Goal: Task Accomplishment & Management: Manage account settings

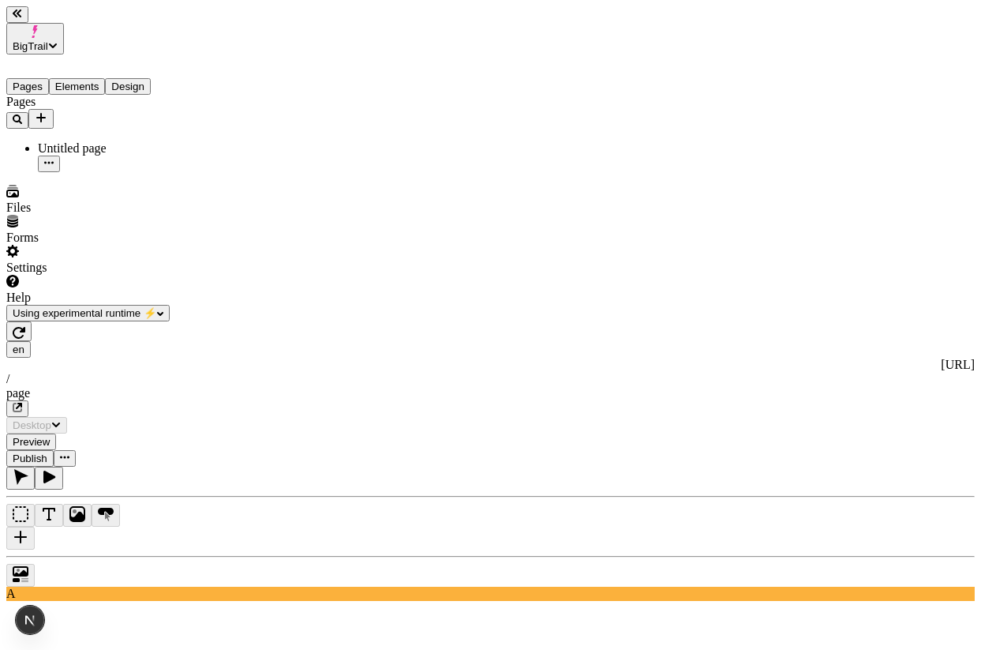
click at [25, 326] on icon "button" at bounding box center [19, 332] width 13 height 13
click at [32, 321] on button "button" at bounding box center [18, 331] width 25 height 20
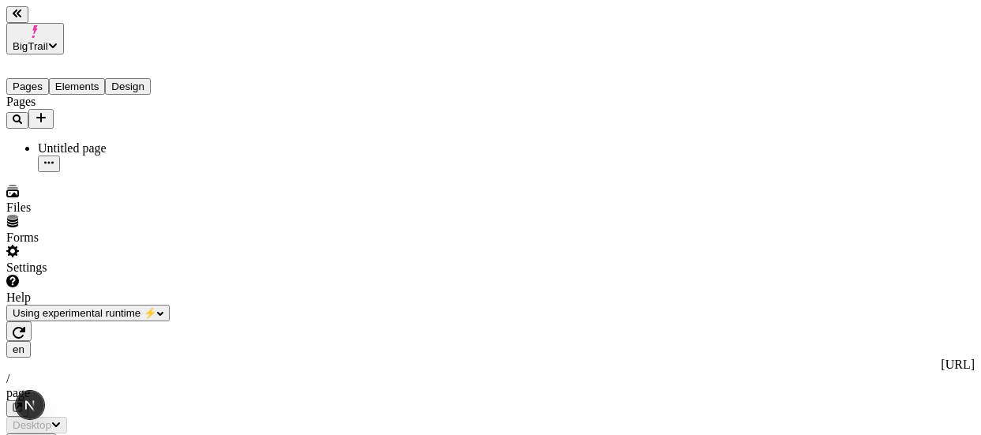
click at [25, 326] on icon "button" at bounding box center [19, 332] width 13 height 13
click at [25, 327] on icon "button" at bounding box center [19, 333] width 13 height 12
click at [25, 326] on icon "button" at bounding box center [19, 332] width 13 height 13
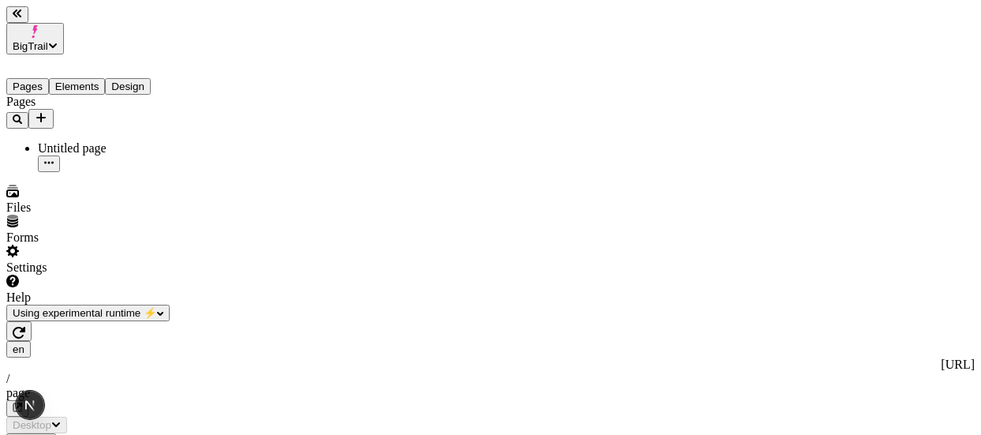
click at [25, 327] on icon "button" at bounding box center [19, 333] width 13 height 12
click at [25, 326] on icon "button" at bounding box center [19, 332] width 13 height 13
click at [32, 321] on button "button" at bounding box center [18, 331] width 25 height 20
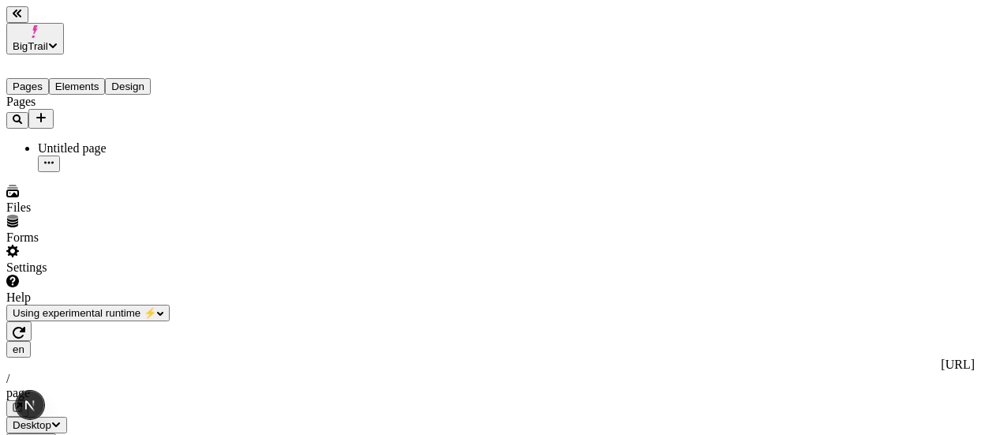
click at [25, 326] on icon "button" at bounding box center [19, 332] width 13 height 13
click at [143, 78] on button "Design" at bounding box center [128, 86] width 46 height 17
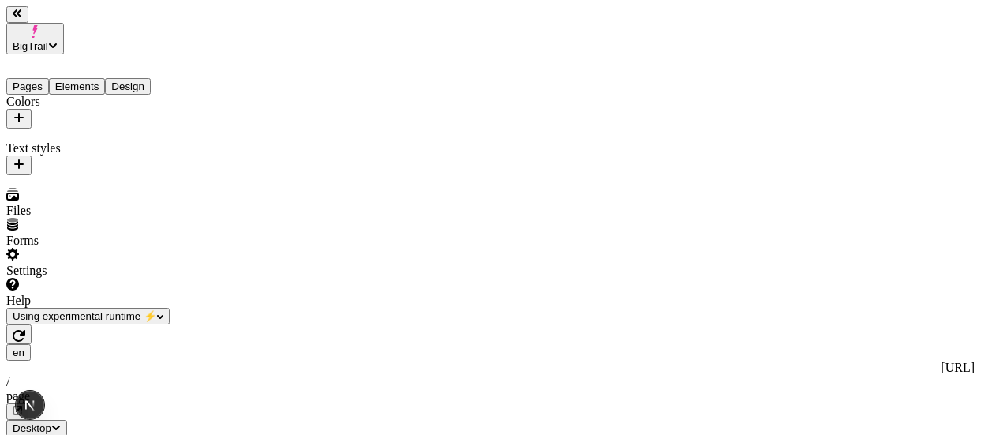
click at [24, 113] on icon "button" at bounding box center [18, 117] width 9 height 9
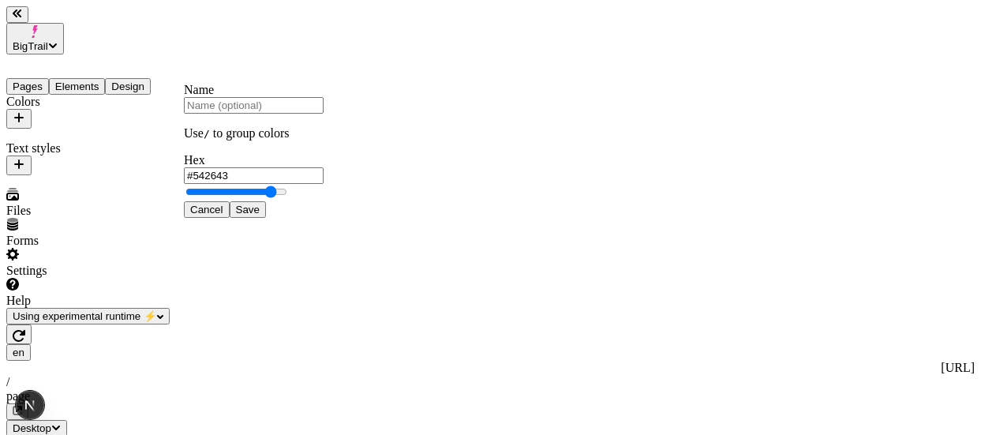
click at [322, 184] on input "#542643" at bounding box center [254, 175] width 140 height 17
type input "#D85F1D"
click at [260, 216] on span "Save" at bounding box center [248, 210] width 24 height 12
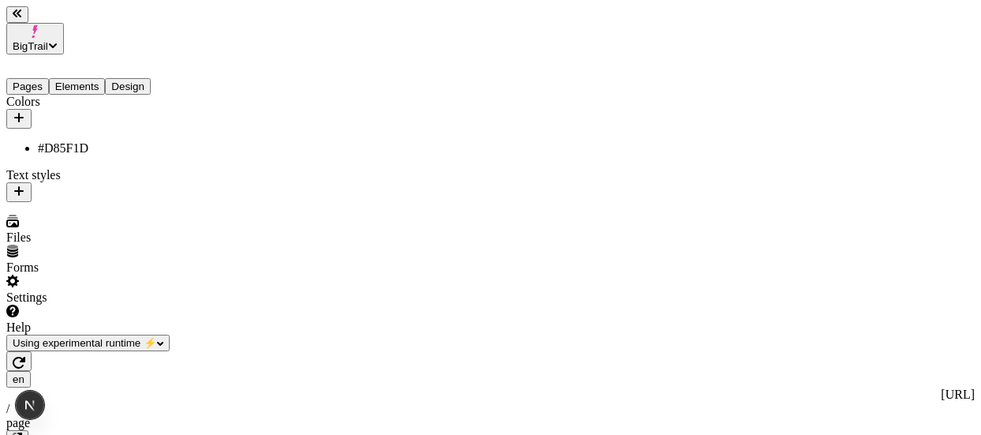
click at [32, 109] on button "button" at bounding box center [18, 119] width 25 height 20
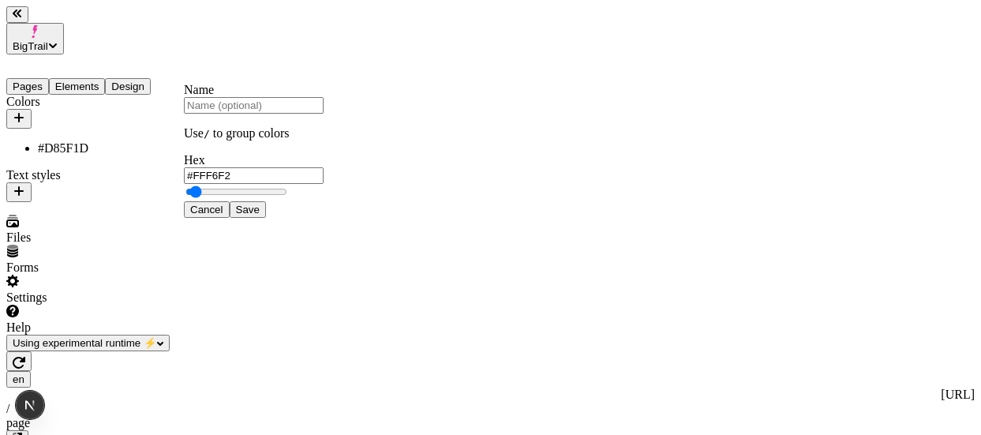
type input "#FFFFFF"
click at [260, 216] on span "Save" at bounding box center [248, 210] width 24 height 12
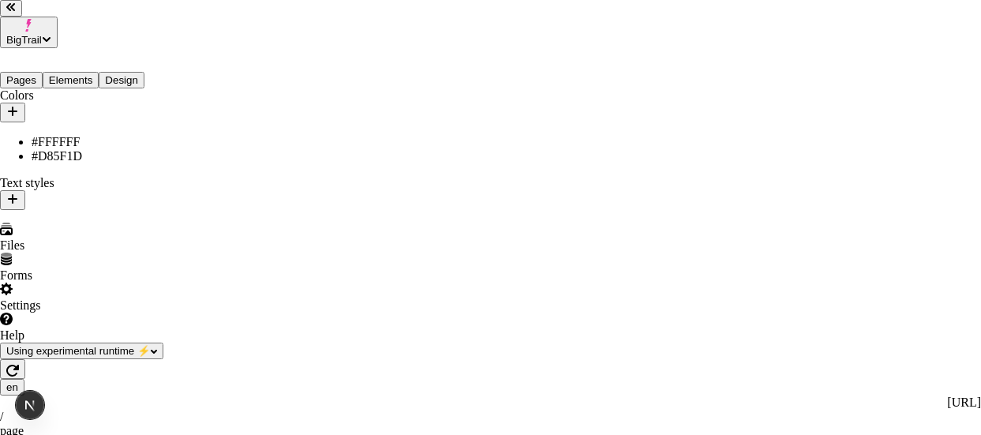
scroll to position [107, 0]
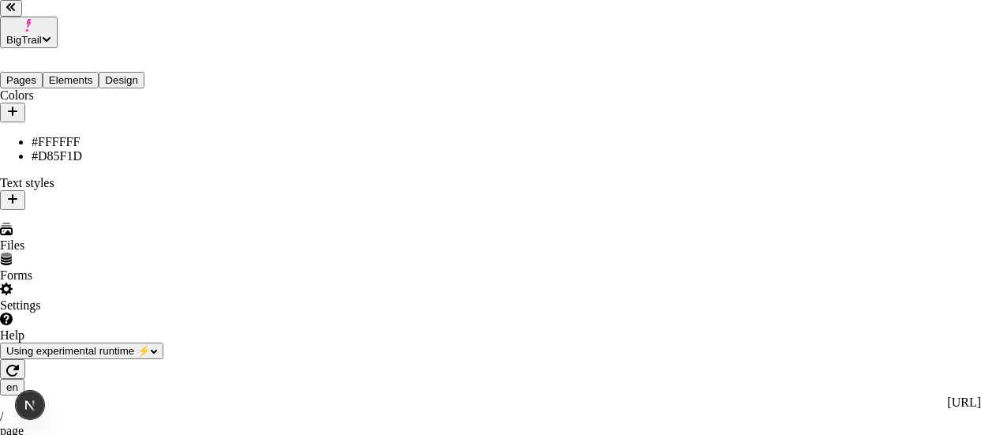
scroll to position [107, 0]
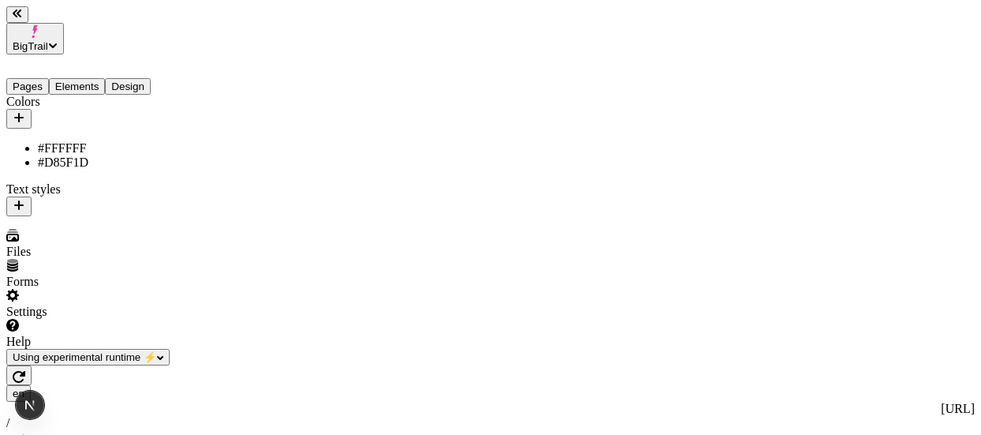
click at [96, 259] on div "Files" at bounding box center [100, 244] width 189 height 30
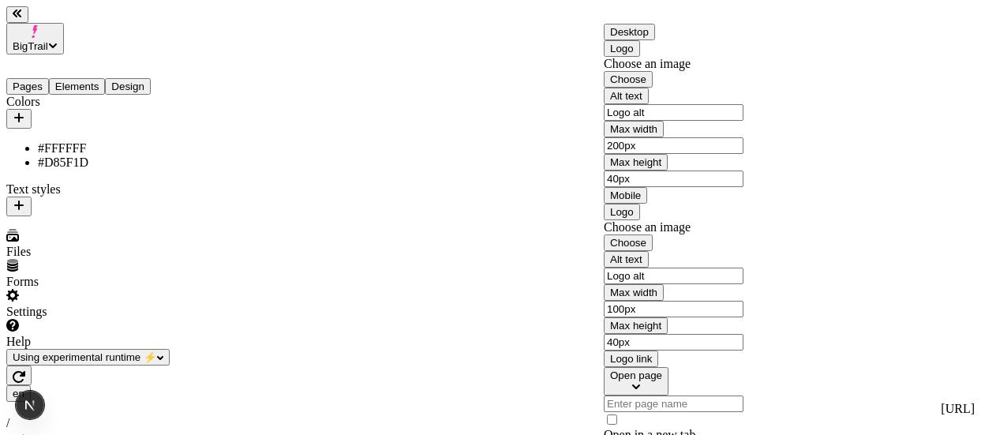
click at [587, 85] on span "Choose" at bounding box center [628, 79] width 36 height 12
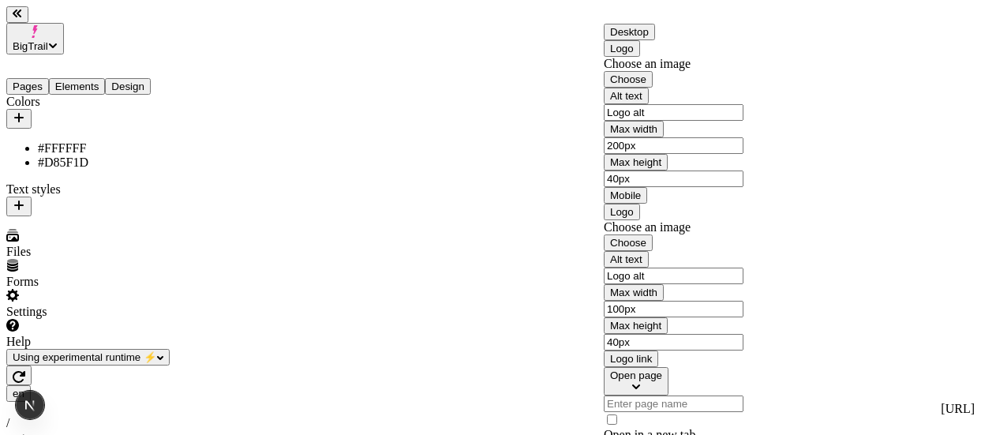
click at [587, 85] on span "Choose" at bounding box center [628, 79] width 36 height 12
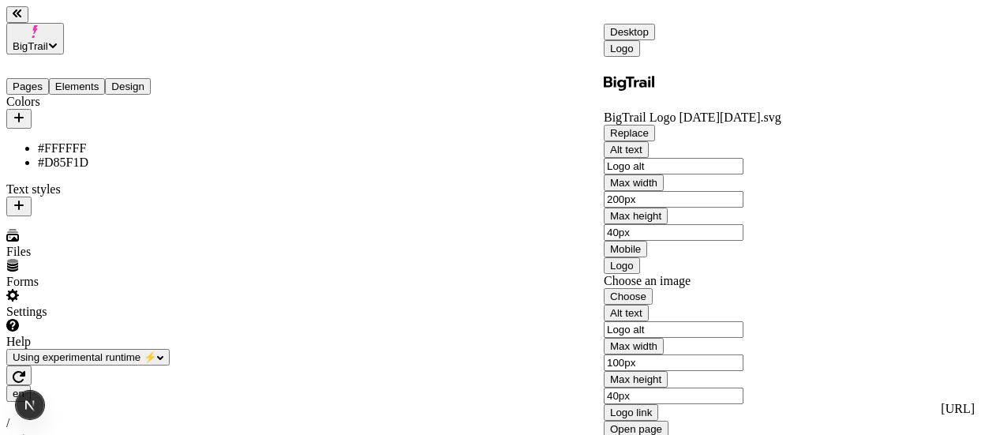
scroll to position [107, 0]
click at [587, 191] on input "200px" at bounding box center [674, 199] width 140 height 17
type input "80px"
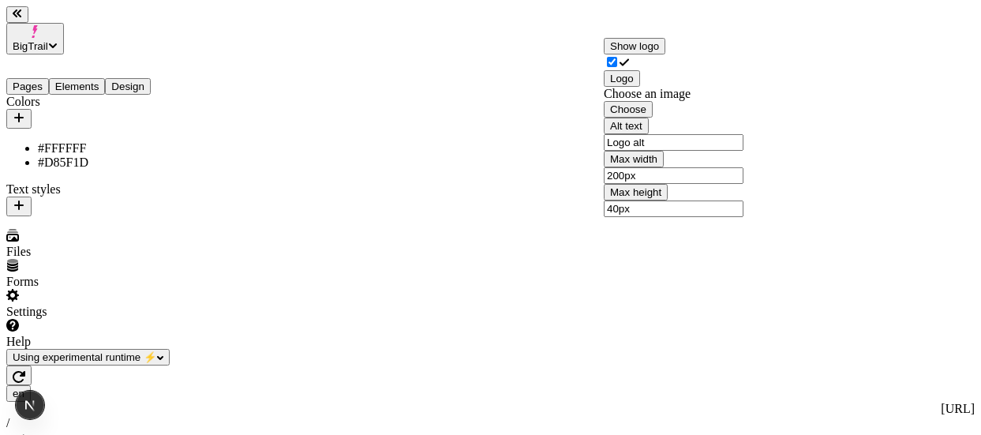
click at [587, 115] on span "Choose" at bounding box center [628, 109] width 36 height 12
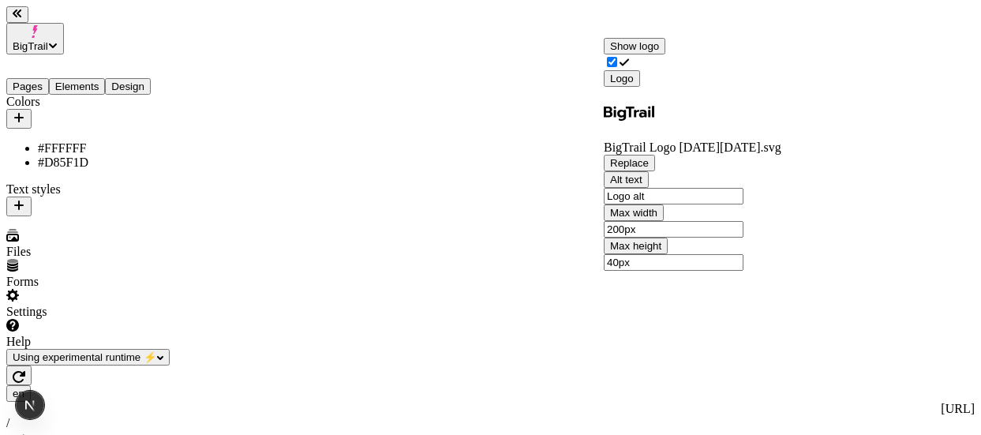
click at [587, 238] on input "200px" at bounding box center [674, 229] width 140 height 17
type input "80px"
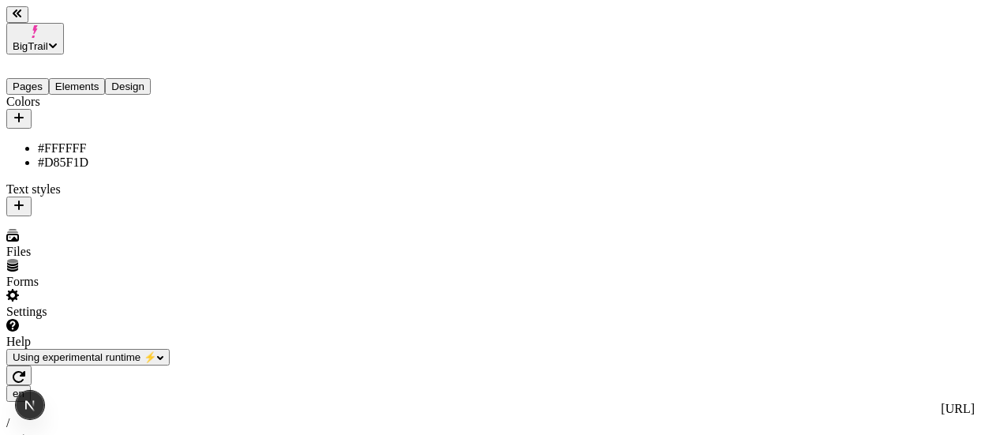
scroll to position [0, 0]
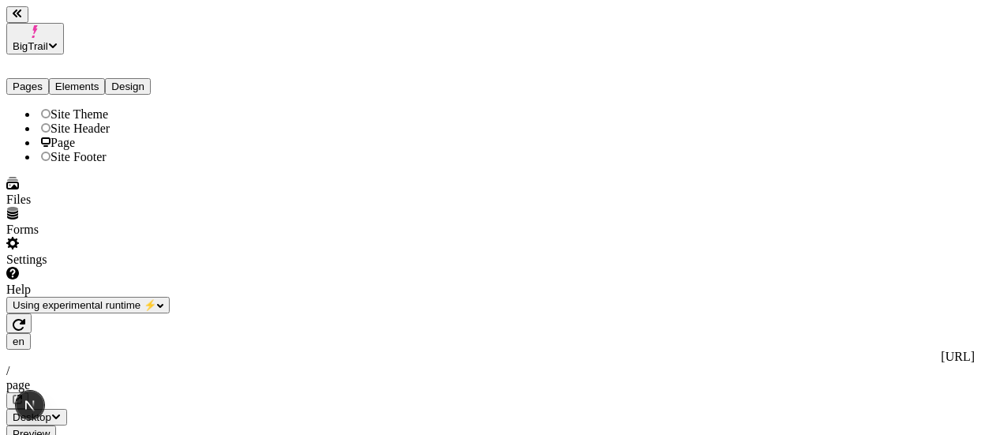
click at [106, 78] on button "Elements" at bounding box center [77, 86] width 57 height 17
click at [73, 107] on span "Site Theme" at bounding box center [80, 113] width 58 height 13
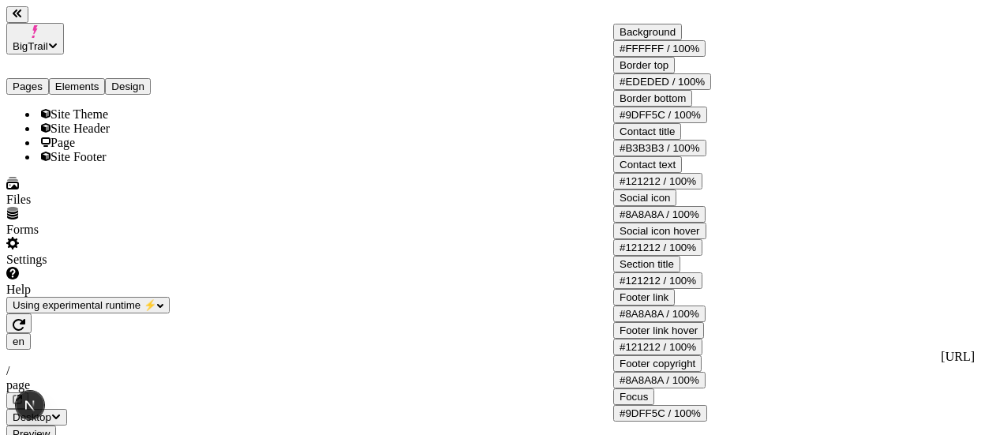
click at [587, 121] on div "#9DFF5C / 100%" at bounding box center [660, 115] width 81 height 12
click at [587, 240] on div "#D85F1D" at bounding box center [674, 233] width 140 height 14
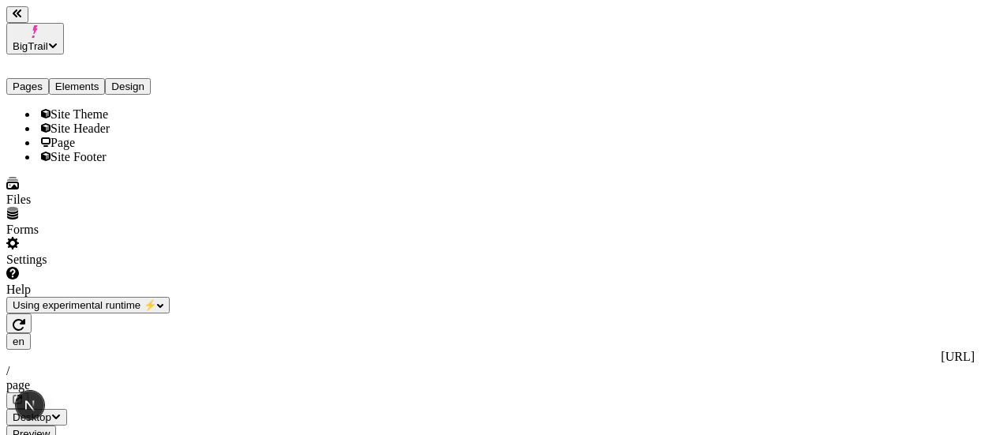
scroll to position [0, 0]
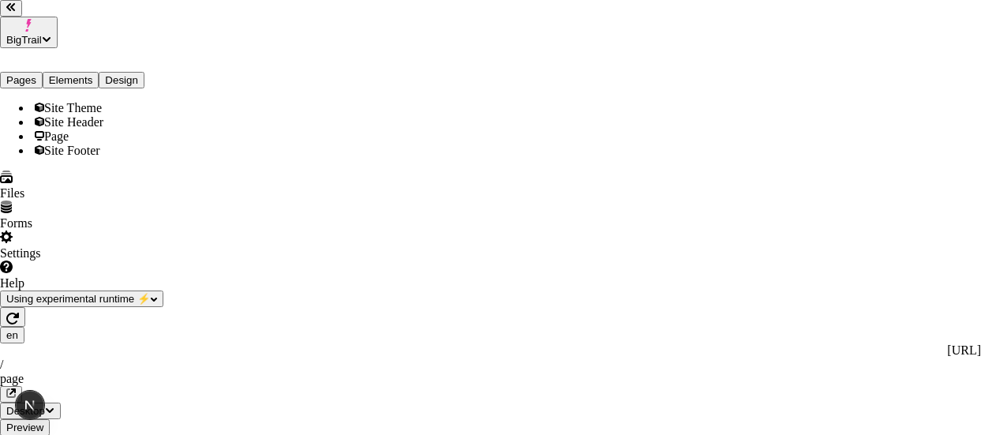
scroll to position [34, 0]
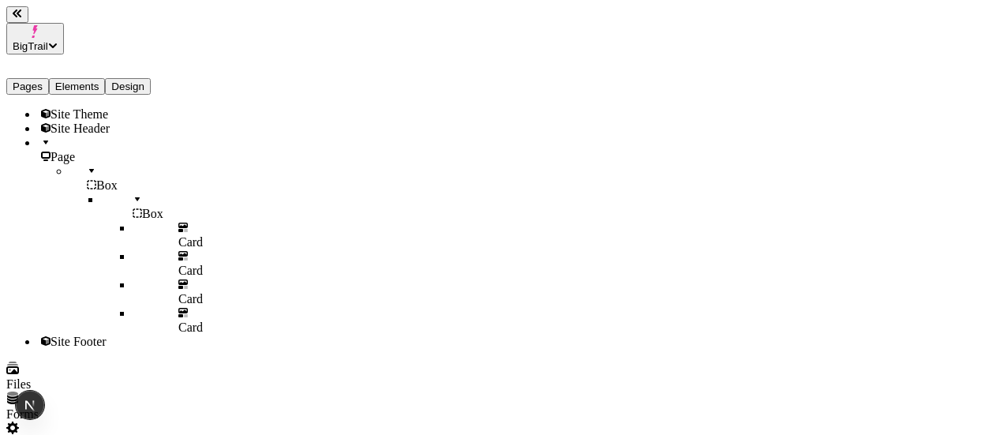
scroll to position [0, 4]
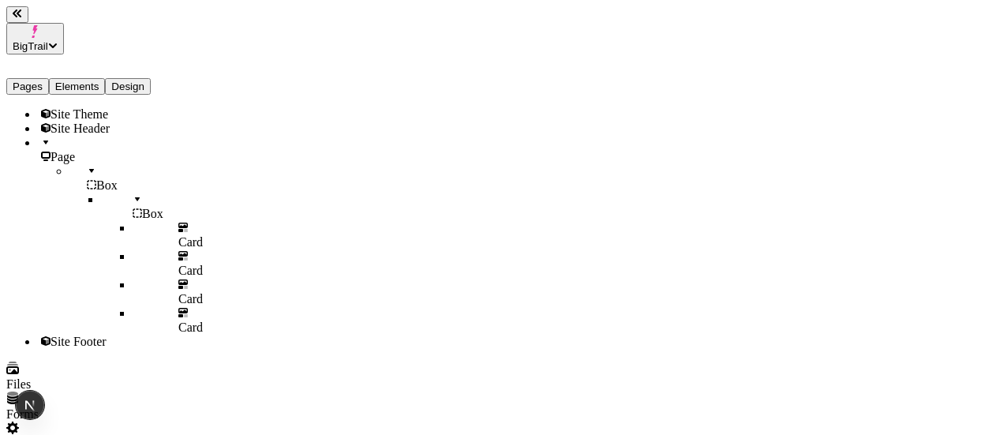
scroll to position [0, 163]
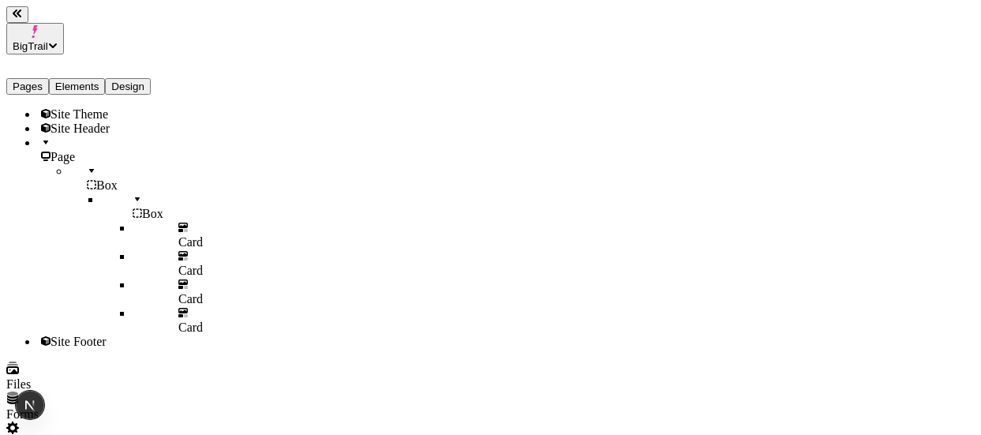
scroll to position [0, 283]
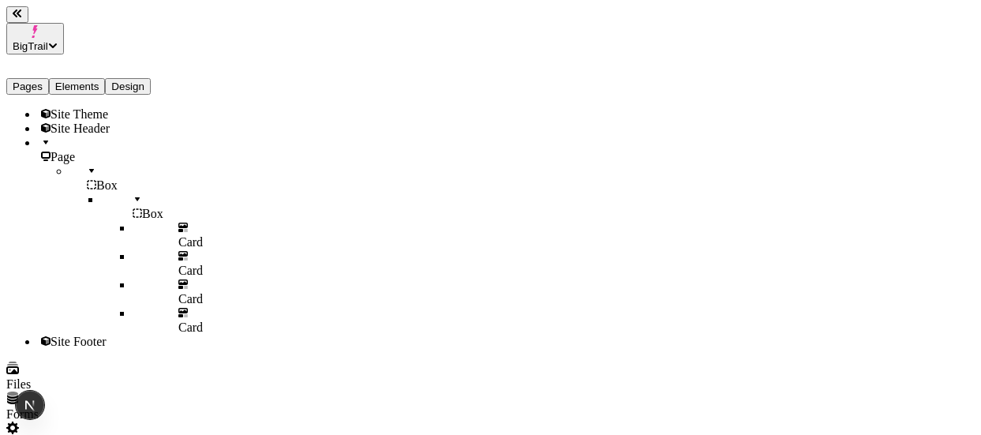
scroll to position [0, 0]
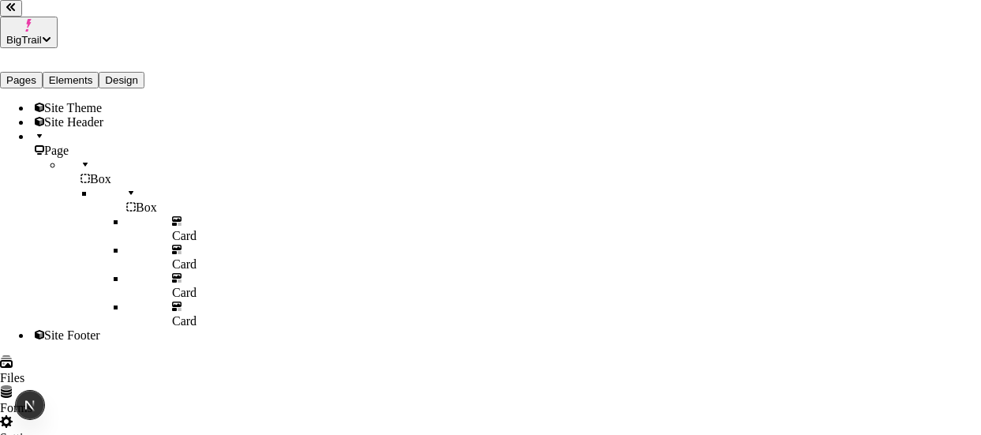
scroll to position [107, 0]
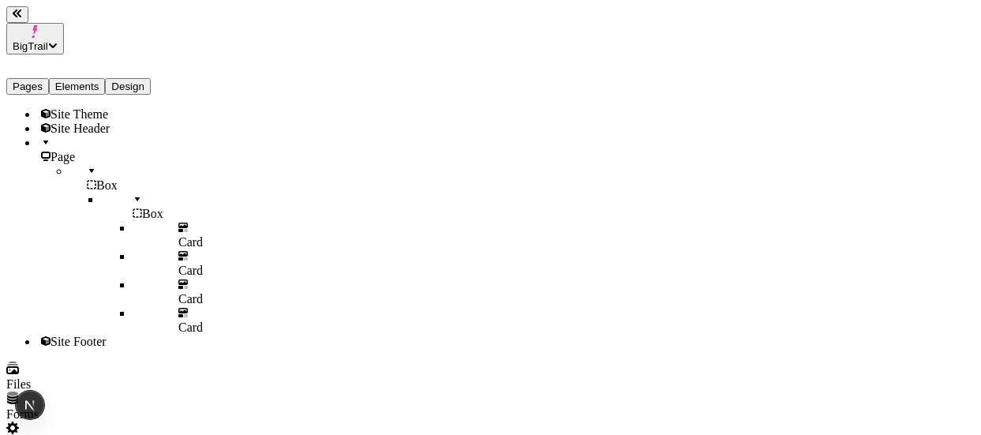
click at [151, 78] on button "Design" at bounding box center [128, 86] width 46 height 17
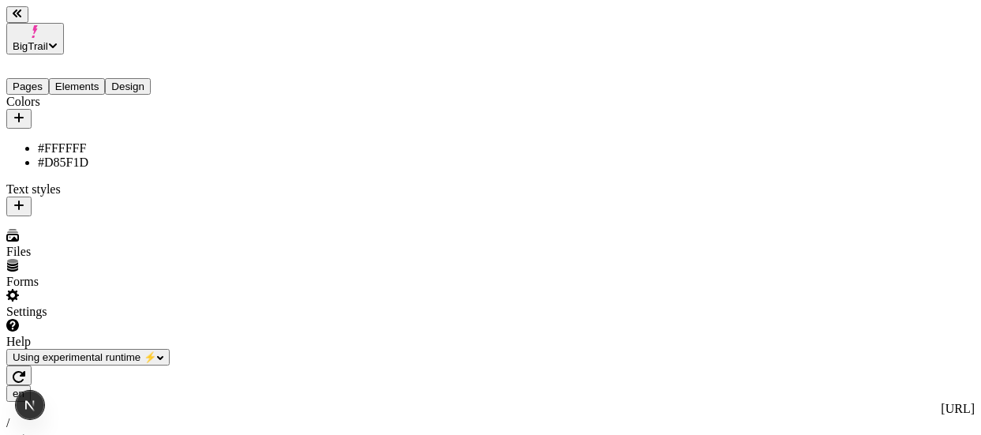
click at [25, 199] on icon "button" at bounding box center [19, 205] width 13 height 13
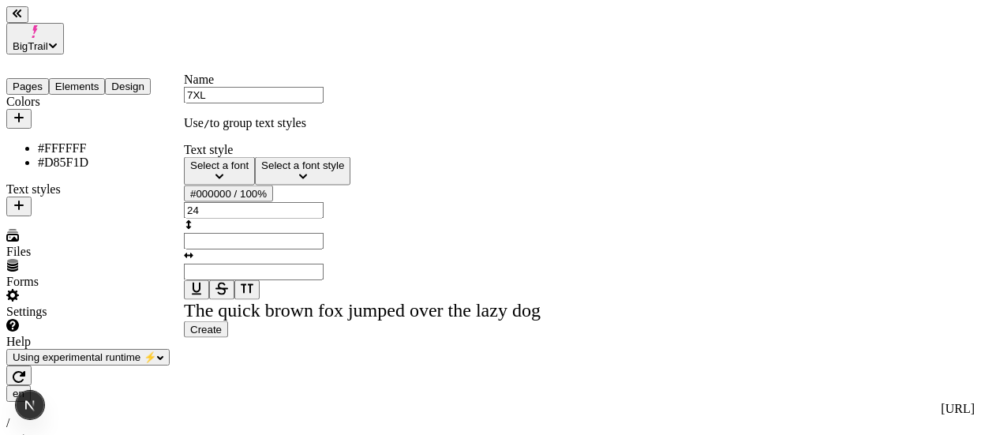
type input "7XL"
click at [324, 219] on input "24" at bounding box center [254, 210] width 140 height 17
type input "72"
click at [251, 247] on div "Select a font Select a font style #000000 / 100% 72" at bounding box center [362, 228] width 357 height 143
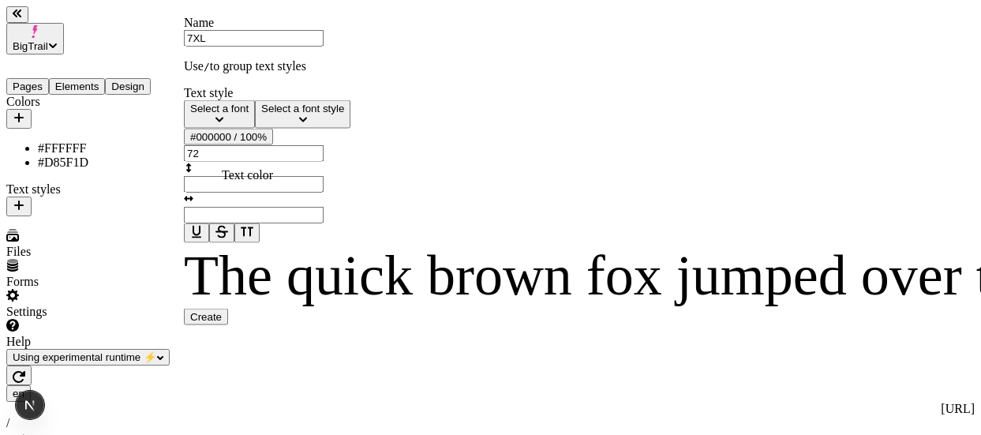
click at [255, 143] on div "#000000 / 100%" at bounding box center [228, 137] width 77 height 12
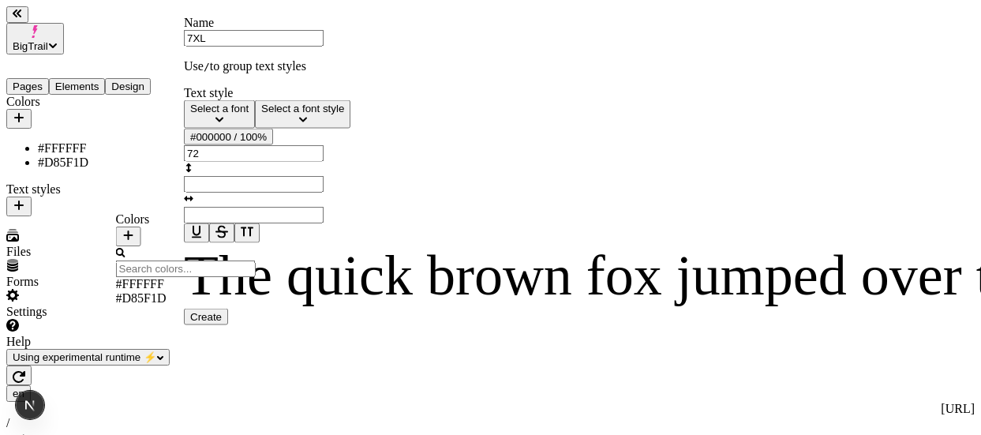
click at [201, 280] on div "#FFFFFF" at bounding box center [186, 284] width 140 height 14
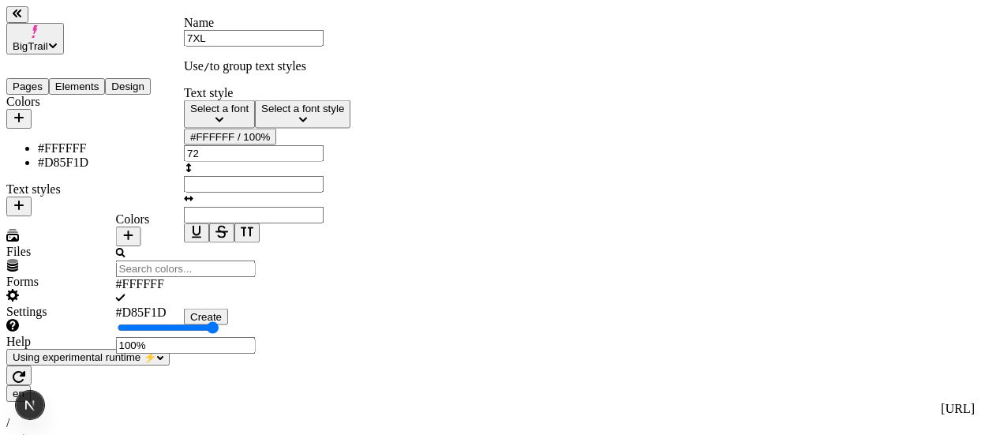
click at [222, 323] on span "Create" at bounding box center [206, 317] width 32 height 12
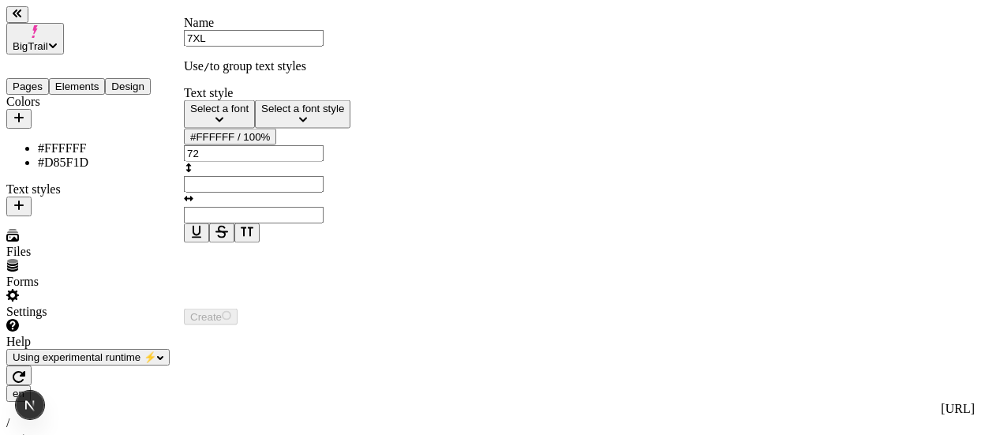
type input "Untitled text style"
type input "24"
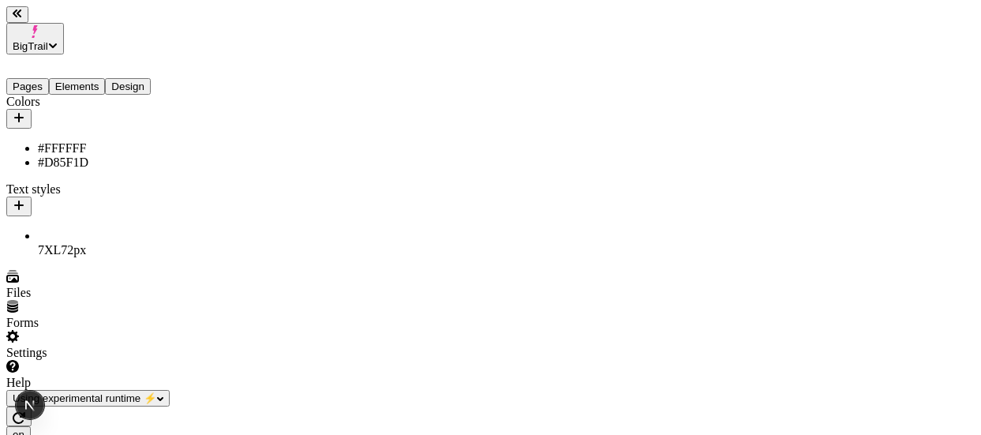
click at [32, 197] on button "button" at bounding box center [18, 207] width 25 height 20
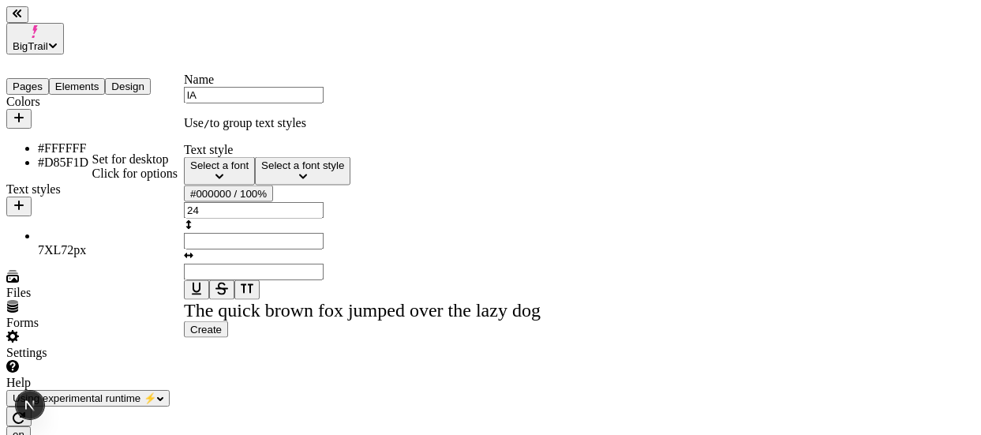
type input "l"
click at [255, 186] on button "Select a font" at bounding box center [219, 171] width 71 height 28
click at [249, 171] on div "Select a font" at bounding box center [219, 165] width 58 height 12
type input "Untitled text style"
click at [113, 235] on div "Colors #FFFFFF #D85F1D Text styles 7XL 72 px" at bounding box center [100, 176] width 189 height 163
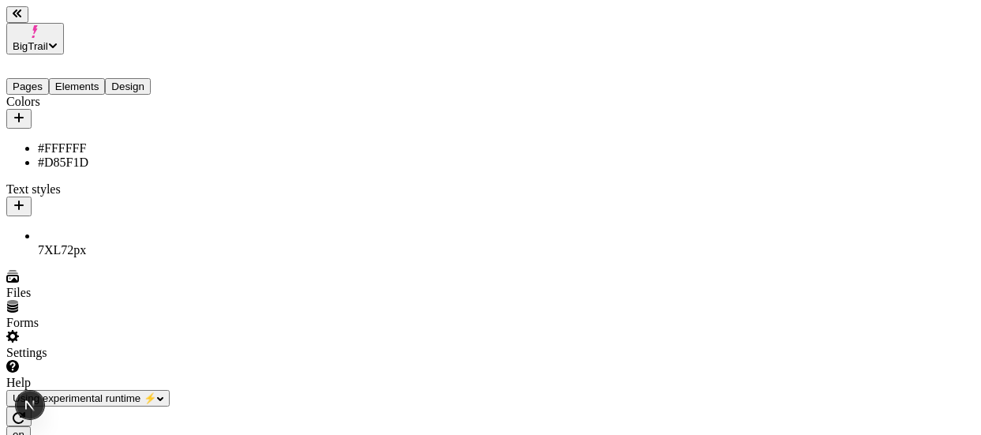
click at [70, 229] on div "7XL 72 px" at bounding box center [117, 243] width 158 height 28
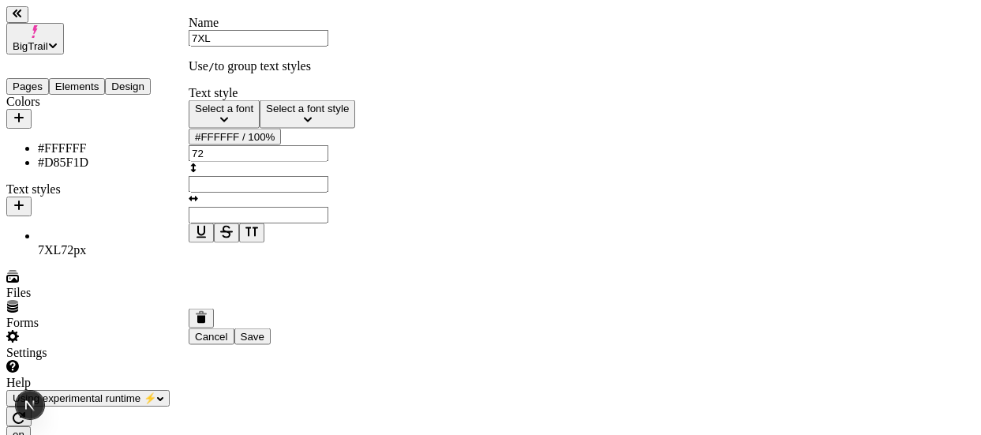
click at [253, 114] on div "Select a font" at bounding box center [224, 109] width 58 height 12
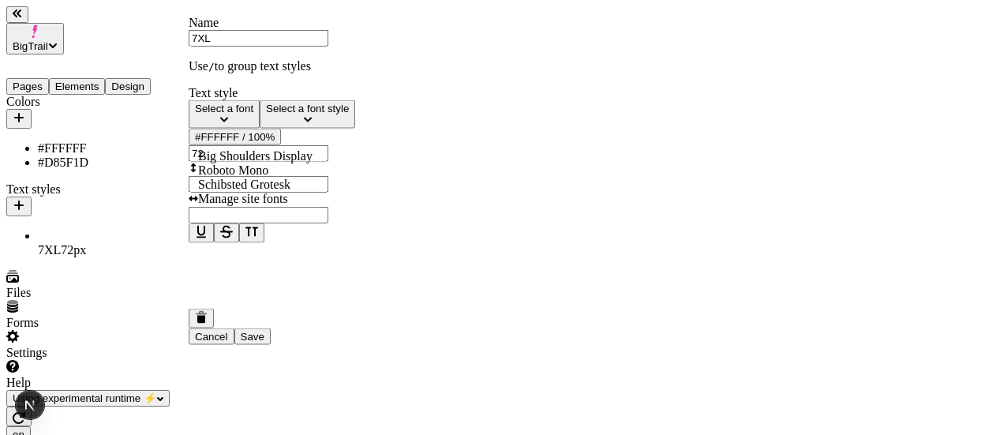
click at [265, 163] on span "Big Shoulders Display" at bounding box center [255, 155] width 114 height 13
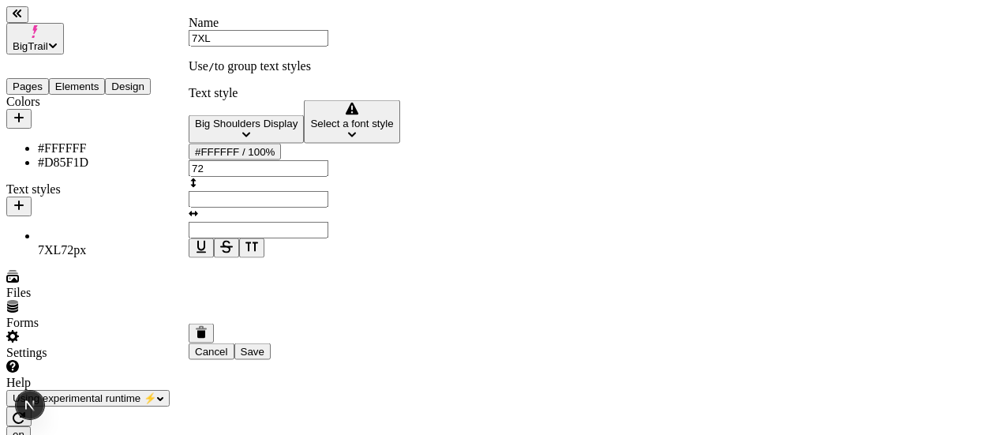
click at [264, 358] on span "Save" at bounding box center [253, 352] width 24 height 12
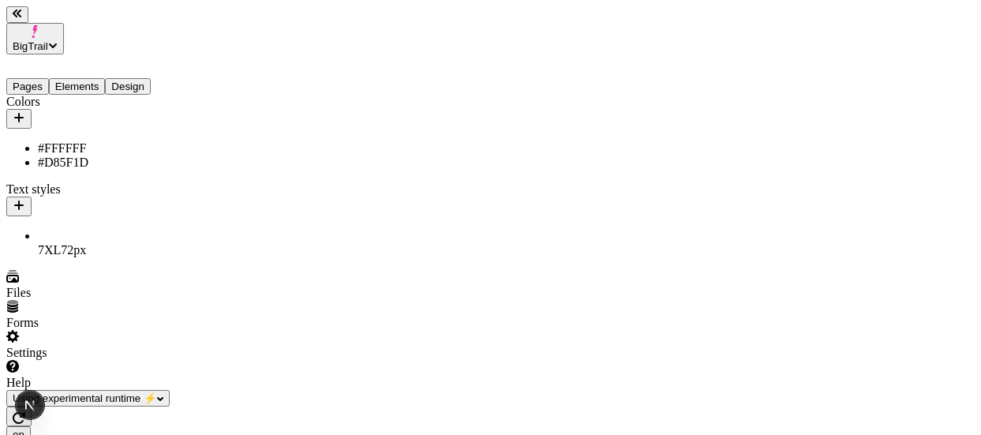
click at [75, 229] on div "7XL 72 px" at bounding box center [117, 243] width 158 height 28
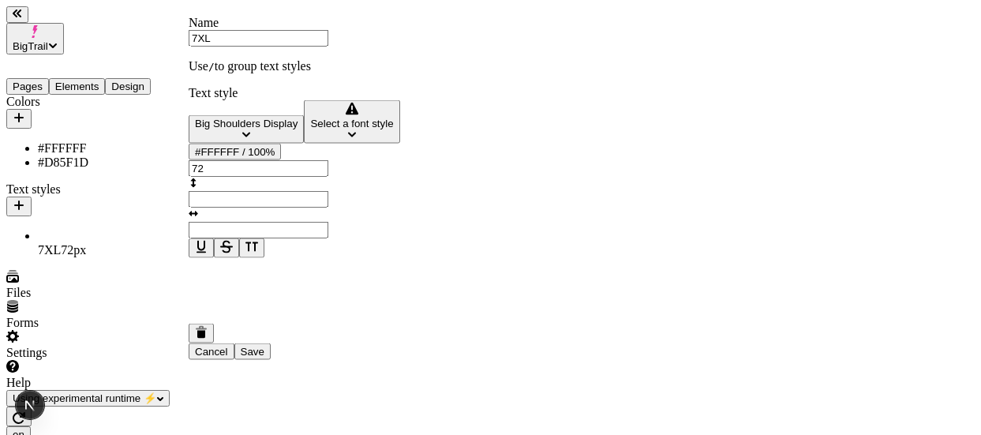
click at [304, 144] on button "Select a font style" at bounding box center [352, 121] width 96 height 43
click at [257, 193] on span "Extra-bold" at bounding box center [227, 185] width 59 height 13
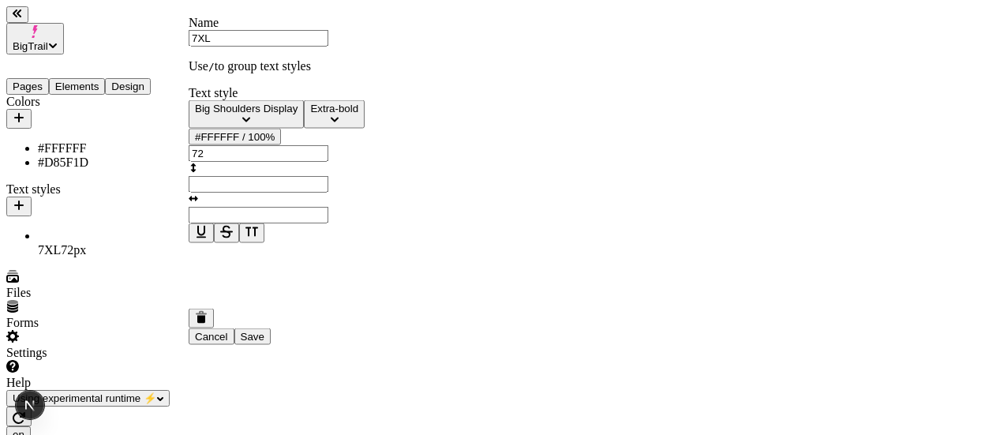
click at [271, 345] on button "Save" at bounding box center [252, 336] width 36 height 17
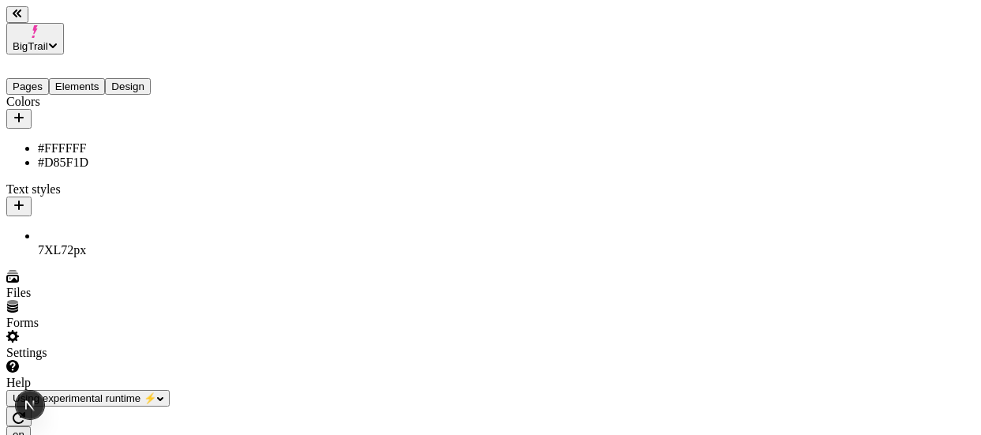
click at [25, 199] on icon "button" at bounding box center [19, 205] width 13 height 13
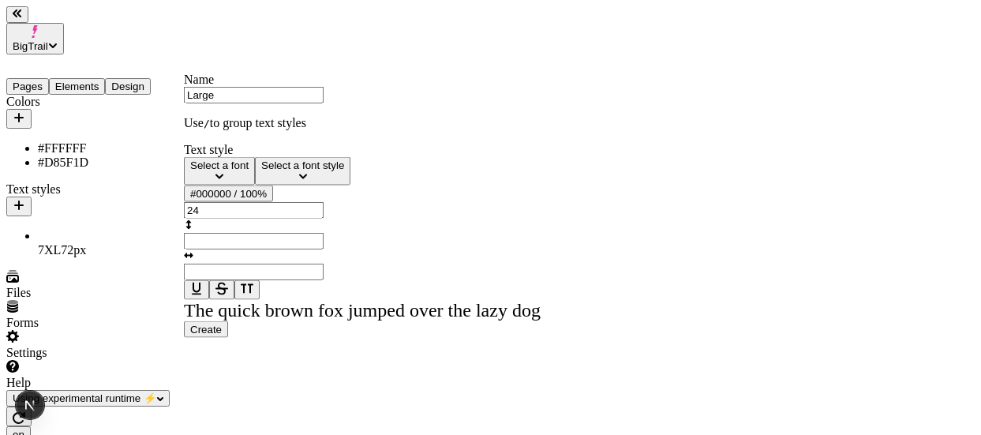
type input "Large"
click at [249, 171] on div "Select a font" at bounding box center [219, 165] width 58 height 12
click at [267, 249] on div "Schibsted Grotesk" at bounding box center [278, 241] width 171 height 14
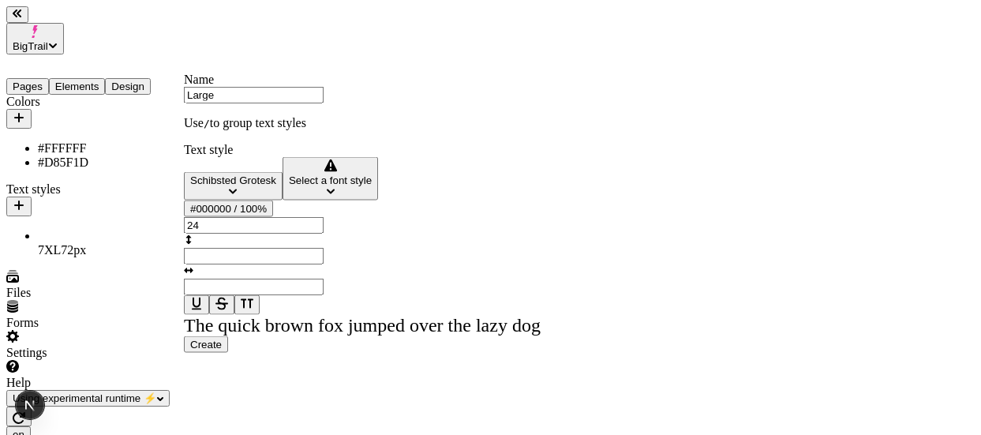
click at [289, 186] on span "Select a font style" at bounding box center [330, 180] width 83 height 12
click at [258, 264] on div "Regular" at bounding box center [278, 257] width 171 height 14
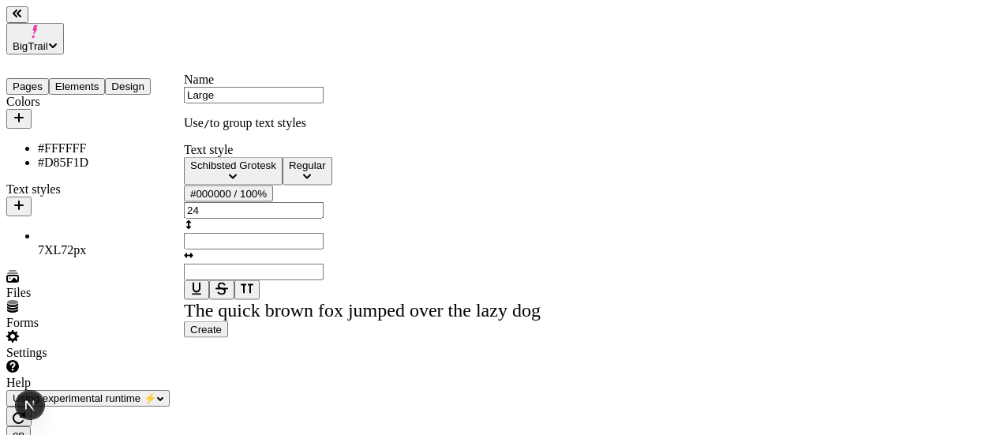
click at [234, 200] on div "#000000 / 100%" at bounding box center [228, 194] width 77 height 12
click at [184, 348] on div "#FFFFFF" at bounding box center [186, 341] width 140 height 14
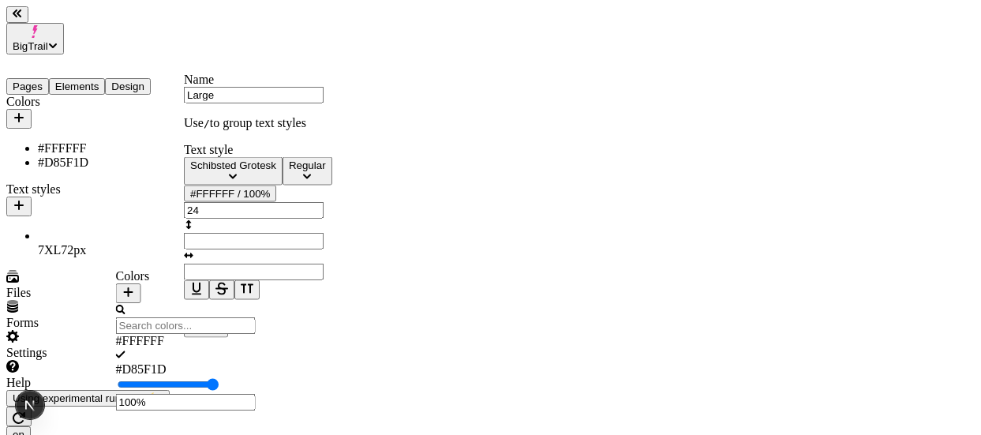
click at [324, 219] on input "24" at bounding box center [254, 210] width 140 height 17
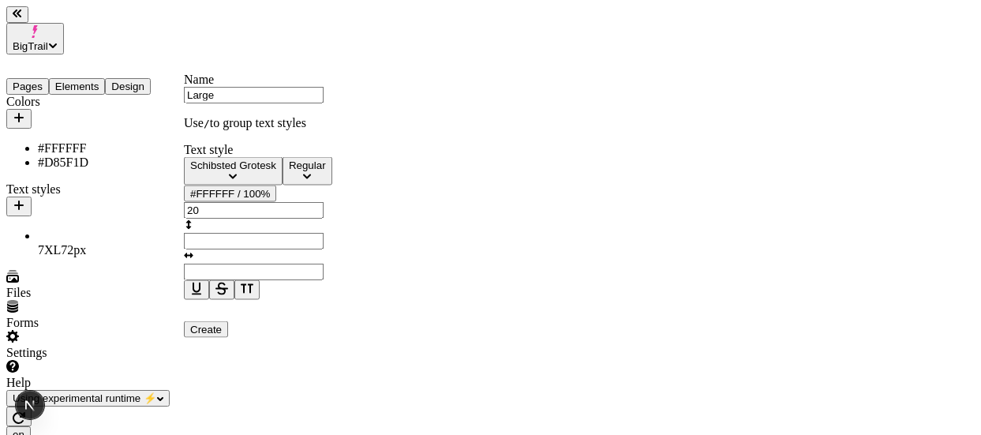
type input "20"
click at [307, 300] on div at bounding box center [362, 290] width 357 height 20
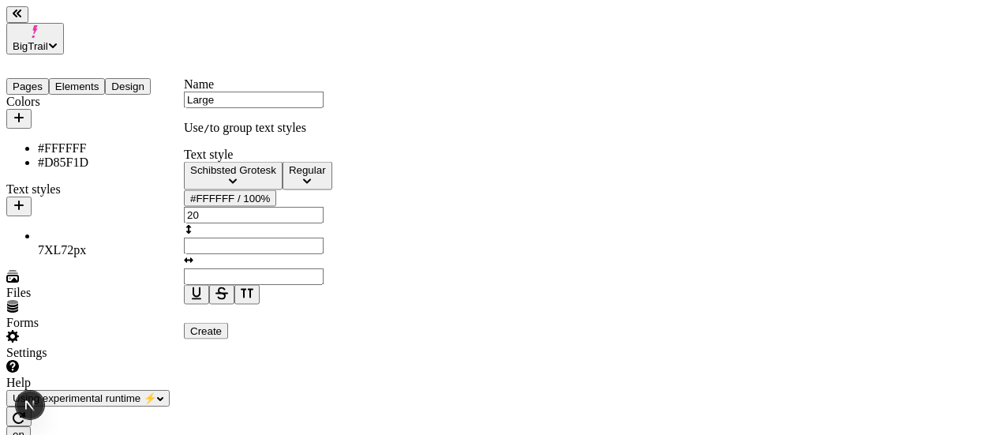
click at [222, 337] on span "Create" at bounding box center [206, 331] width 32 height 12
type input "Untitled text style"
type input "24"
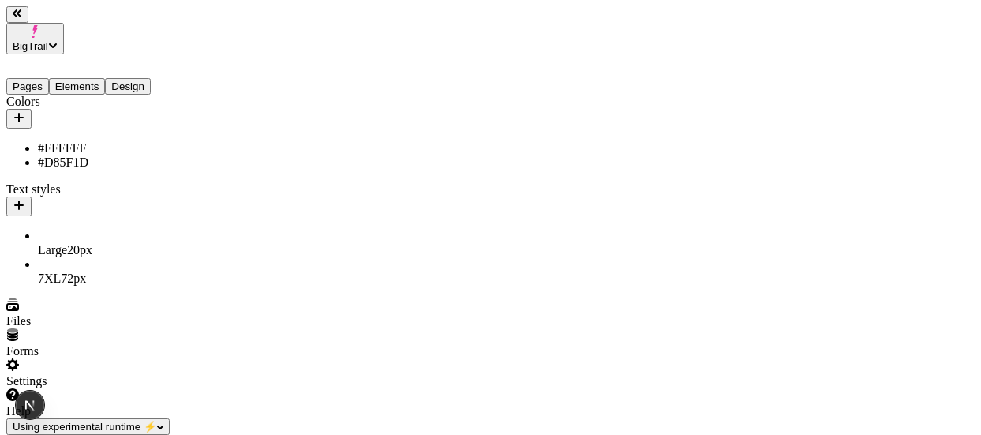
click at [73, 243] on span "20 px" at bounding box center [79, 249] width 25 height 13
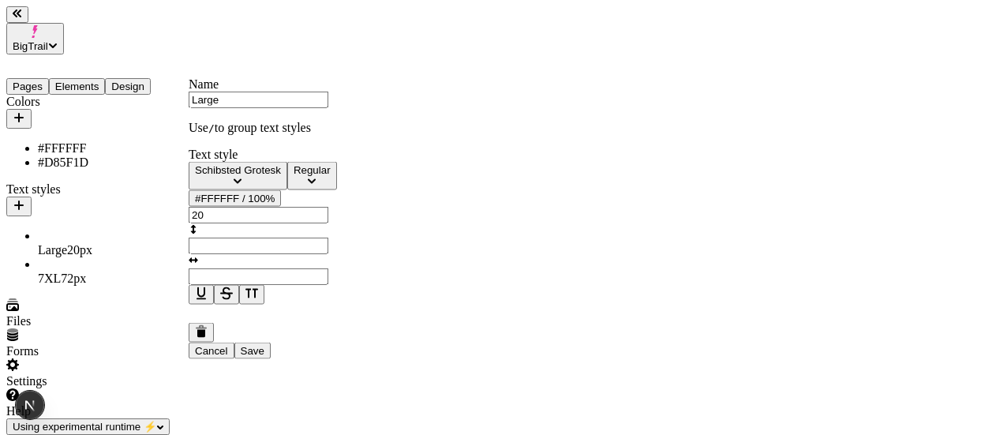
click at [228, 357] on span "Cancel" at bounding box center [211, 351] width 33 height 12
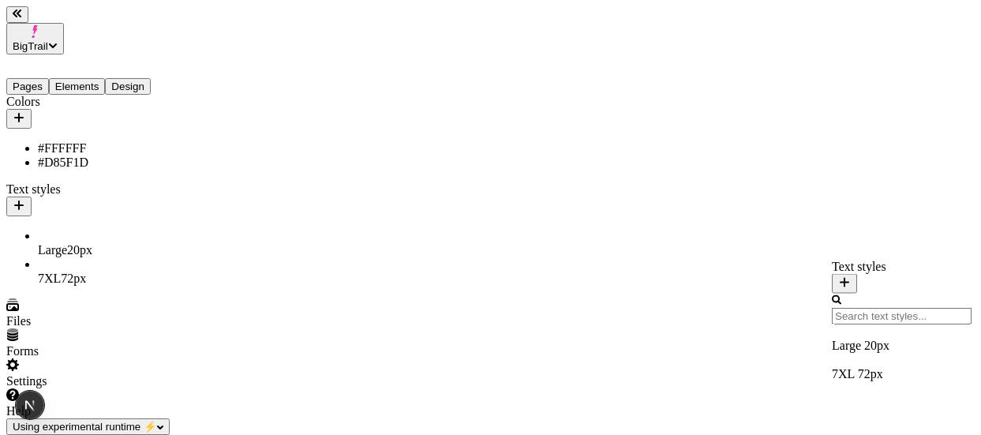
click at [587, 367] on div "7XL 72 px" at bounding box center [902, 374] width 140 height 14
type input "72"
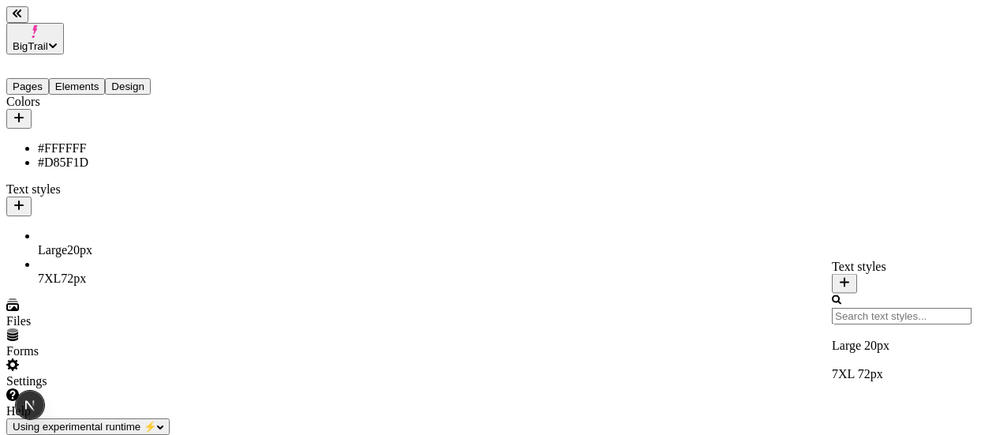
click at [587, 343] on div "Large 20 px" at bounding box center [902, 338] width 140 height 28
type input "20"
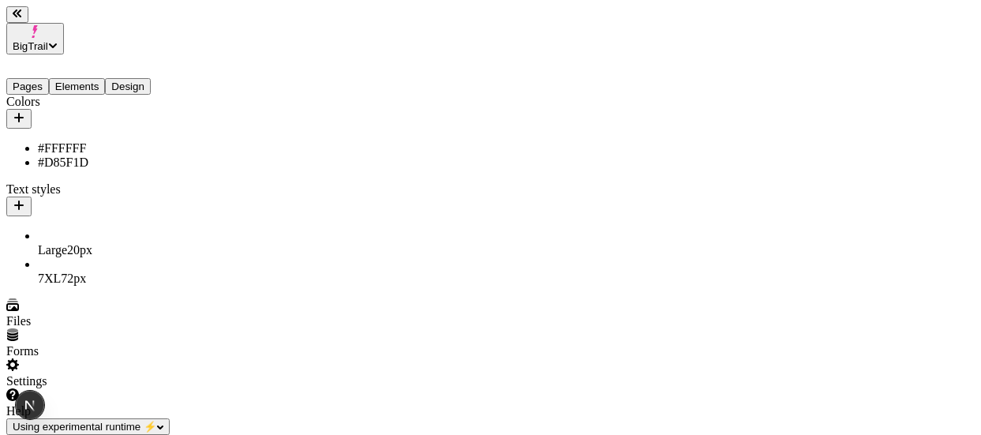
click at [587, 133] on icon at bounding box center [886, 137] width 13 height 13
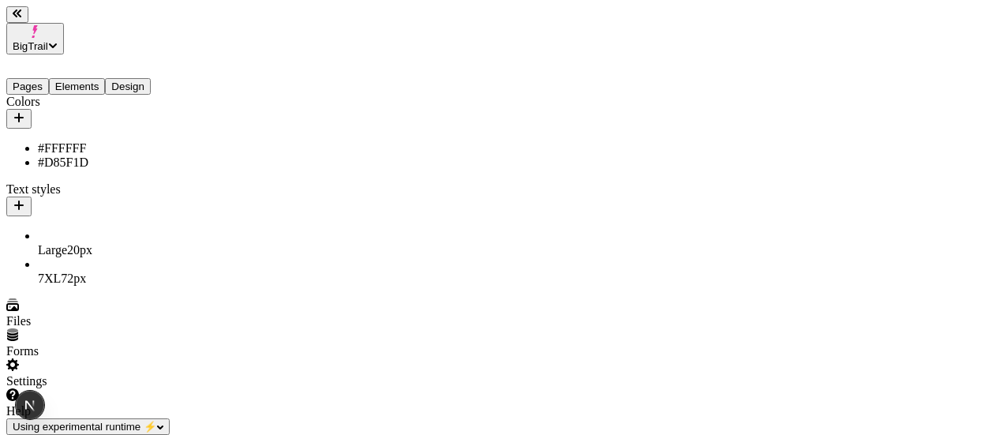
scroll to position [0, 270]
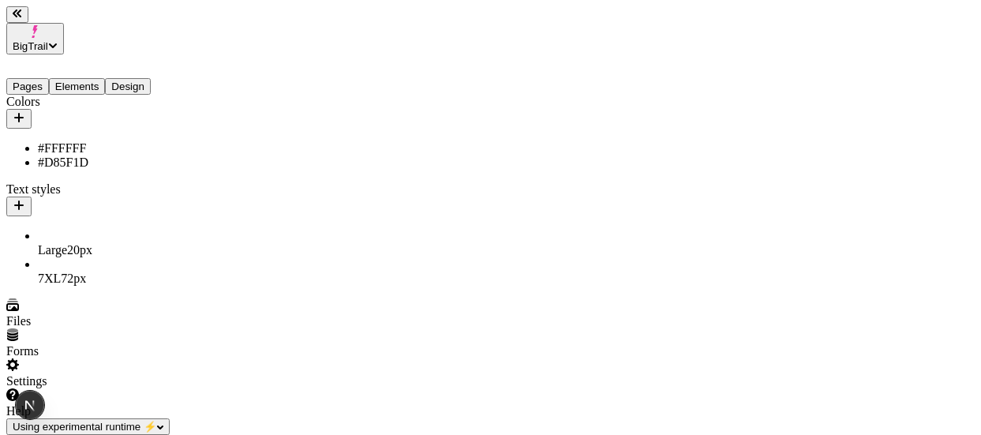
scroll to position [0, 265]
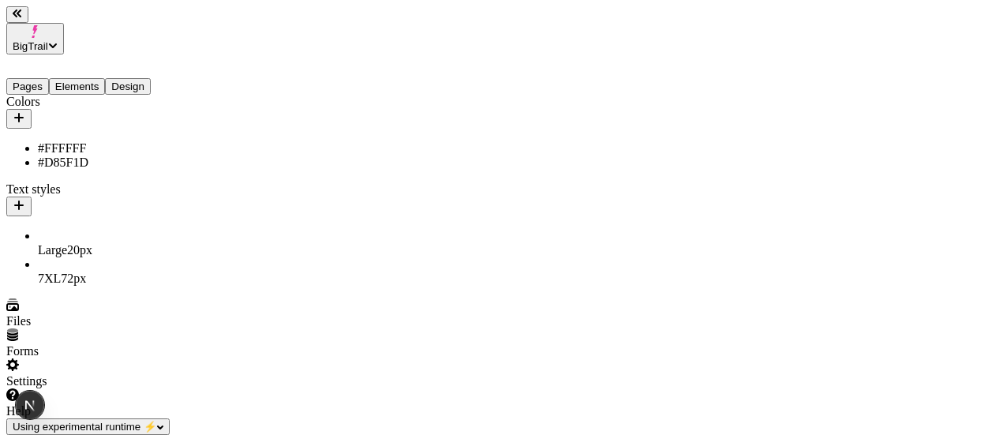
click at [587, 301] on div "Primary" at bounding box center [887, 294] width 170 height 14
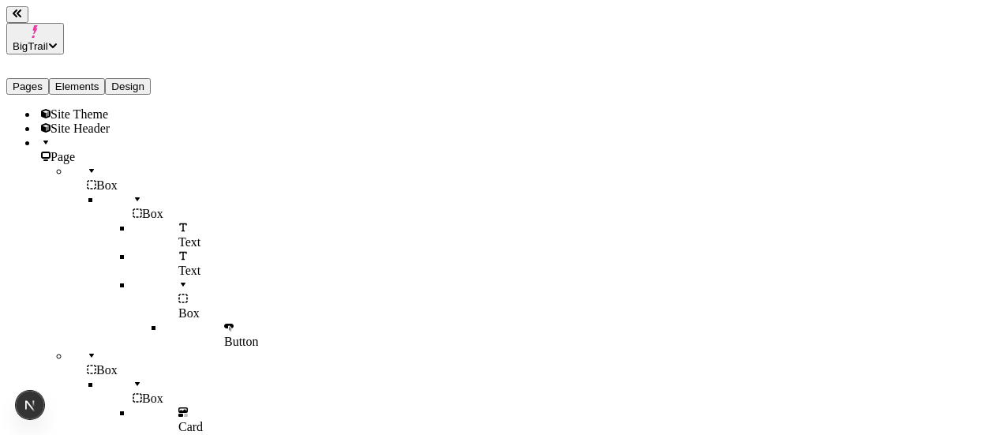
click at [84, 78] on button "Elements" at bounding box center [77, 86] width 57 height 17
click at [76, 107] on span "Site Theme" at bounding box center [80, 113] width 58 height 13
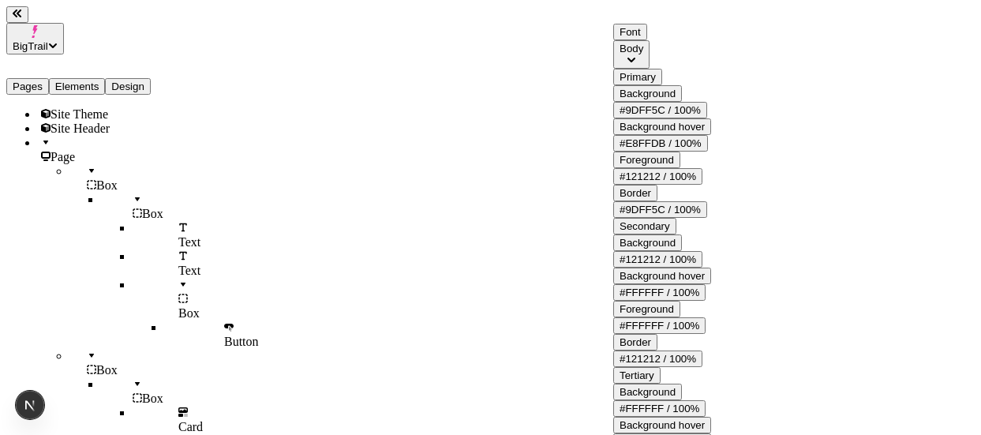
click at [587, 118] on button "#9DFF5C / 100%" at bounding box center [660, 110] width 94 height 17
click at [587, 246] on div "#D85F1D" at bounding box center [674, 243] width 140 height 14
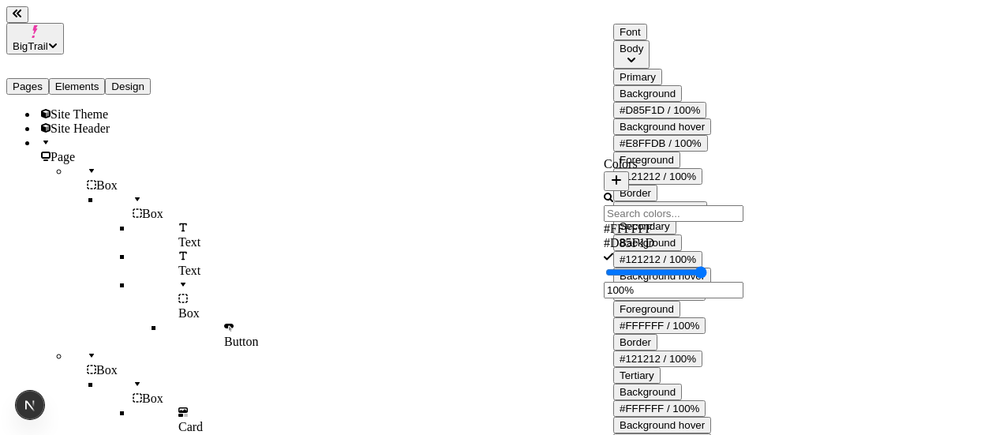
click at [587, 122] on div "Primary Background #D85F1D / 100% Background hover #E8FFDB / 100% Foreground #1…" at bounding box center [662, 143] width 98 height 149
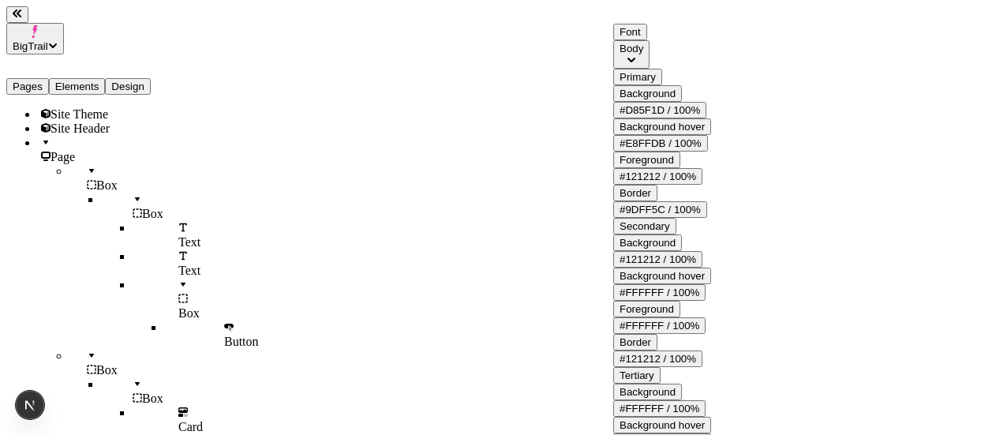
click at [587, 216] on div "#9DFF5C / 100%" at bounding box center [660, 210] width 81 height 12
click at [587, 347] on div "#D85F1D" at bounding box center [674, 343] width 140 height 14
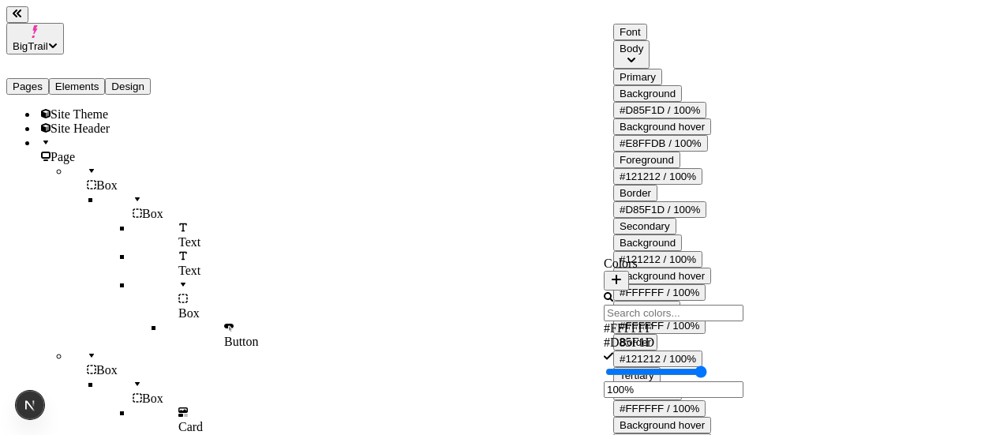
click at [587, 152] on button "#E8FFDB / 100%" at bounding box center [660, 143] width 95 height 17
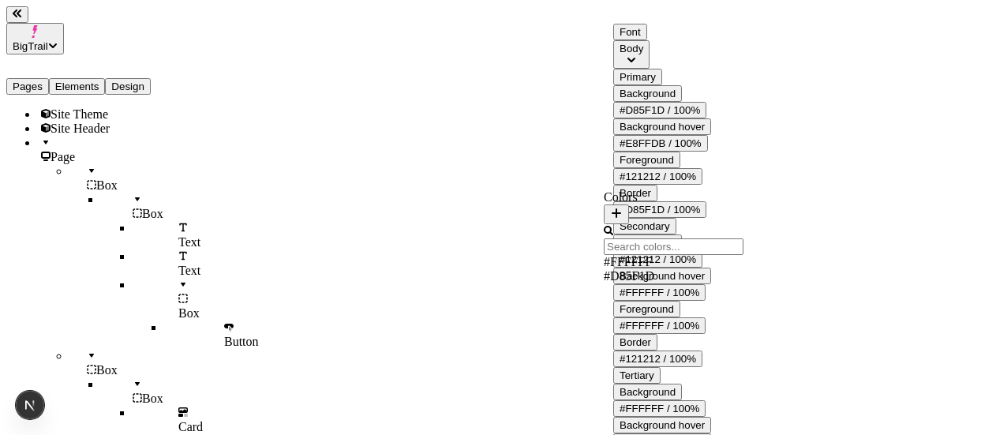
click at [587, 85] on div "Primary" at bounding box center [662, 77] width 98 height 17
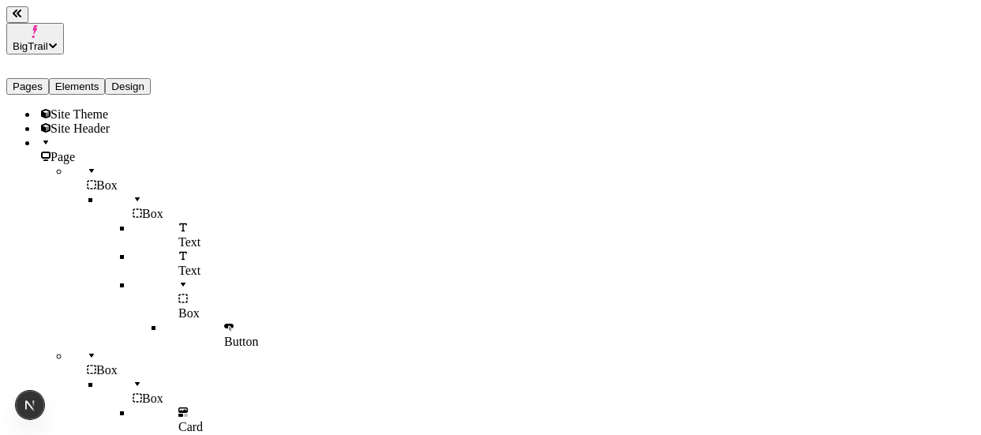
click at [99, 107] on div "Site Theme" at bounding box center [117, 114] width 158 height 14
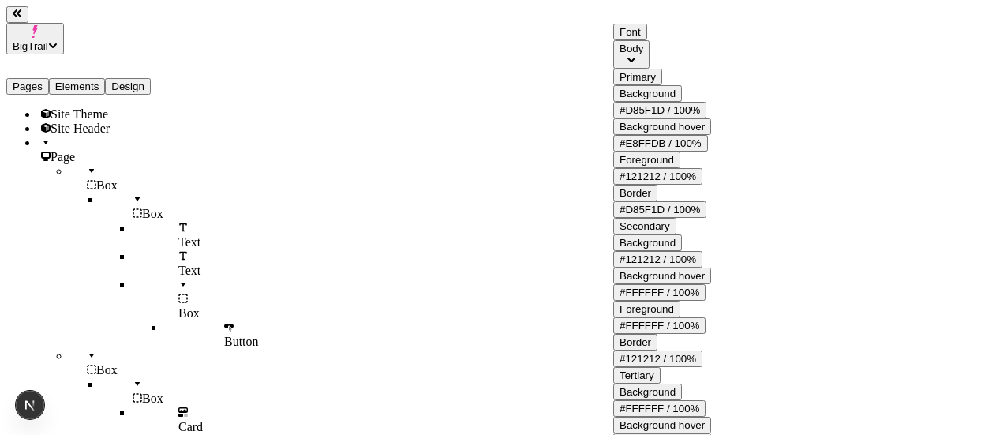
scroll to position [39, 0]
click at [587, 171] on div "#121212 / 100%" at bounding box center [658, 177] width 77 height 12
click at [587, 264] on div "#FFFFFF" at bounding box center [674, 256] width 140 height 14
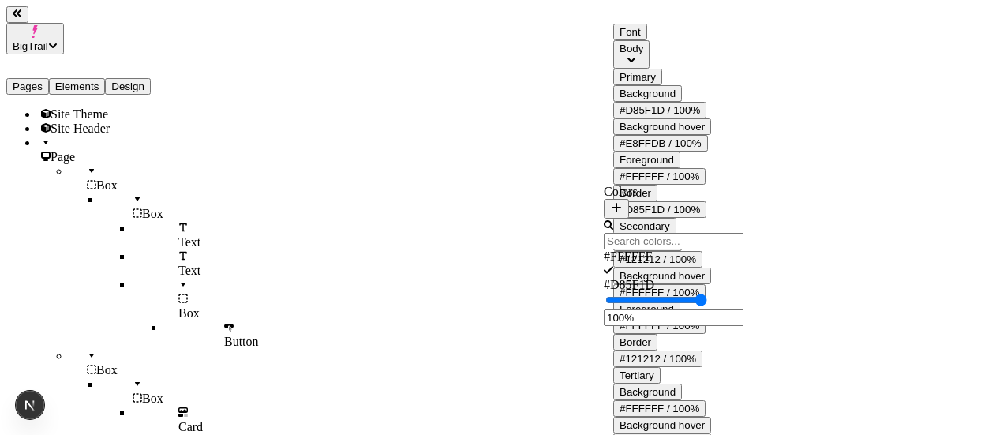
click at [587, 73] on div "Primary" at bounding box center [662, 77] width 98 height 17
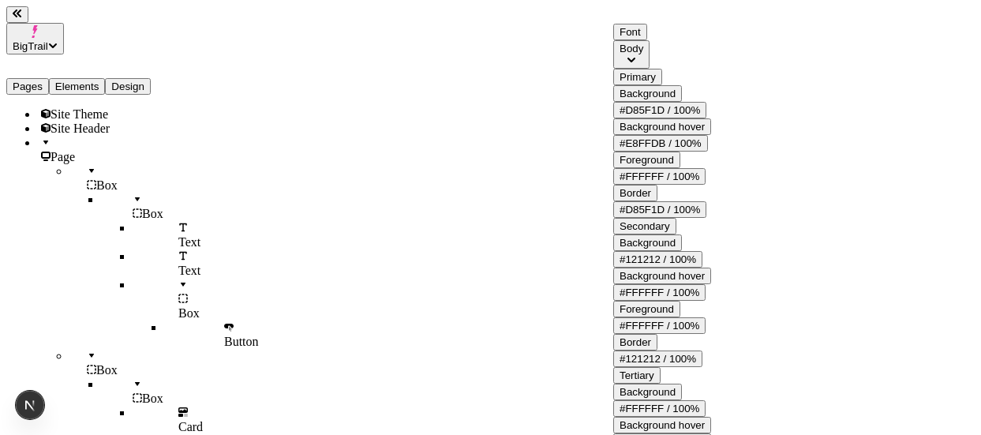
scroll to position [393, 0]
click at [587, 367] on div "#D85F1D" at bounding box center [674, 360] width 140 height 14
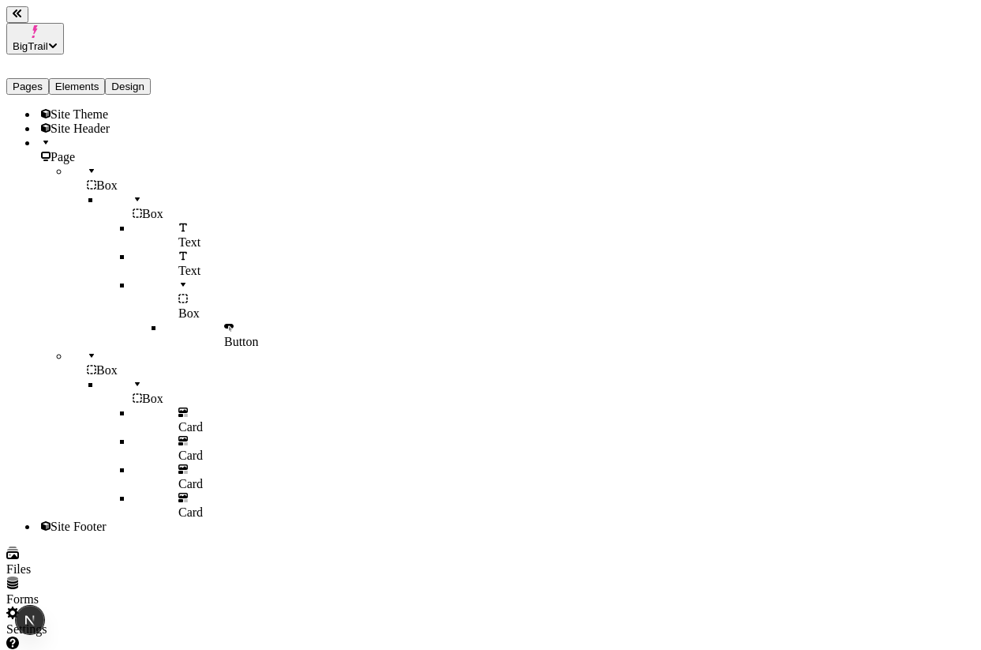
scroll to position [0, 99]
click at [147, 78] on button "Design" at bounding box center [128, 86] width 46 height 17
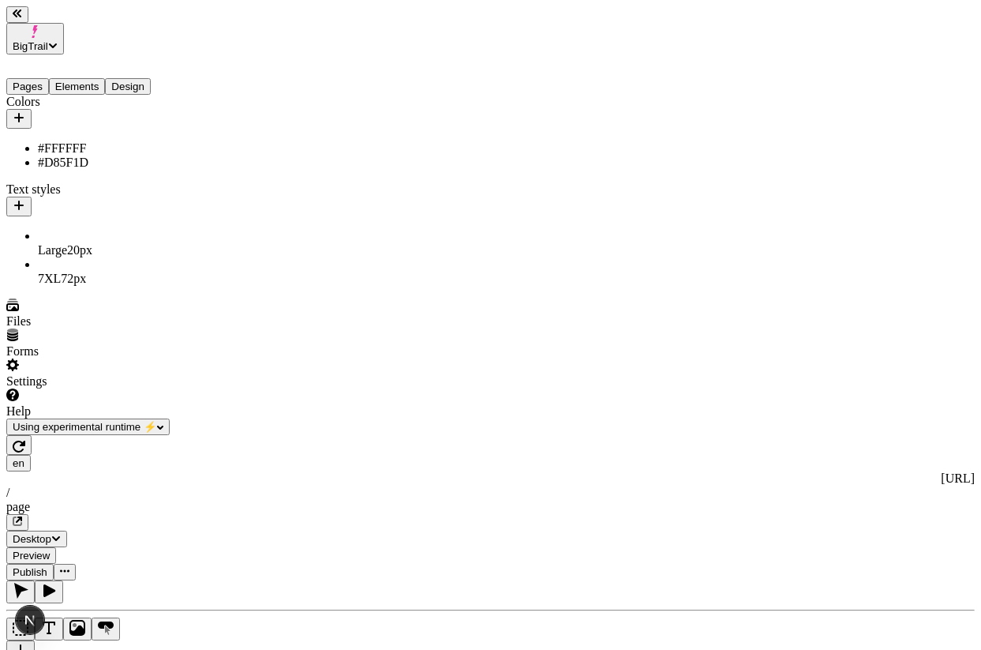
click at [25, 111] on icon "button" at bounding box center [19, 117] width 13 height 13
click at [25, 199] on icon "button" at bounding box center [19, 205] width 13 height 13
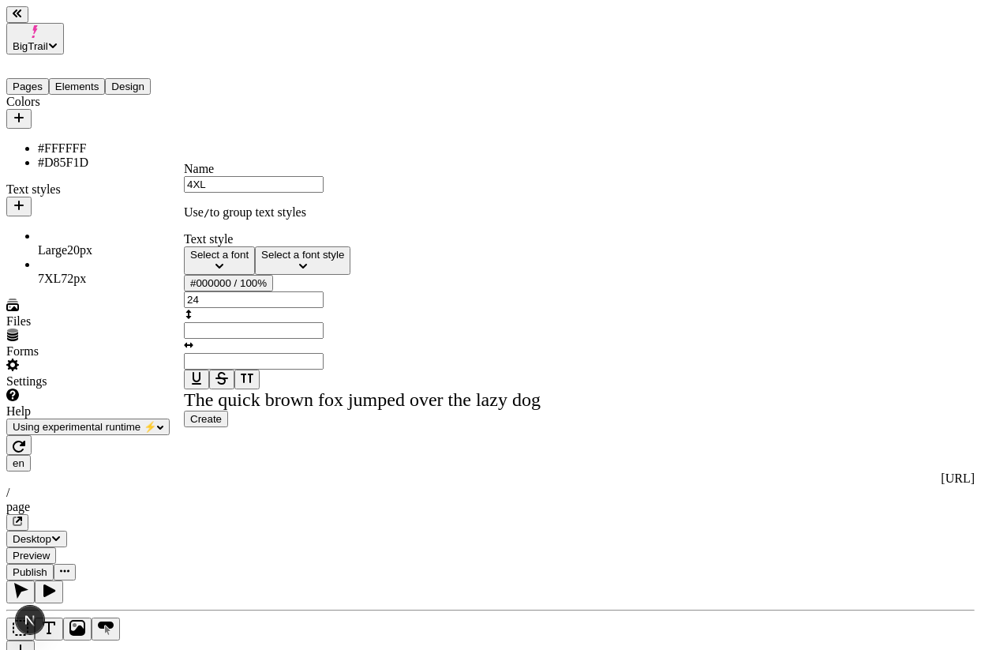
type input "4XL"
click at [255, 272] on button "Select a font" at bounding box center [219, 260] width 71 height 28
click at [236, 338] on span "Schibsted Grotesk" at bounding box center [239, 330] width 92 height 13
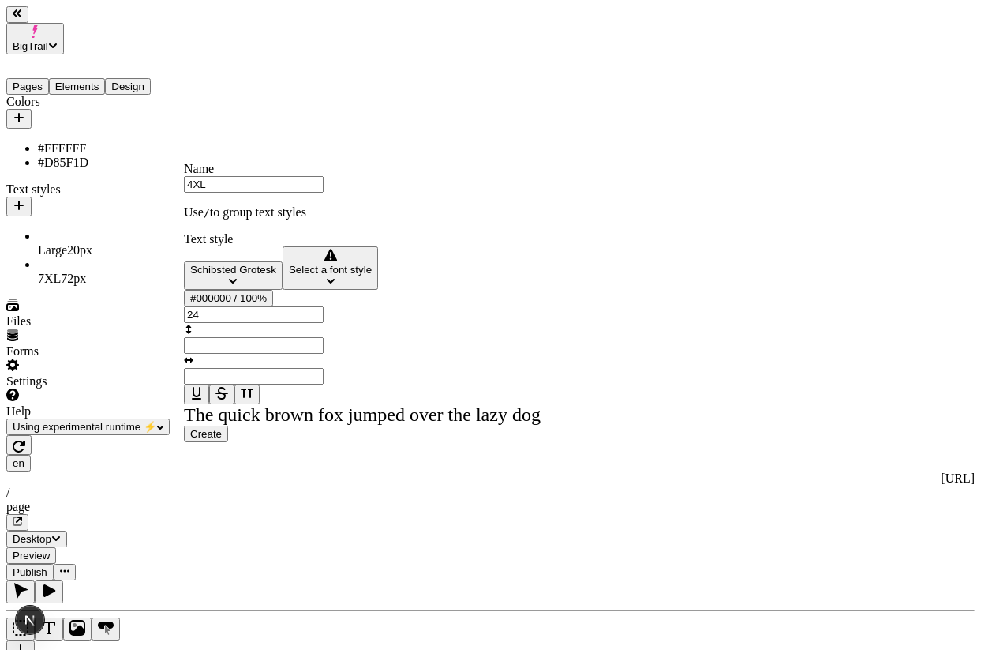
click at [324, 323] on input "24" at bounding box center [254, 314] width 140 height 17
type input "40"
click at [283, 290] on button "Select a font style" at bounding box center [331, 267] width 96 height 43
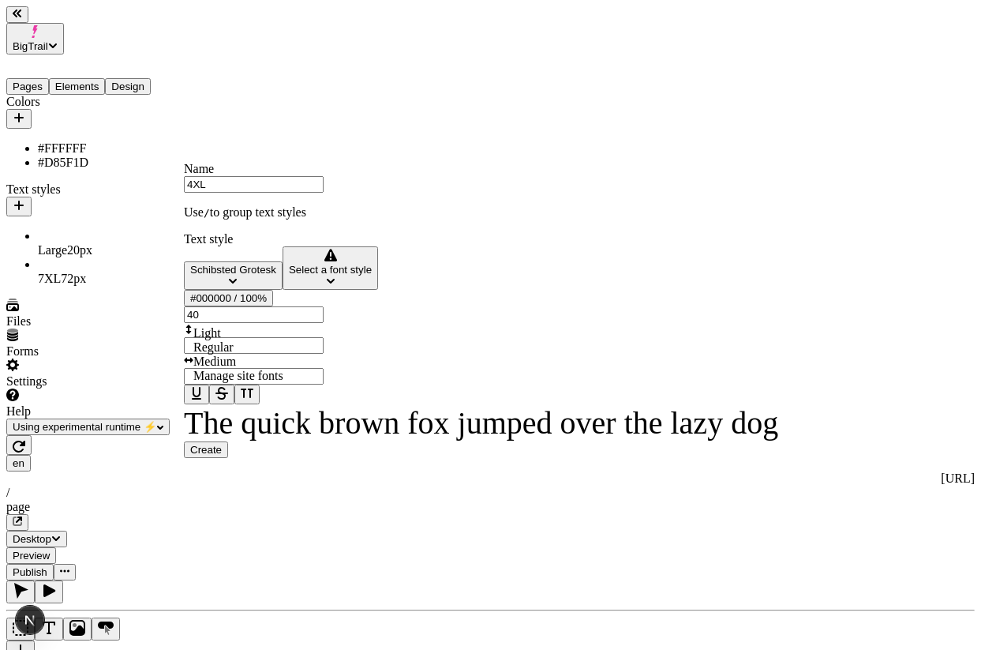
click at [276, 354] on div "Regular" at bounding box center [278, 347] width 171 height 14
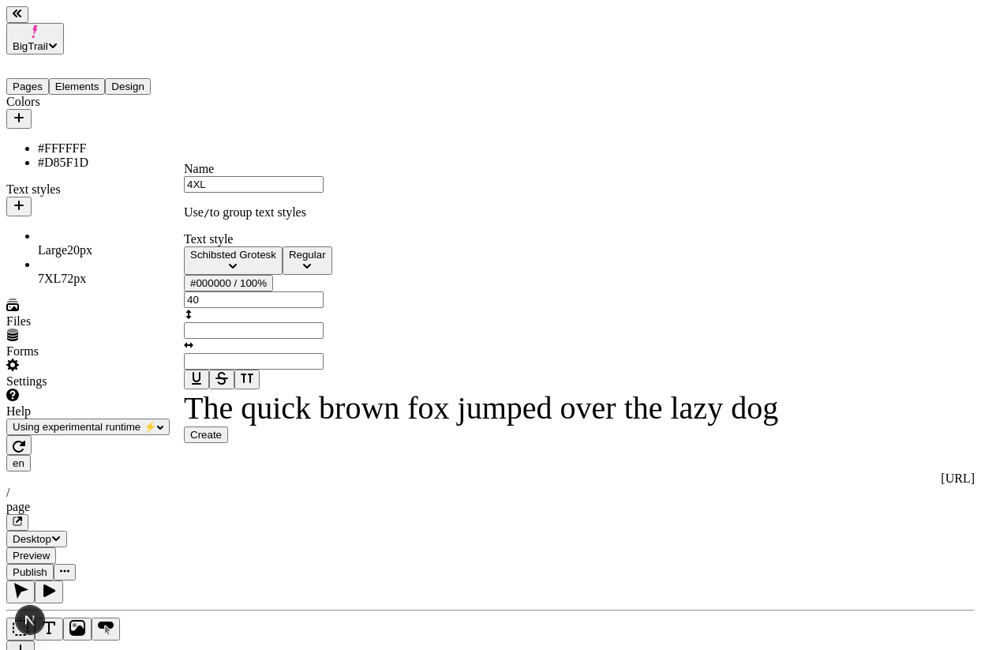
click at [262, 291] on button "#000000 / 100%" at bounding box center [228, 283] width 89 height 17
click at [192, 429] on div "#FFFFFF" at bounding box center [186, 431] width 140 height 14
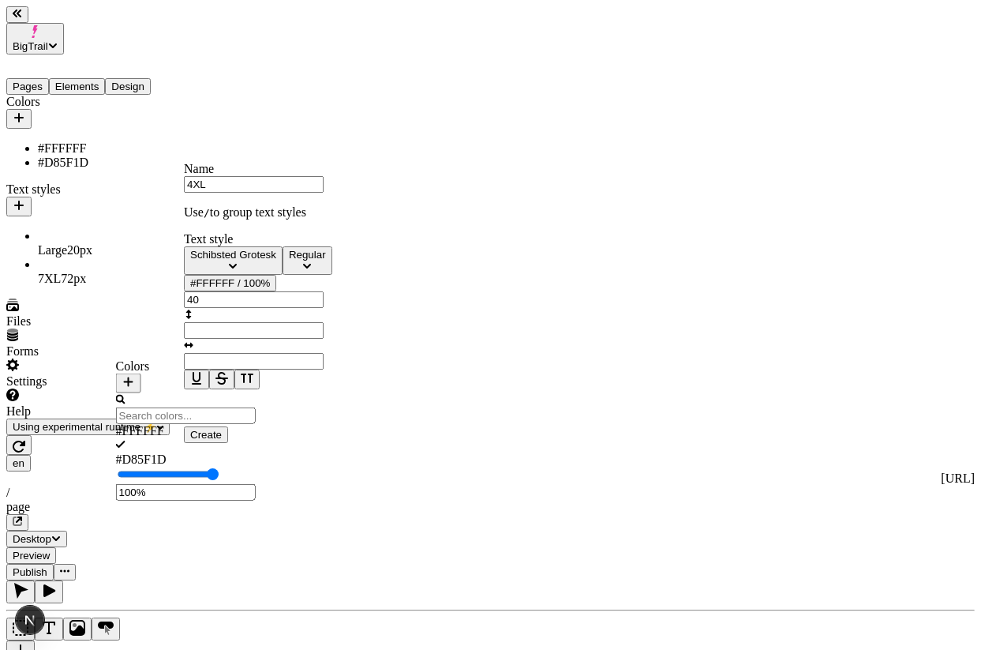
click at [222, 441] on span "Create" at bounding box center [206, 435] width 32 height 12
type input "Untitled text style"
type input "24"
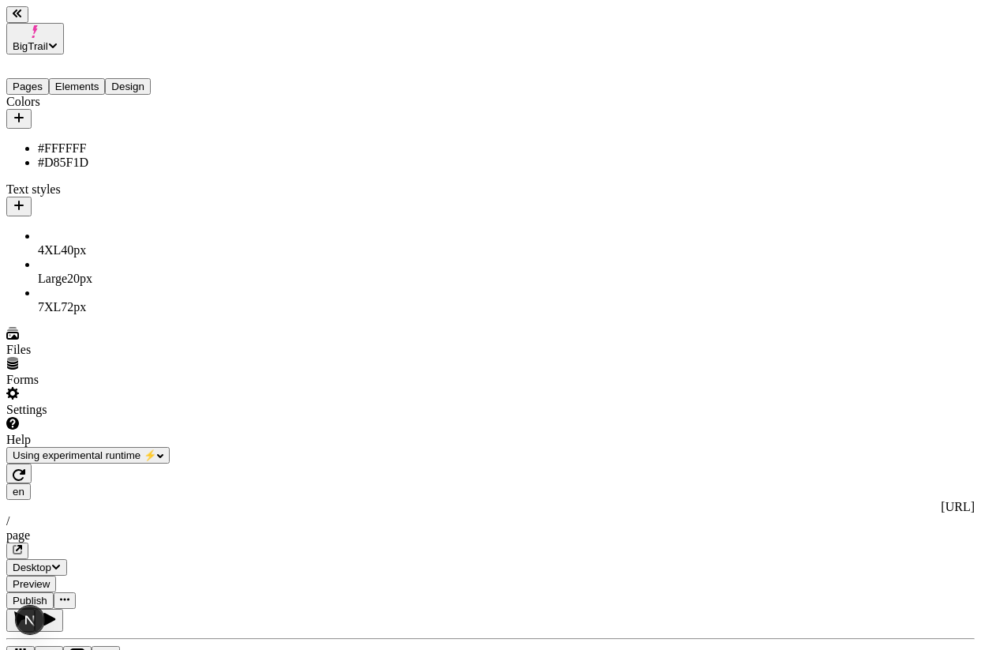
click at [85, 229] on div "4XL 40 px" at bounding box center [117, 243] width 158 height 28
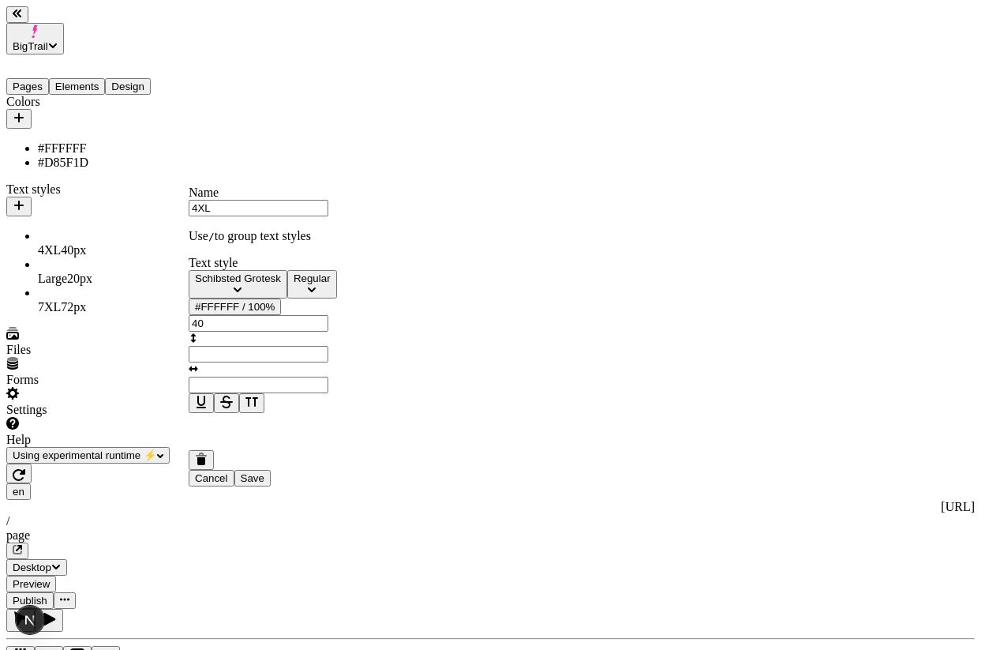
click at [279, 298] on button "Schibsted Grotesk" at bounding box center [238, 284] width 99 height 28
click at [269, 333] on span "Big Shoulders Display" at bounding box center [255, 326] width 114 height 13
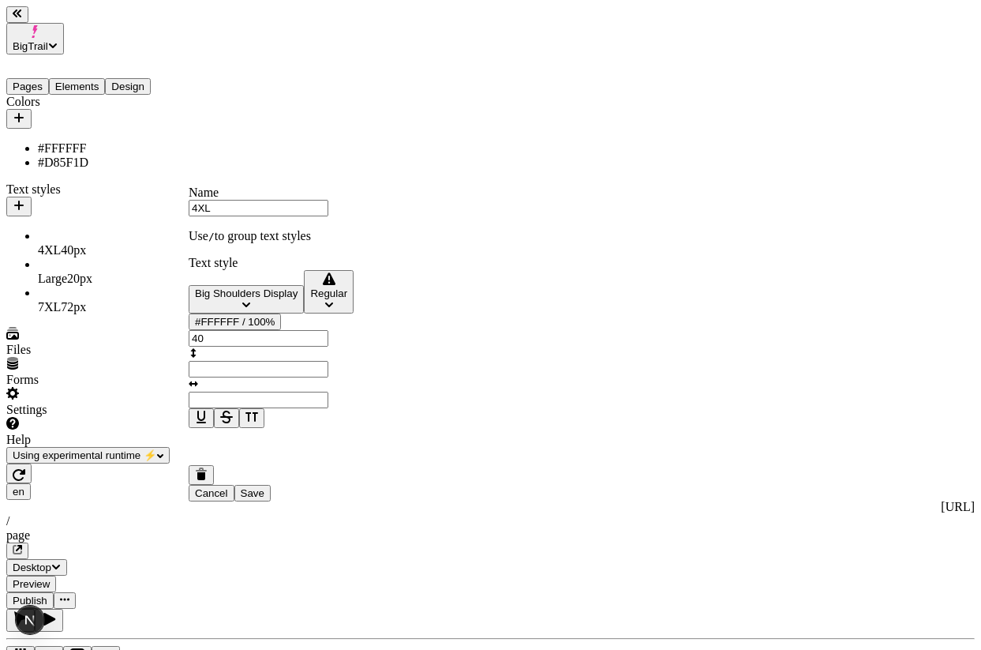
click at [310, 299] on div "Regular" at bounding box center [328, 293] width 37 height 12
click at [284, 364] on div "Extra-bold" at bounding box center [283, 357] width 171 height 14
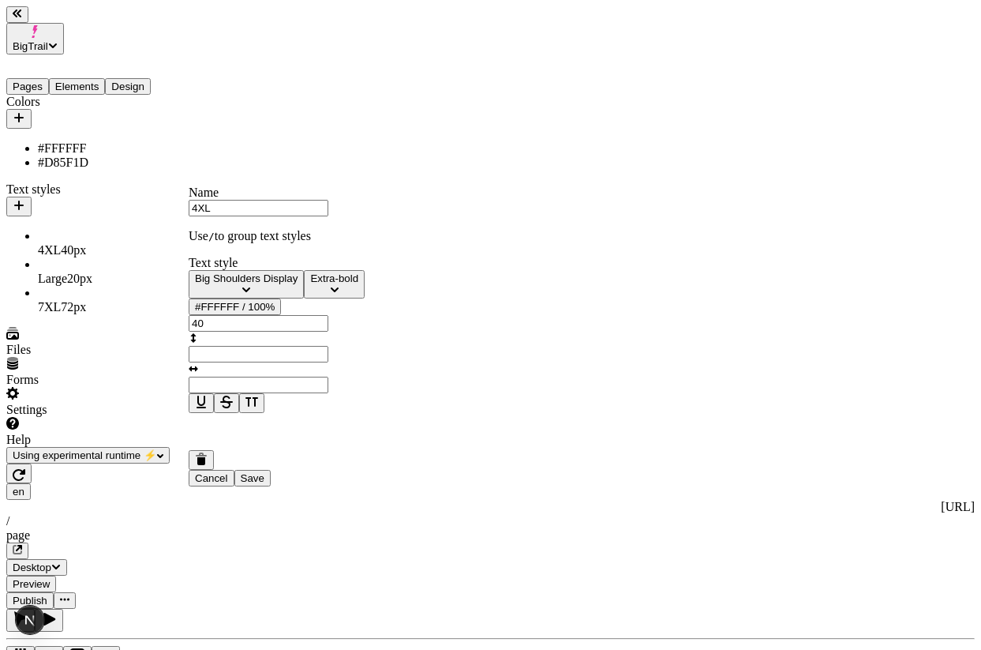
click at [264, 484] on span "Save" at bounding box center [253, 478] width 24 height 12
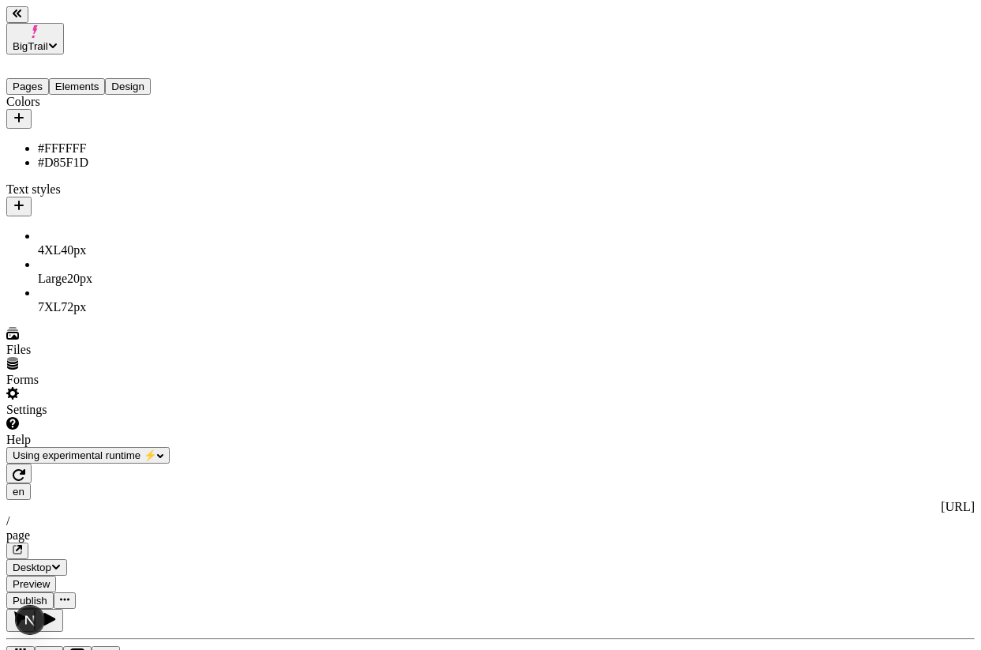
scroll to position [0, 85]
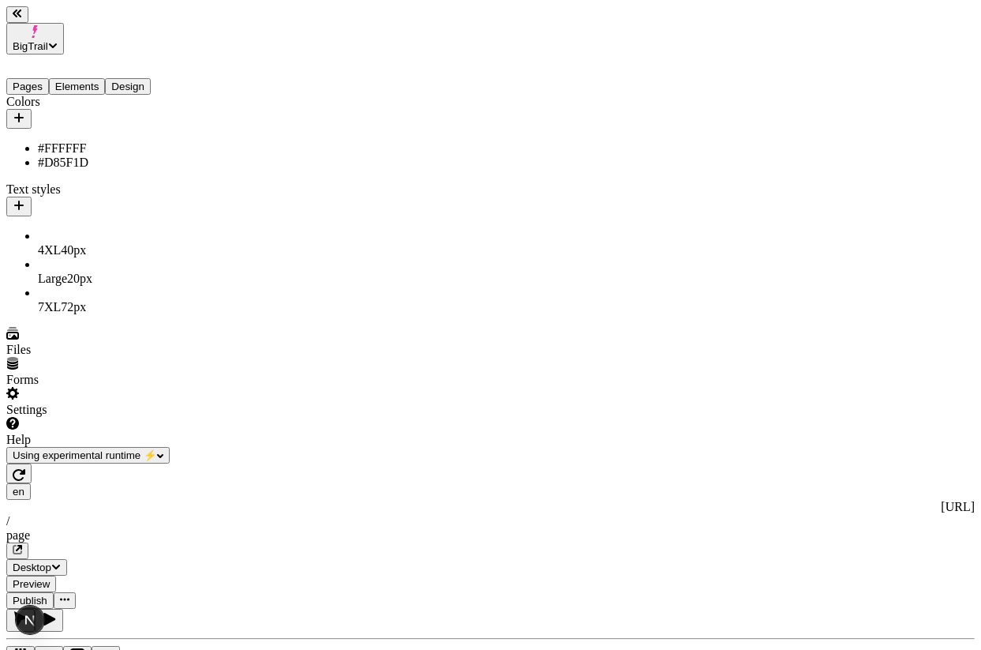
click at [587, 339] on span "40 px" at bounding box center [870, 345] width 25 height 13
type input "40"
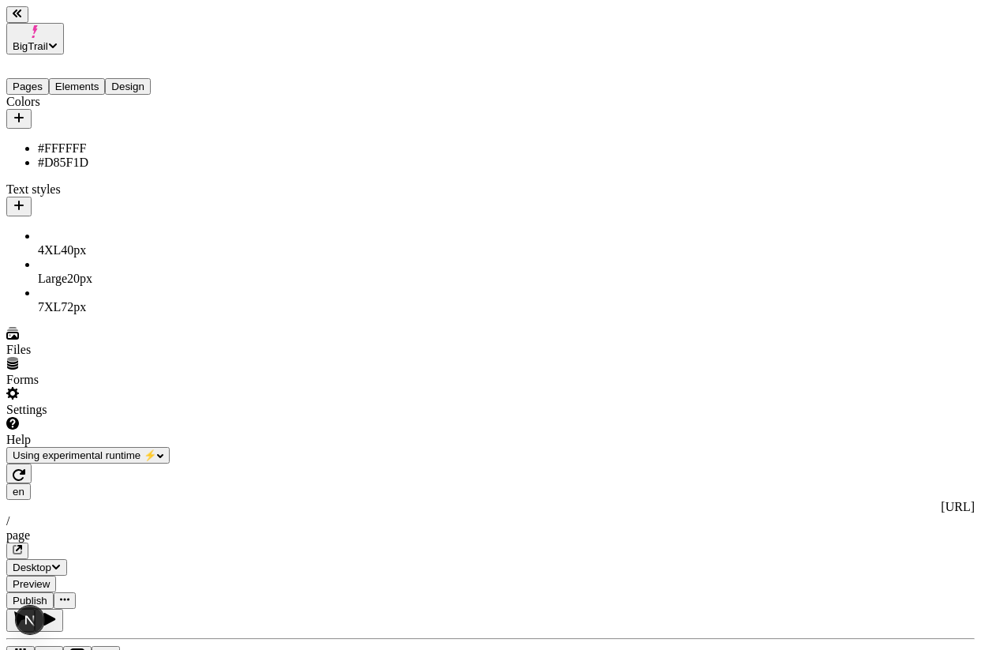
click at [587, 367] on div "Large 20 px" at bounding box center [902, 374] width 140 height 14
type input "20"
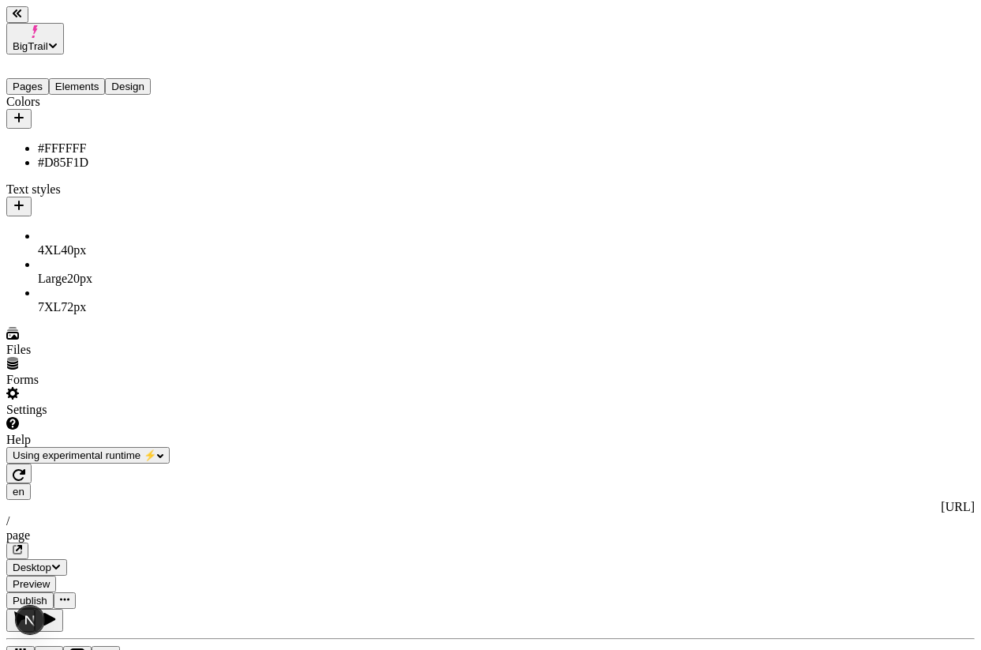
type input "1.7"
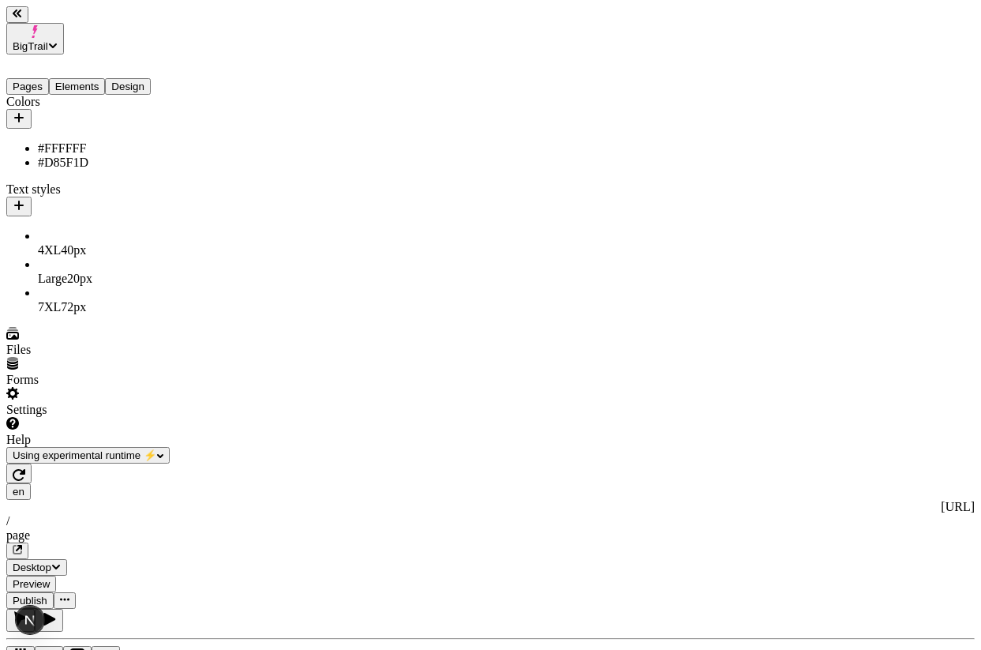
scroll to position [0, 281]
type input "1.7"
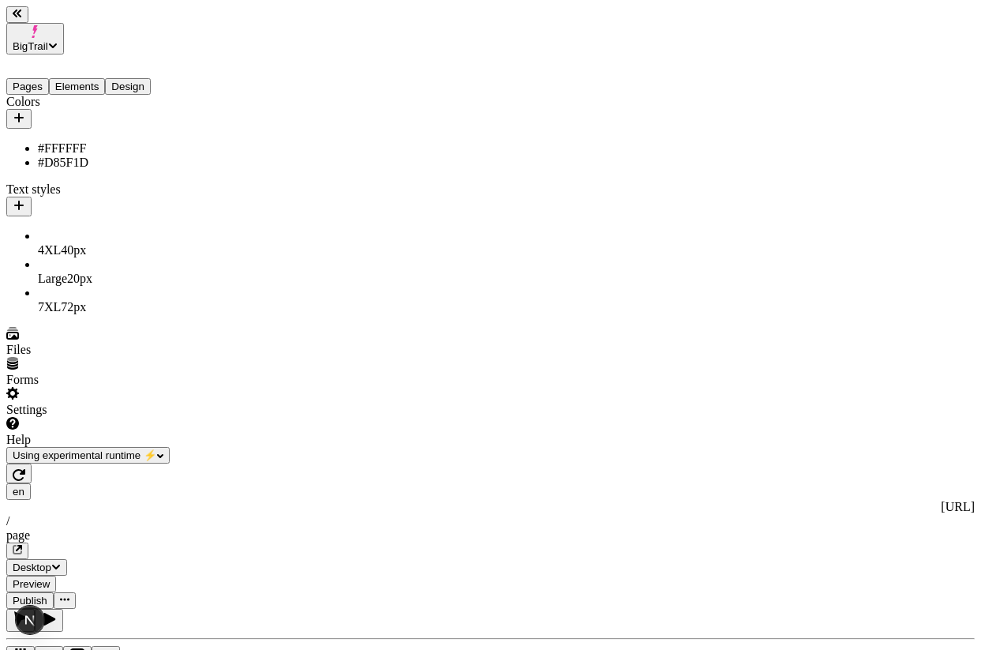
scroll to position [0, 44]
click at [92, 78] on button "Elements" at bounding box center [77, 86] width 57 height 17
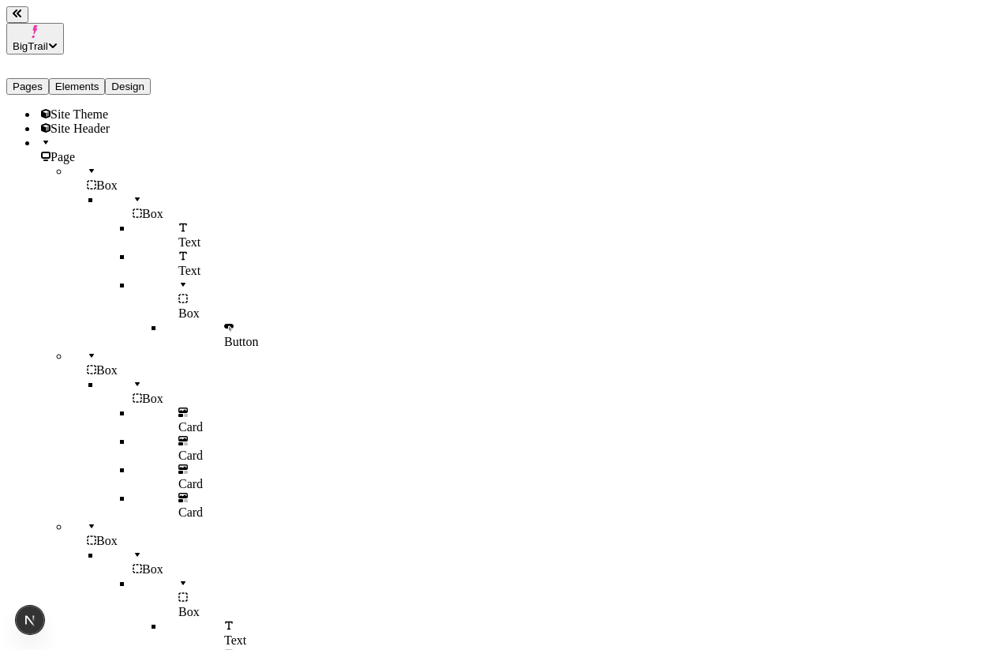
click at [57, 74] on div "Pages Elements Design" at bounding box center [100, 74] width 189 height 40
click at [49, 78] on button "Pages" at bounding box center [27, 86] width 43 height 17
click at [106, 78] on button "Elements" at bounding box center [77, 86] width 57 height 17
click at [99, 107] on div "Site Theme" at bounding box center [117, 114] width 158 height 14
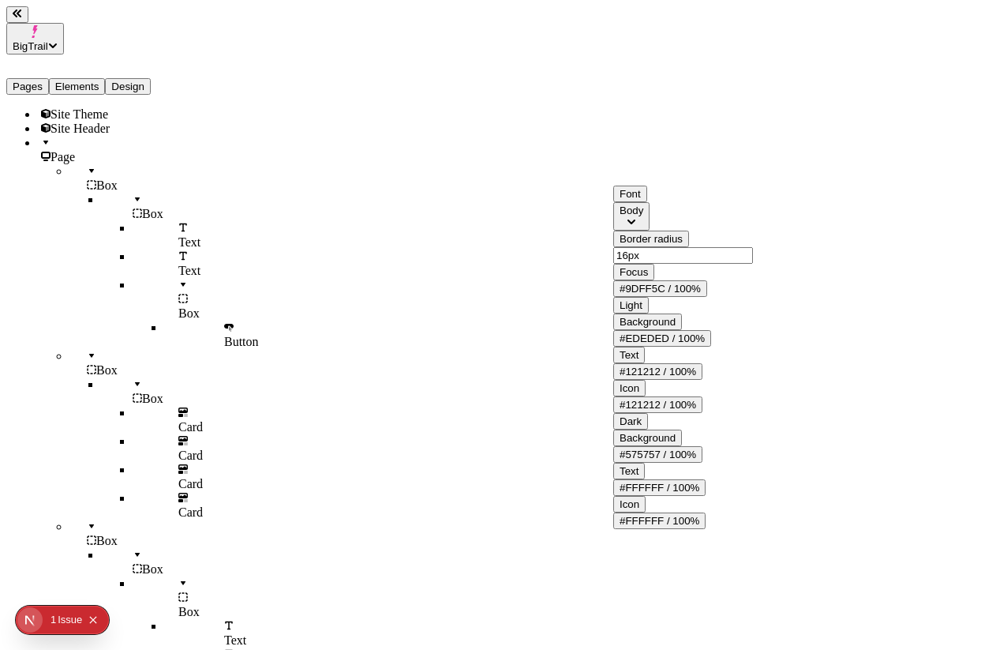
click at [587, 216] on div "Body" at bounding box center [632, 210] width 24 height 12
click at [587, 301] on div "Accent" at bounding box center [708, 294] width 171 height 14
click at [587, 231] on button "Accent" at bounding box center [635, 216] width 45 height 28
click at [587, 253] on div "Heading" at bounding box center [708, 251] width 171 height 14
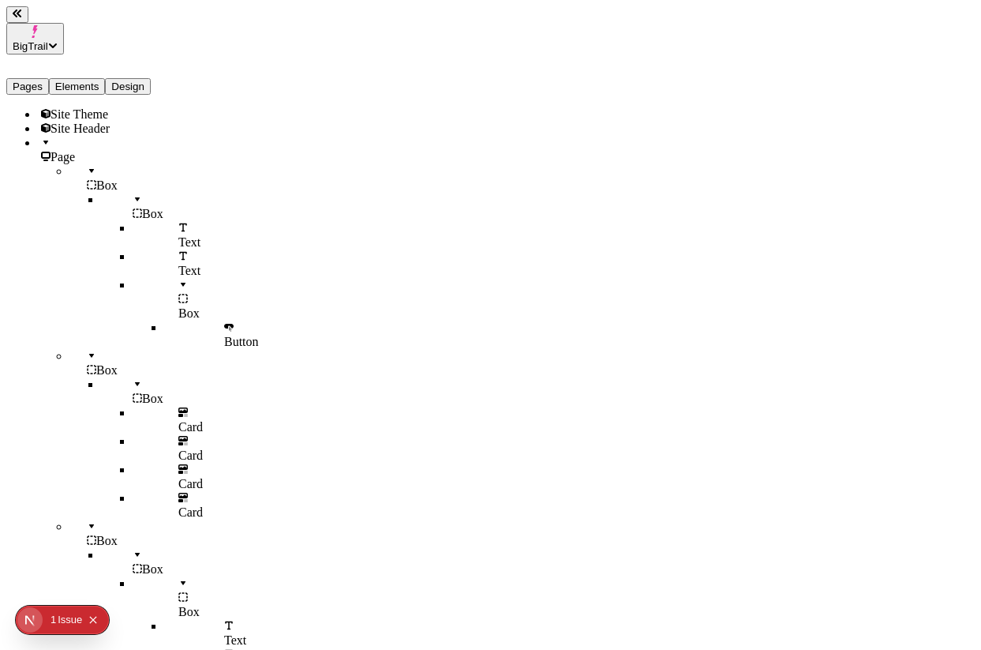
click at [43, 78] on button "Pages" at bounding box center [27, 86] width 43 height 17
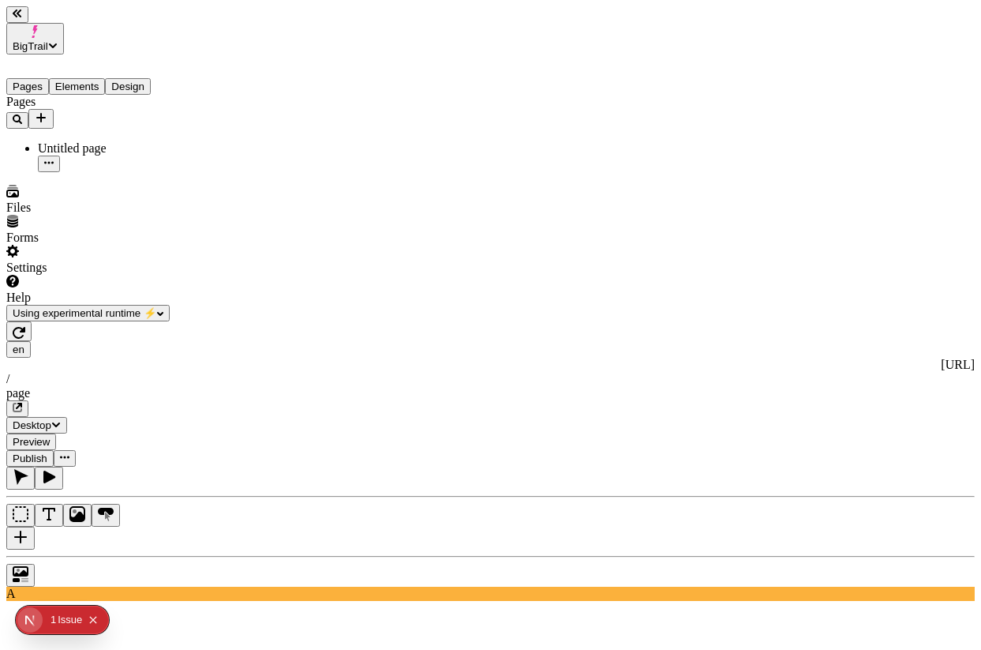
scroll to position [0, 42]
click at [97, 621] on icon "Collapse issues badge" at bounding box center [92, 619] width 9 height 9
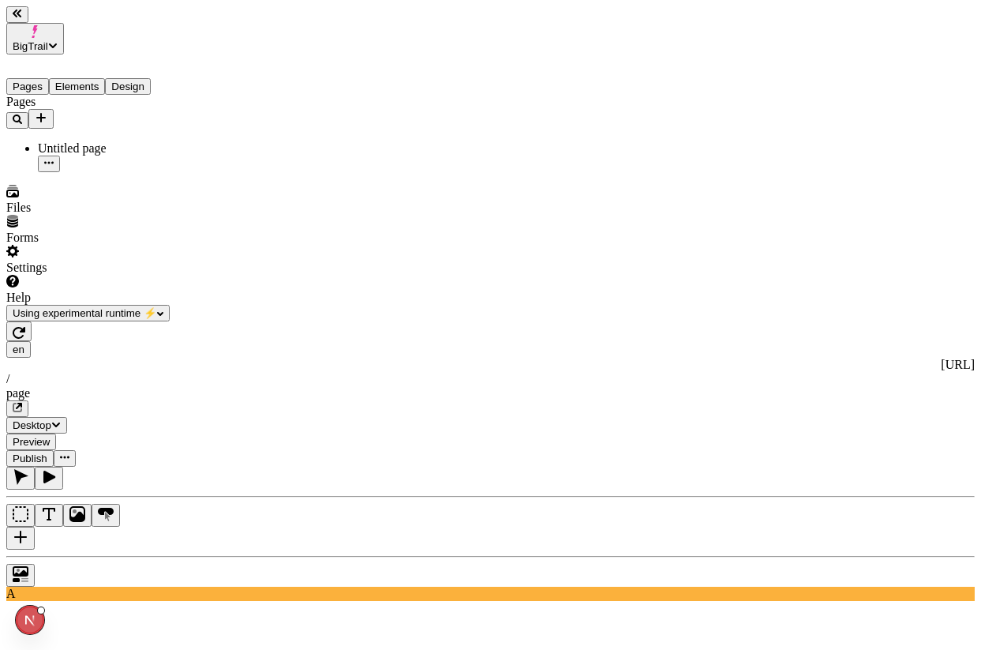
click at [54, 158] on icon "button" at bounding box center [48, 162] width 9 height 9
click at [205, 201] on div "Edit URL" at bounding box center [206, 216] width 61 height 30
type input "b"
type input "[DATE][DATE]"
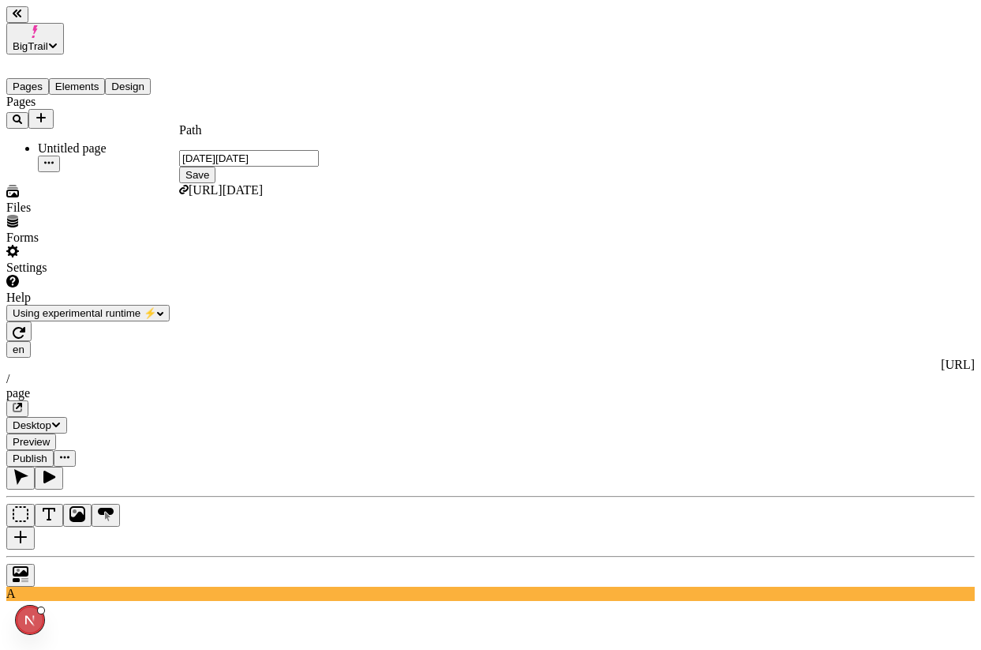
click at [209, 169] on span "Save" at bounding box center [198, 175] width 24 height 12
click at [100, 172] on div "Pages Untitled page" at bounding box center [100, 133] width 189 height 77
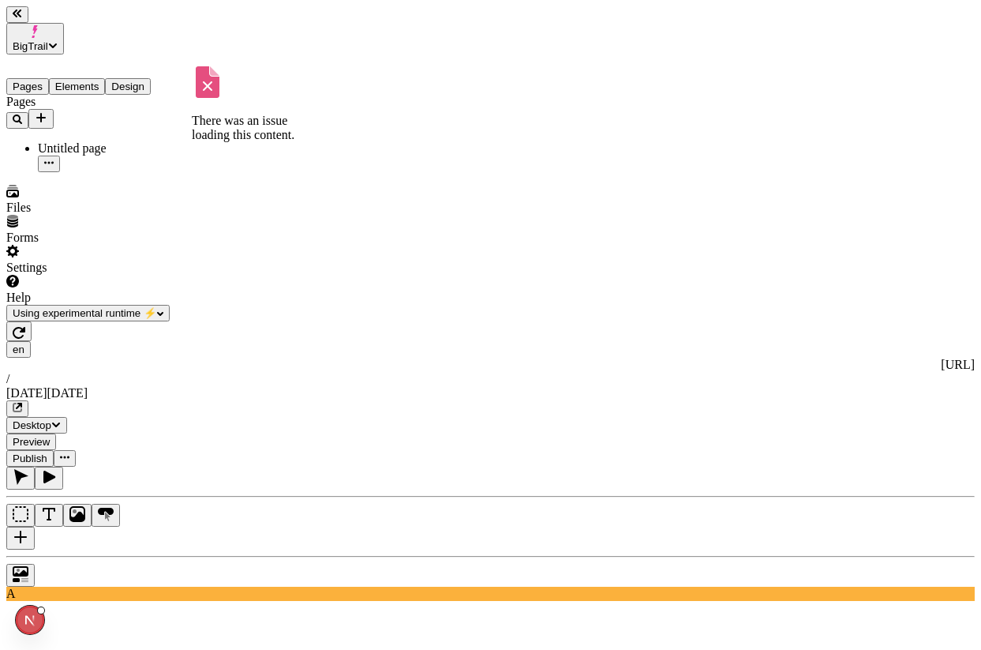
click at [60, 156] on button "button" at bounding box center [49, 164] width 22 height 17
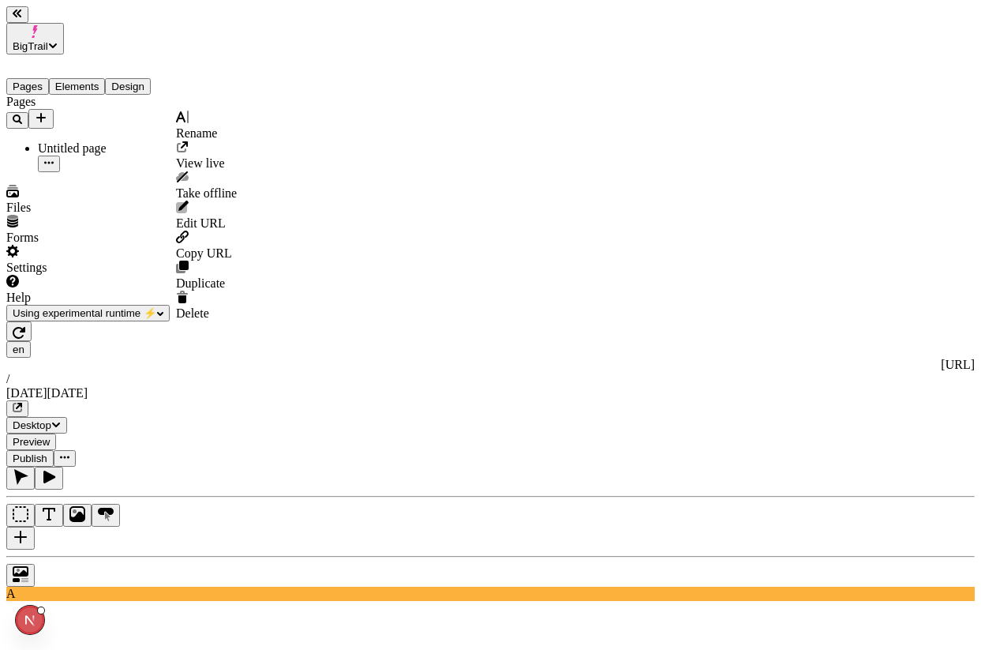
click at [188, 123] on icon at bounding box center [182, 117] width 13 height 13
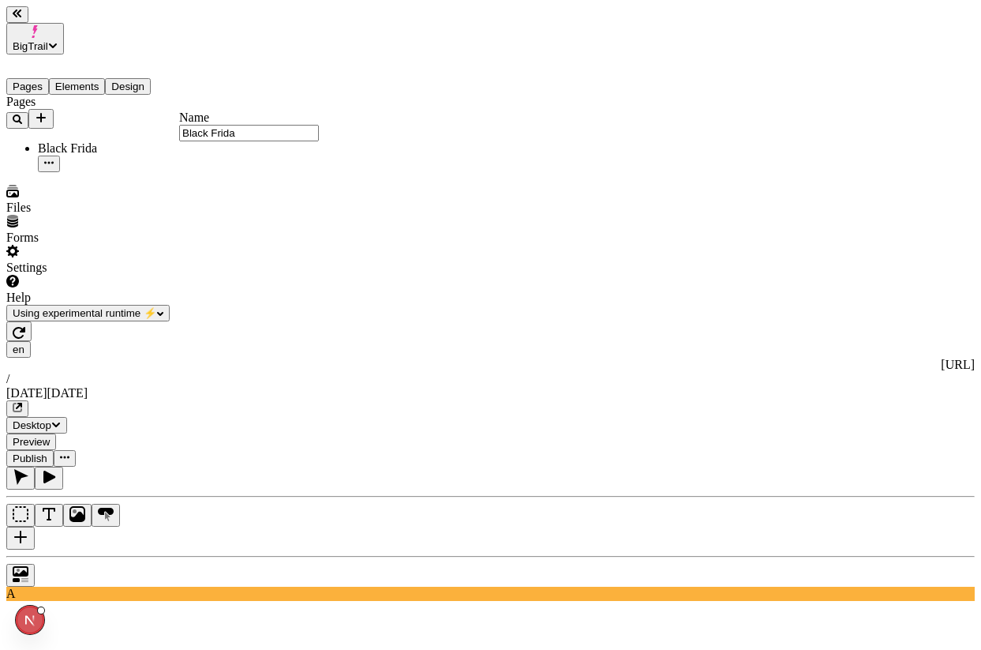
type input "[DATE][DATE]"
click at [144, 172] on div "Pages Black Friday" at bounding box center [100, 133] width 189 height 77
click at [78, 141] on div "[DATE][DATE]" at bounding box center [117, 156] width 158 height 31
click at [81, 78] on button "Elements" at bounding box center [77, 86] width 57 height 17
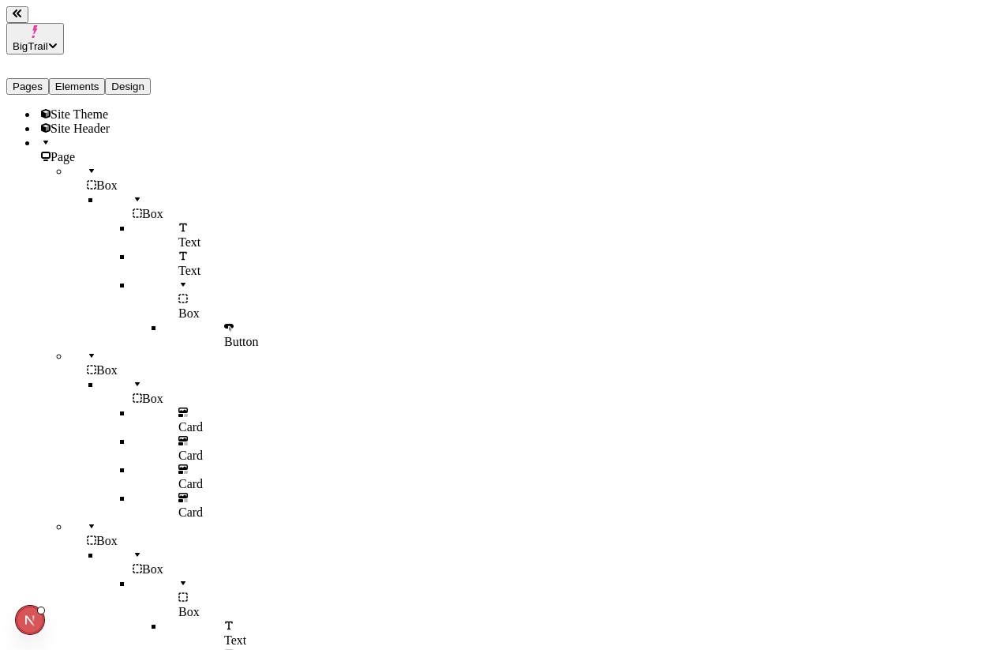
click at [61, 137] on div "Page" at bounding box center [117, 150] width 158 height 28
click at [35, 78] on button "Pages" at bounding box center [27, 86] width 43 height 17
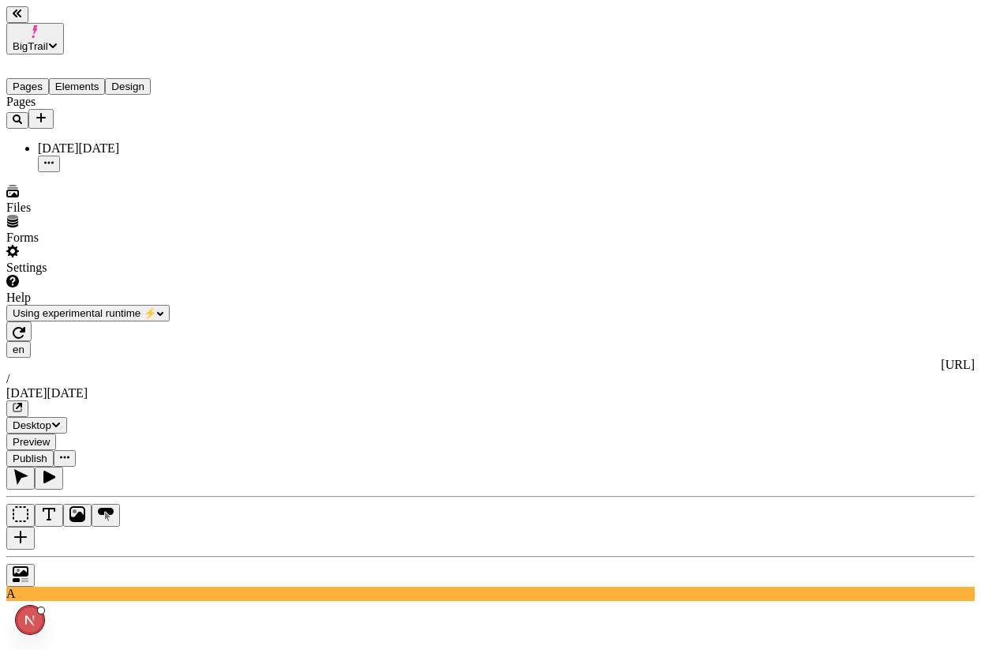
click at [54, 158] on icon "button" at bounding box center [48, 162] width 9 height 9
click at [217, 216] on span "Edit URL" at bounding box center [201, 222] width 50 height 13
click at [248, 150] on input "black friday" at bounding box center [249, 158] width 140 height 17
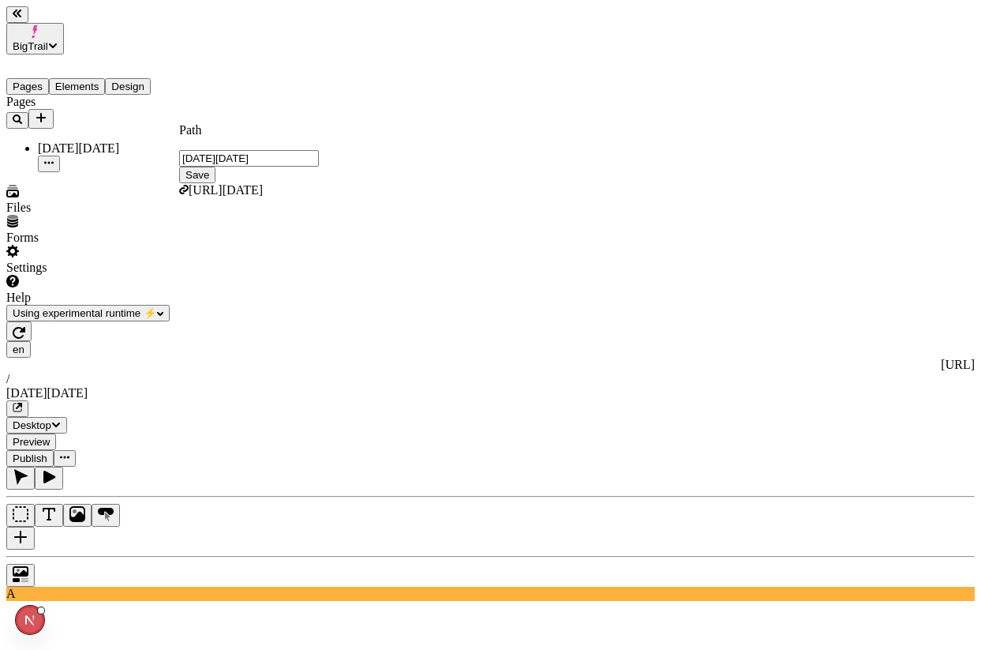
type input "[DATE][DATE]"
click at [216, 167] on button "Save" at bounding box center [197, 175] width 36 height 17
type input "/black-[DATE]"
click at [22, 18] on icon "button" at bounding box center [17, 13] width 9 height 9
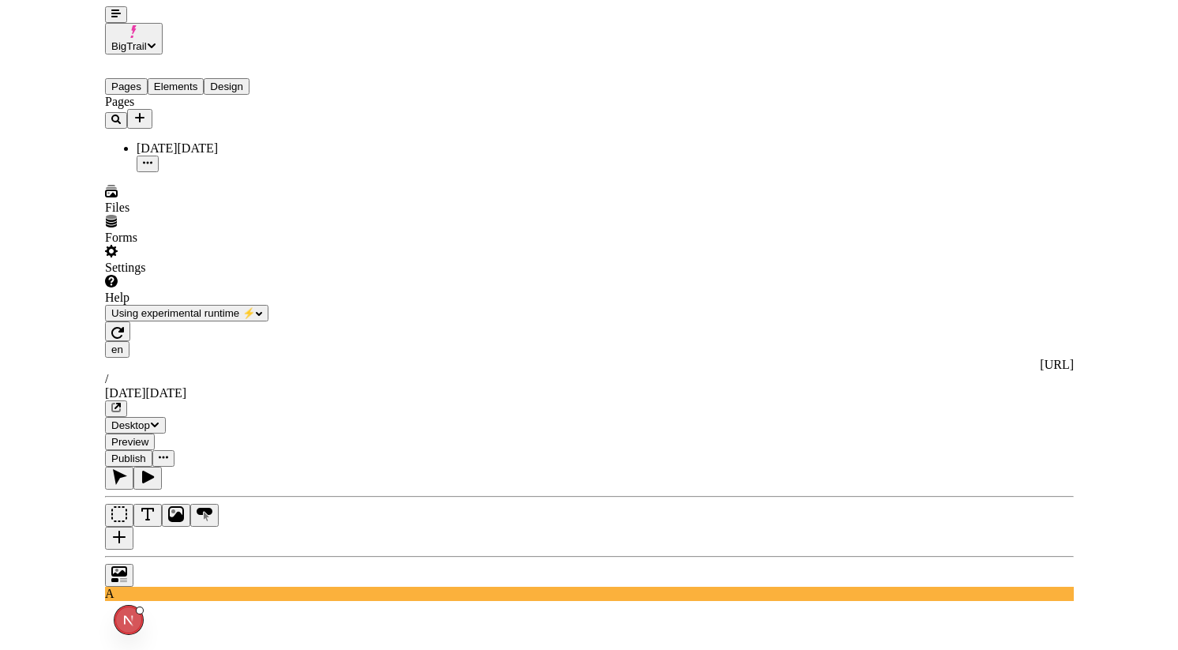
scroll to position [0, 0]
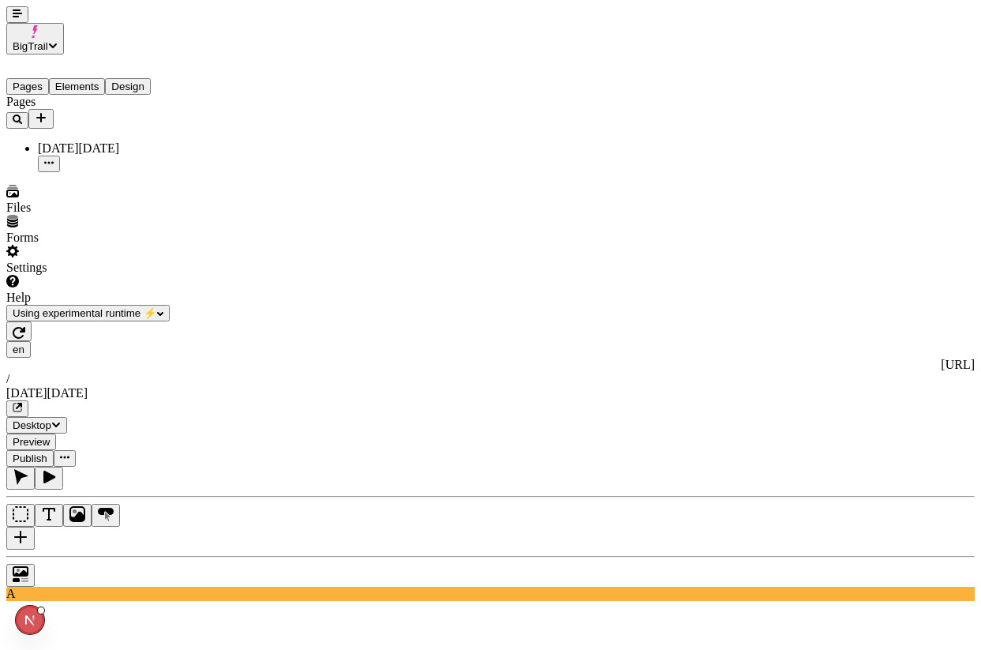
click at [13, 17] on icon "button" at bounding box center [17, 13] width 9 height 8
click at [60, 156] on button "button" at bounding box center [49, 164] width 22 height 17
click at [216, 276] on span "Duplicate" at bounding box center [200, 282] width 49 height 13
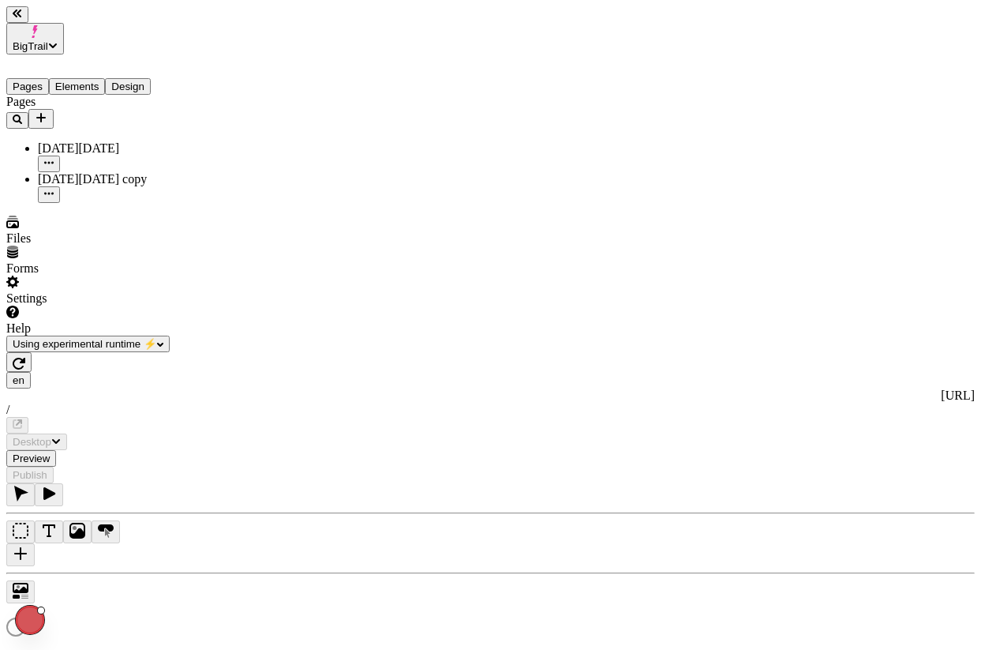
type input "/black-[DATE]-2"
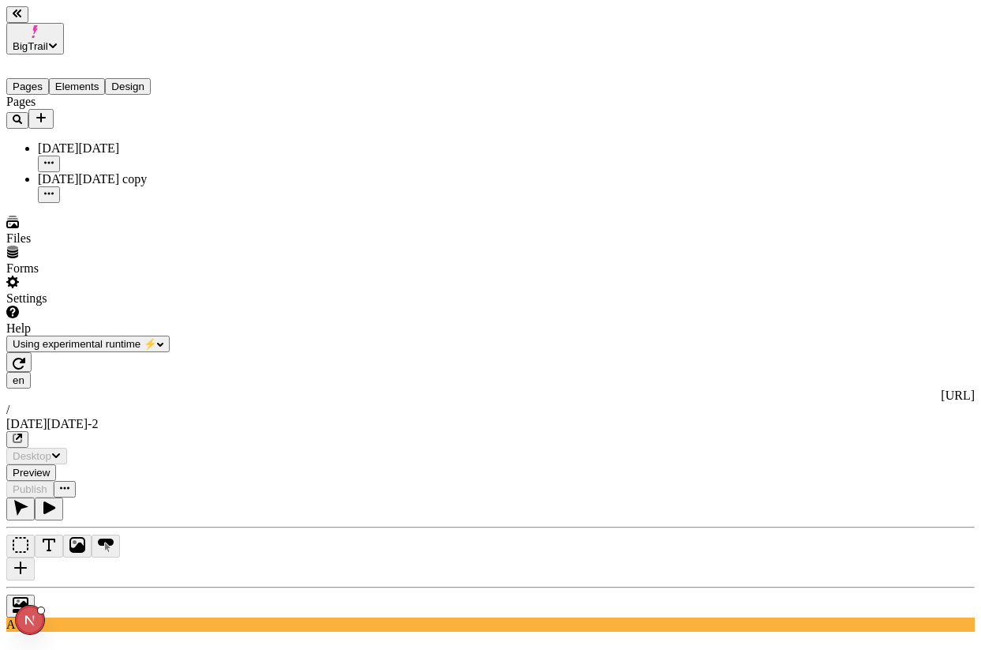
click at [28, 23] on button "button" at bounding box center [17, 14] width 22 height 17
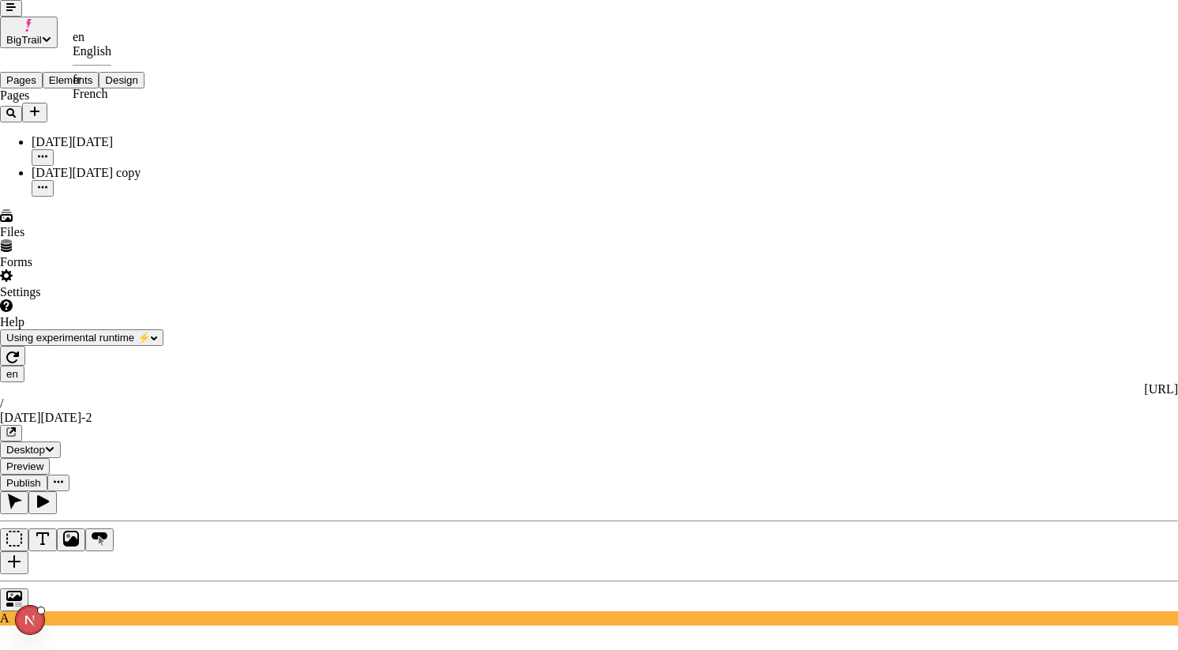
click at [111, 86] on div "fr French" at bounding box center [92, 87] width 39 height 28
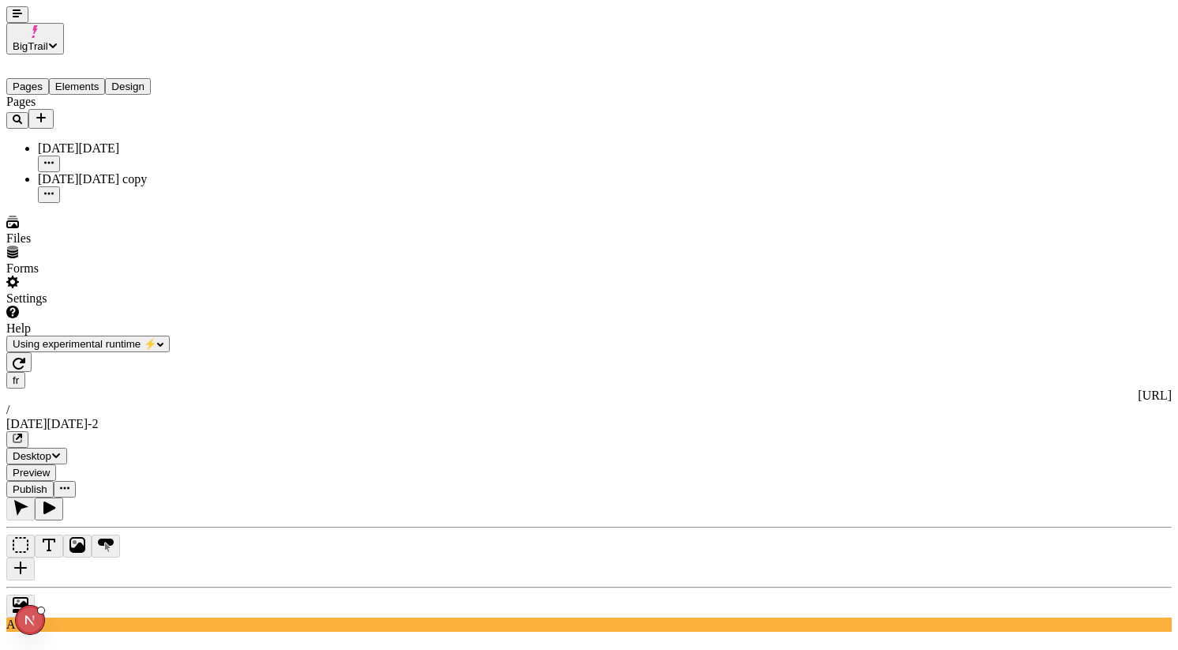
type input "/black-[DATE]-2"
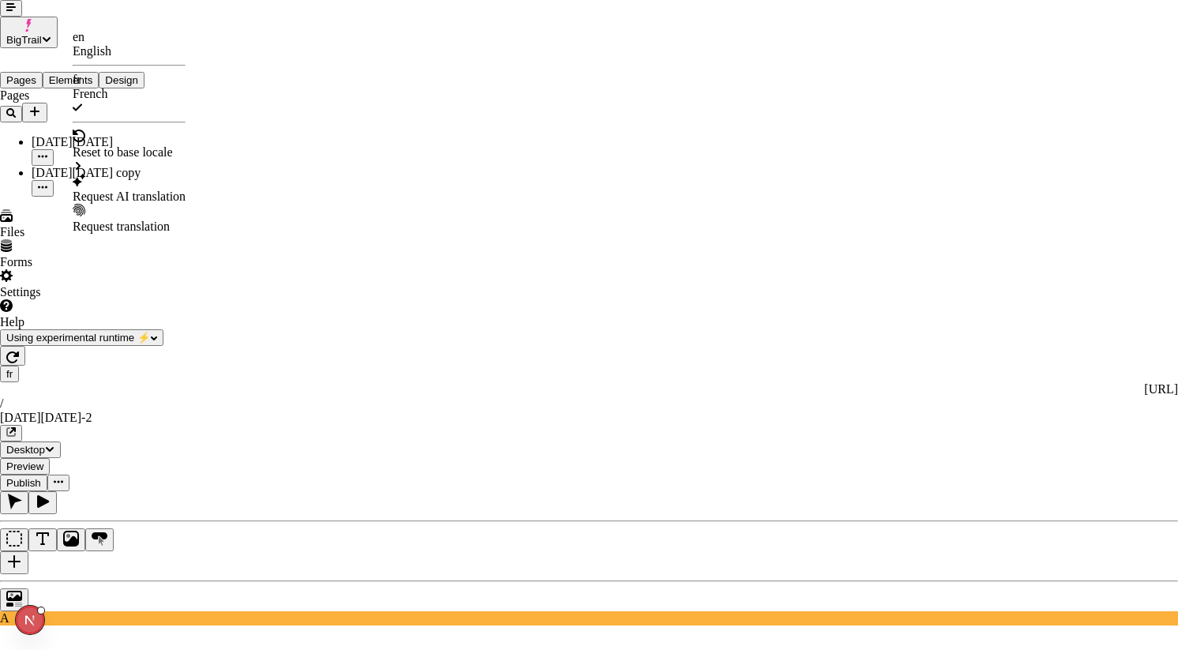
click at [186, 189] on div "Request AI translation" at bounding box center [129, 196] width 113 height 14
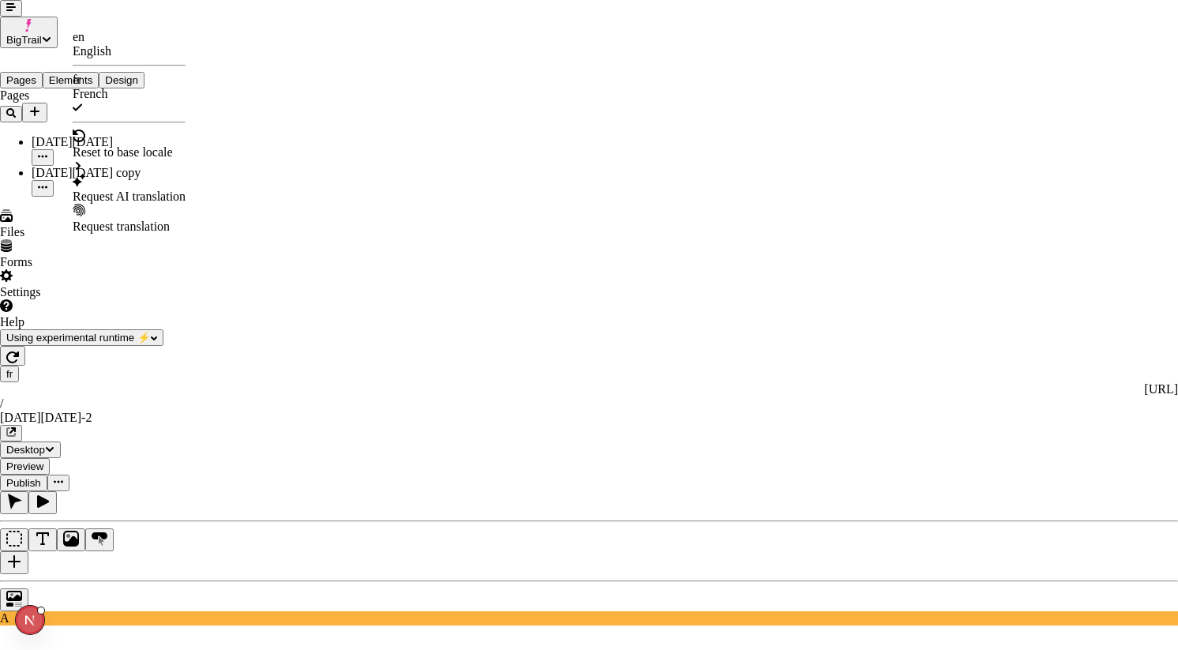
click at [156, 174] on div "Request AI translation" at bounding box center [129, 189] width 113 height 30
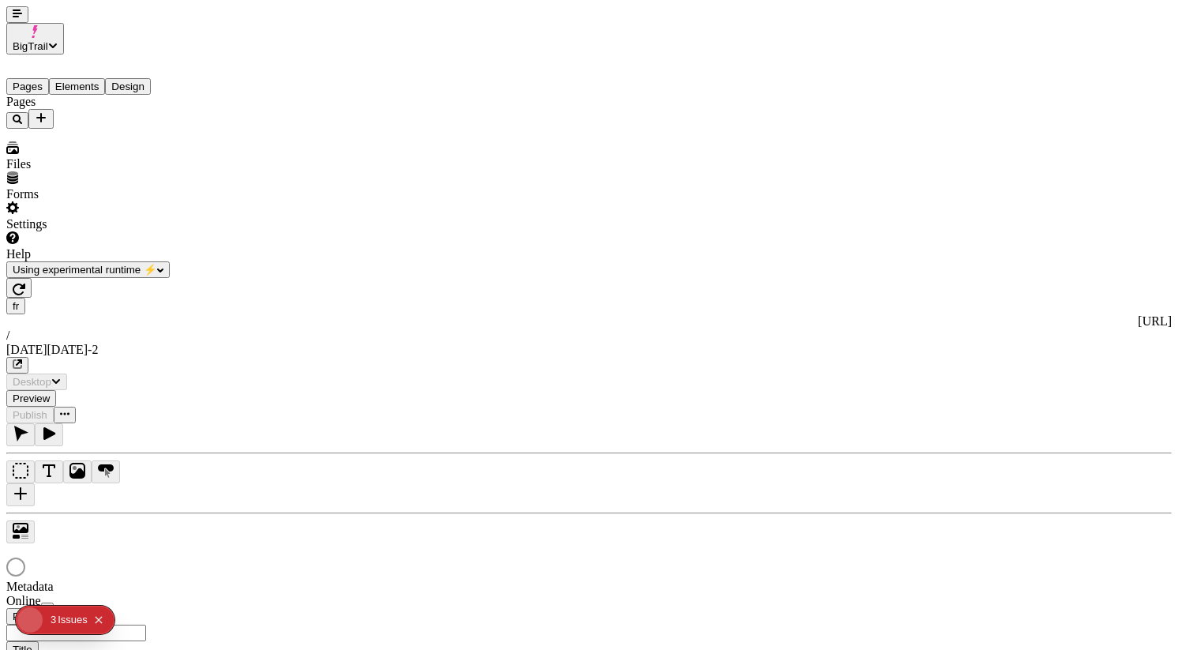
type input "/black-[DATE]-2"
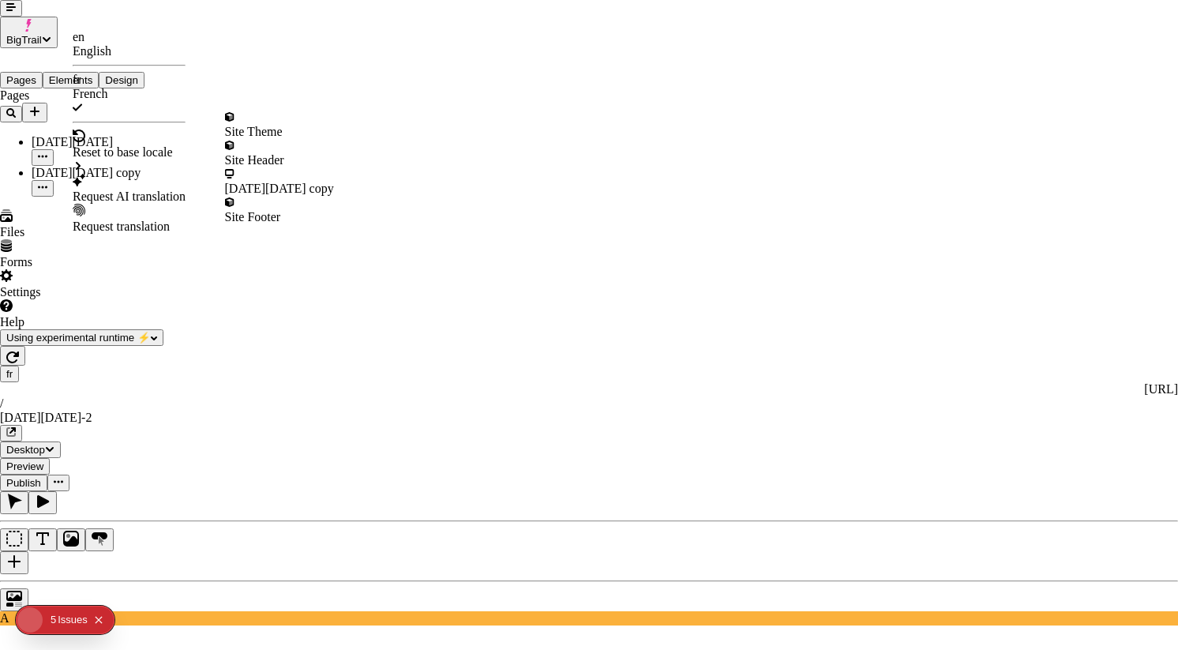
click at [158, 174] on div "Request AI translation" at bounding box center [129, 189] width 113 height 30
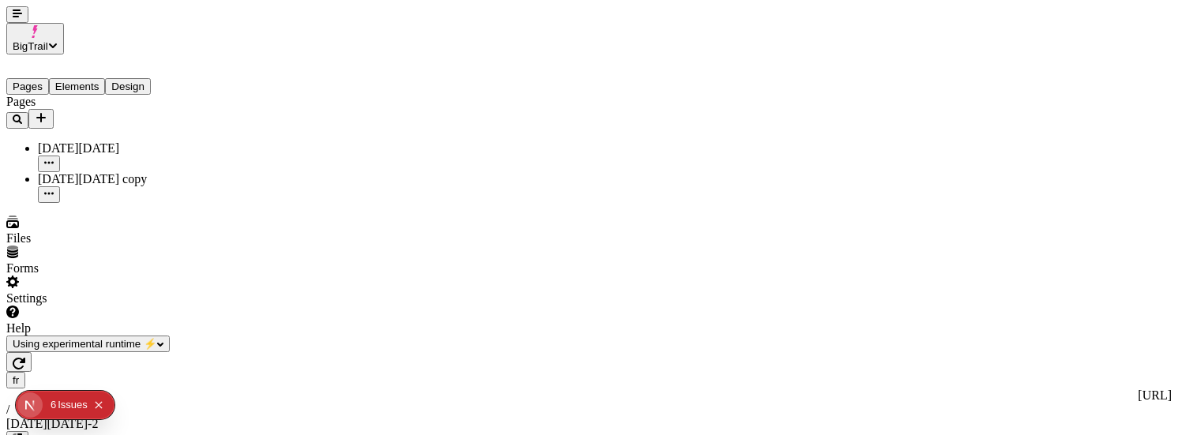
click at [25, 357] on icon "button" at bounding box center [19, 363] width 13 height 13
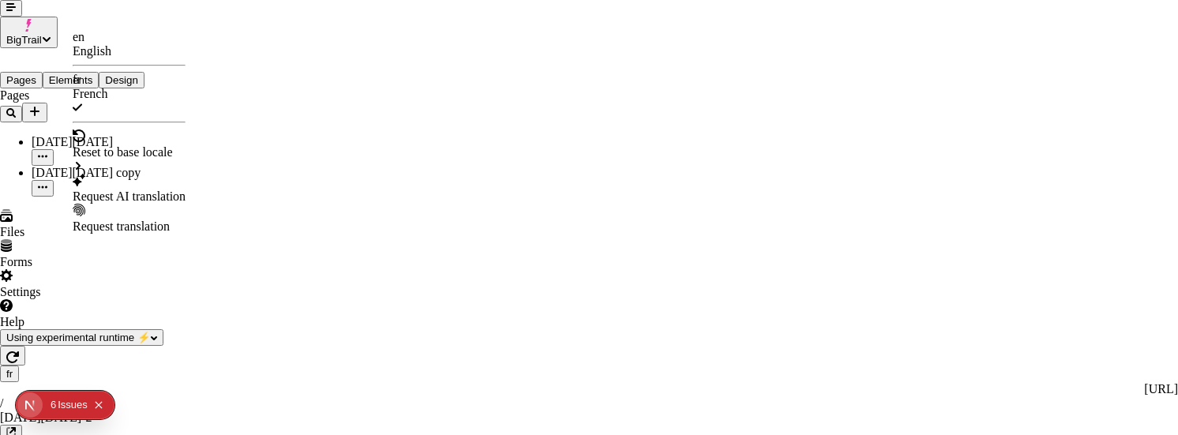
click at [148, 189] on div "Request AI translation" at bounding box center [129, 196] width 113 height 14
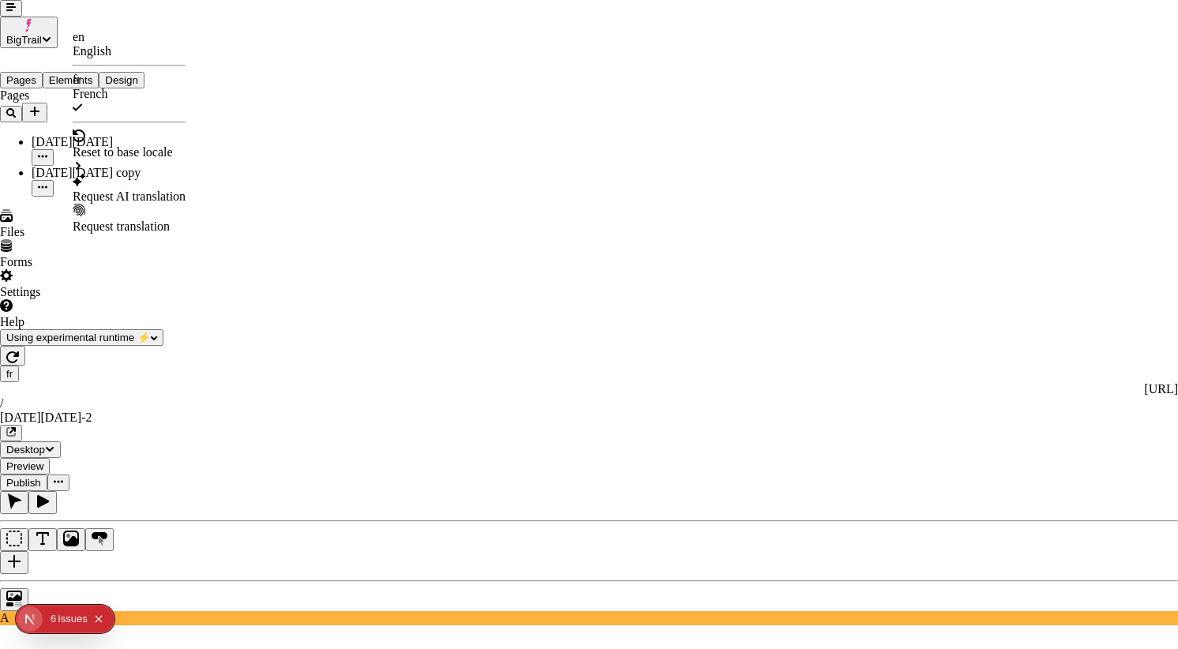
scroll to position [156, 0]
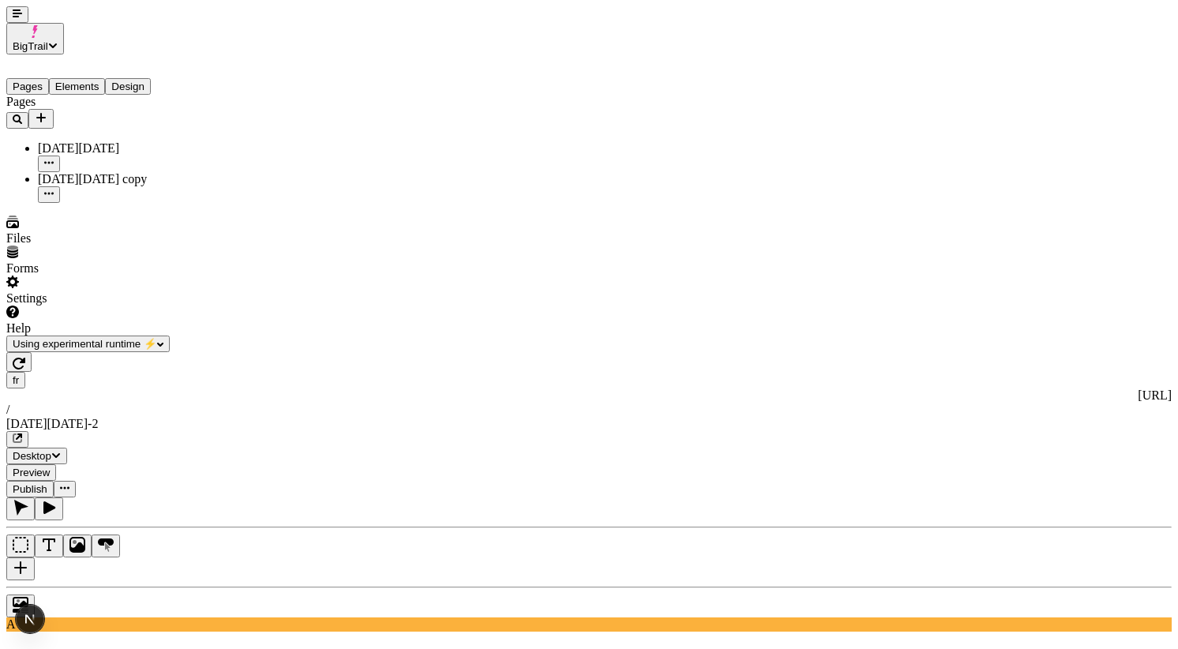
click at [32, 352] on button "button" at bounding box center [18, 362] width 25 height 20
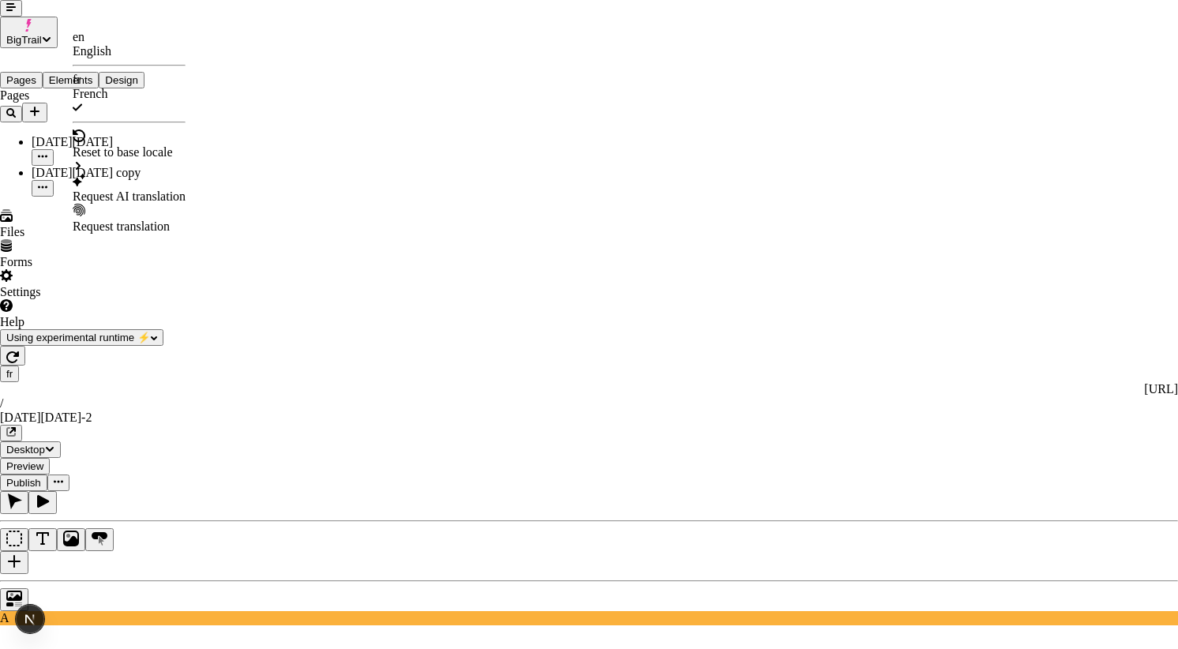
click at [141, 189] on div "Request AI translation" at bounding box center [129, 196] width 113 height 14
checkbox input "true"
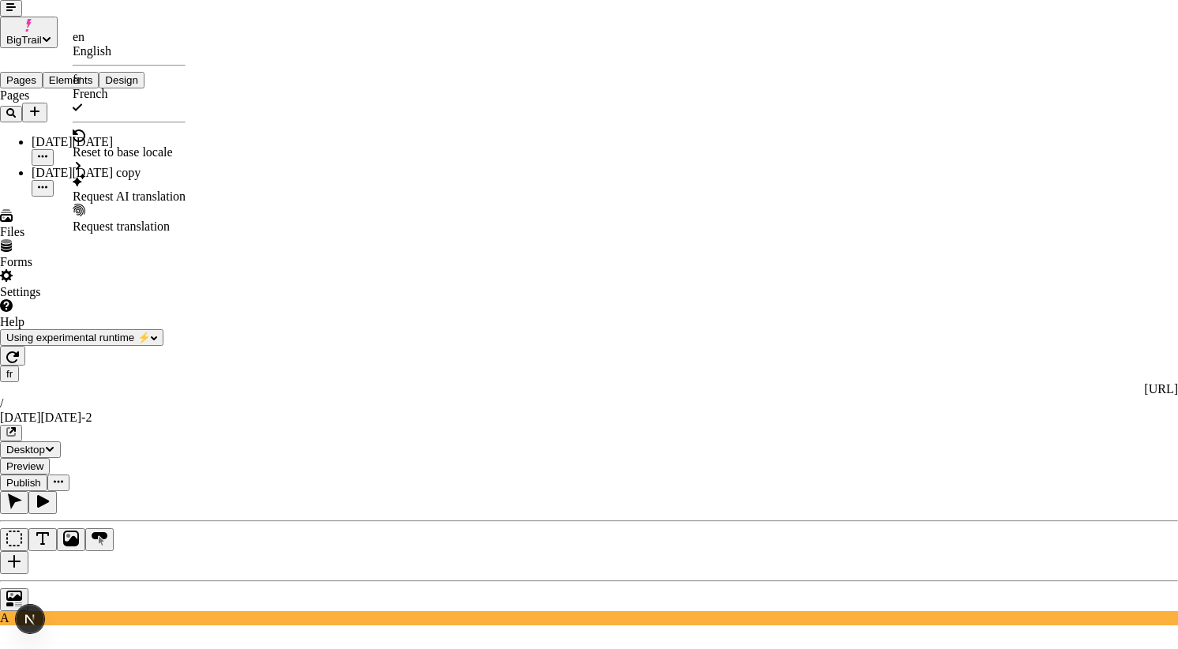
checkbox input "true"
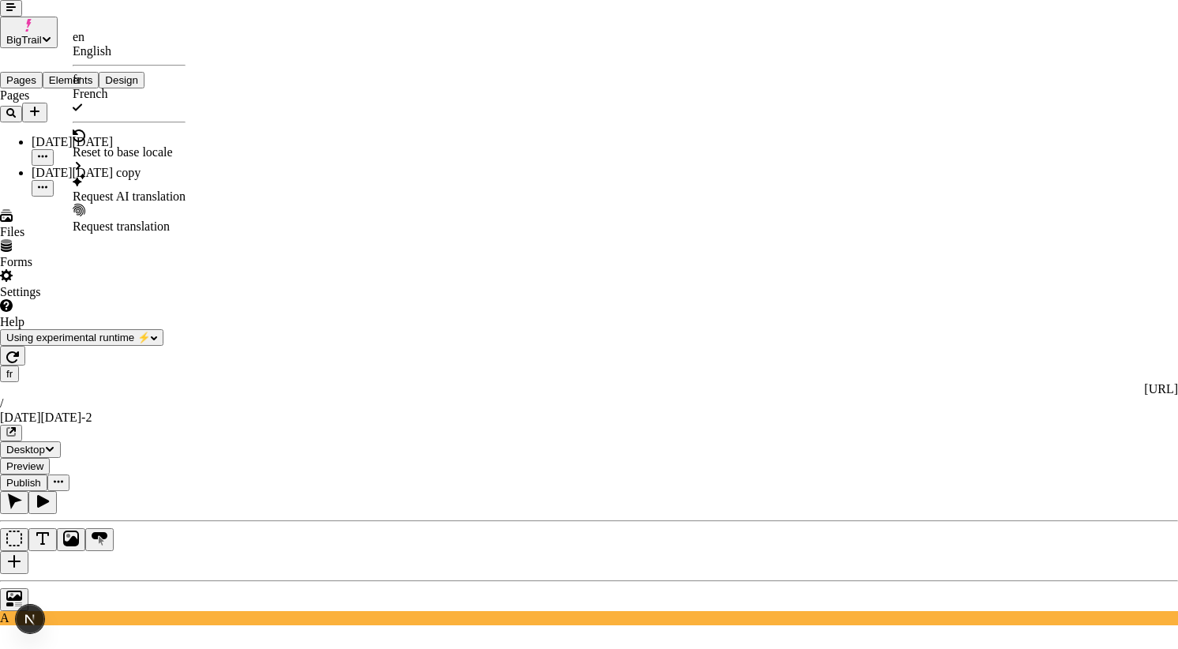
checkbox input "true"
checkbox input "false"
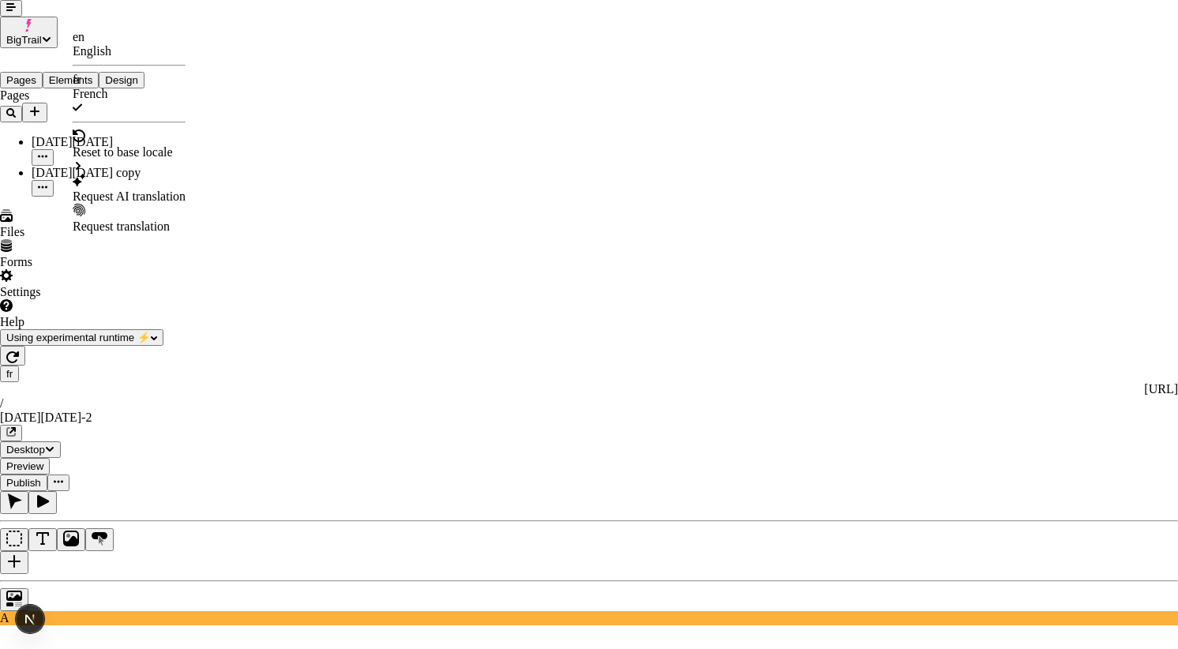
checkbox input "false"
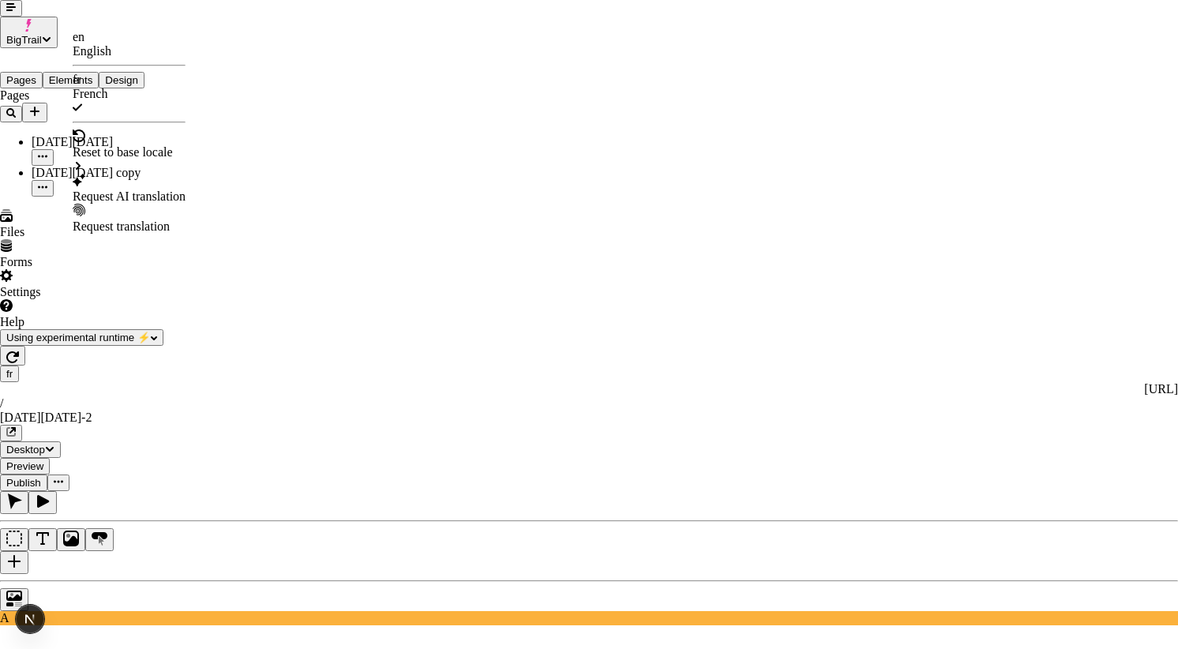
checkbox input "false"
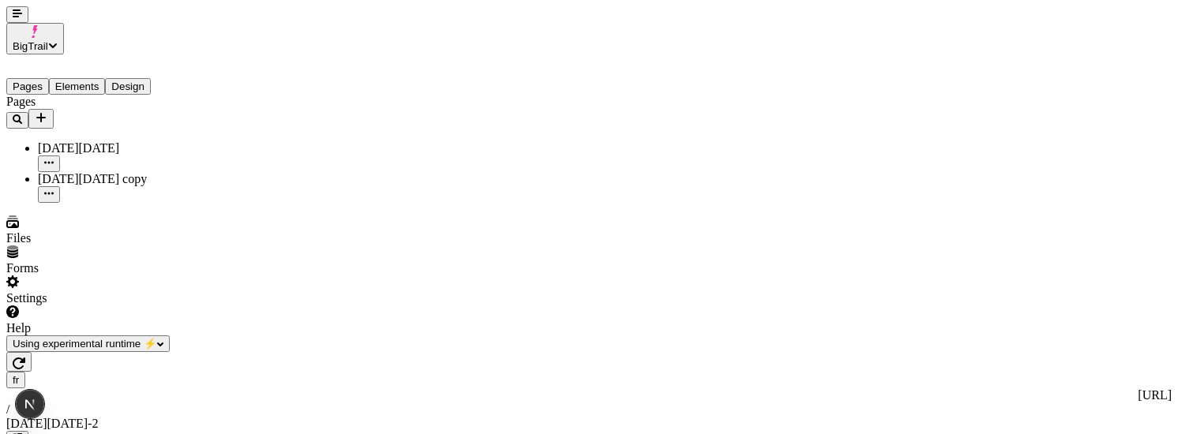
scroll to position [0, 0]
click at [32, 352] on button "button" at bounding box center [18, 362] width 25 height 20
click at [13, 15] on button "button" at bounding box center [17, 14] width 22 height 17
click at [97, 141] on div "[DATE][DATE]" at bounding box center [117, 148] width 158 height 14
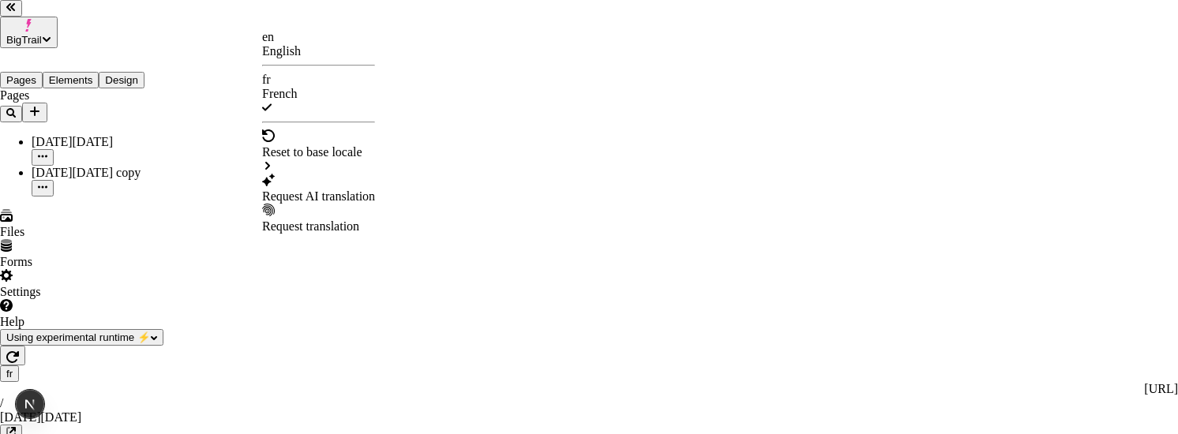
click at [290, 43] on div "en" at bounding box center [318, 37] width 113 height 14
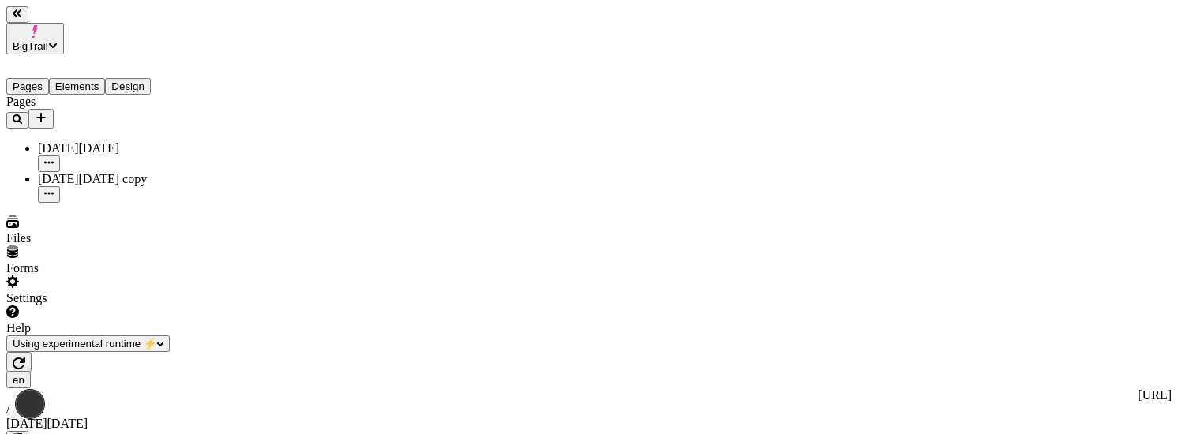
type input "/black-[DATE]"
click at [86, 172] on div "[DATE][DATE] copy" at bounding box center [117, 179] width 158 height 14
type input "/black-[DATE]-2"
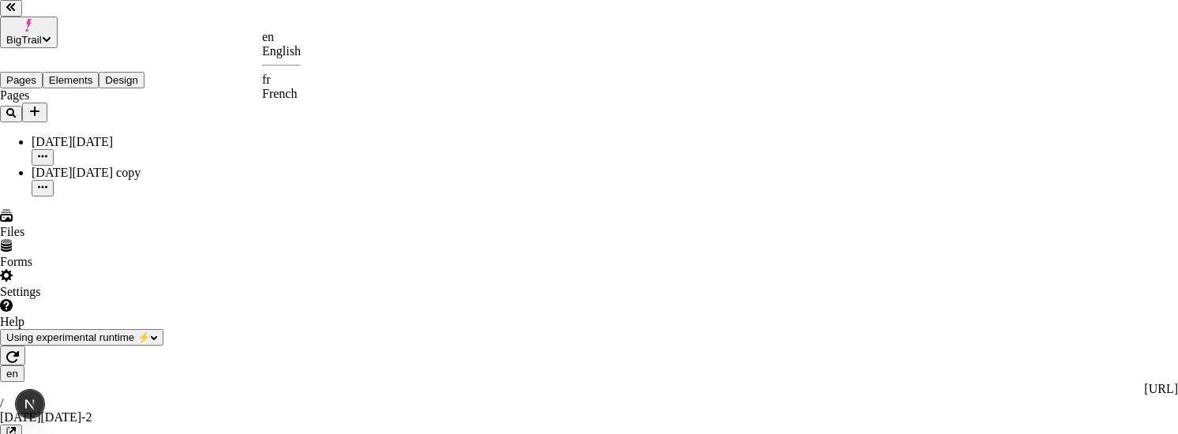
click at [301, 77] on div "fr French" at bounding box center [281, 87] width 39 height 28
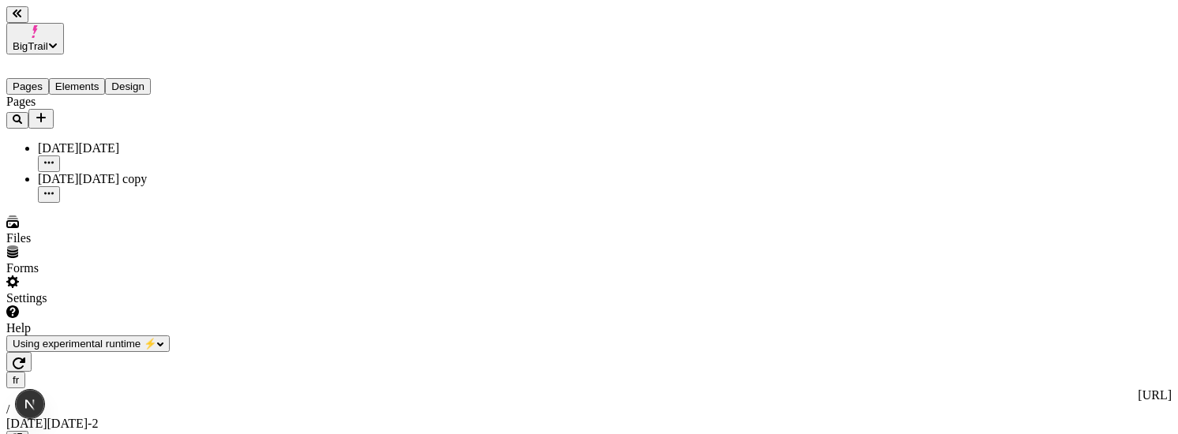
click at [1104, 50] on div "Reset to base locale" at bounding box center [1054, 57] width 100 height 14
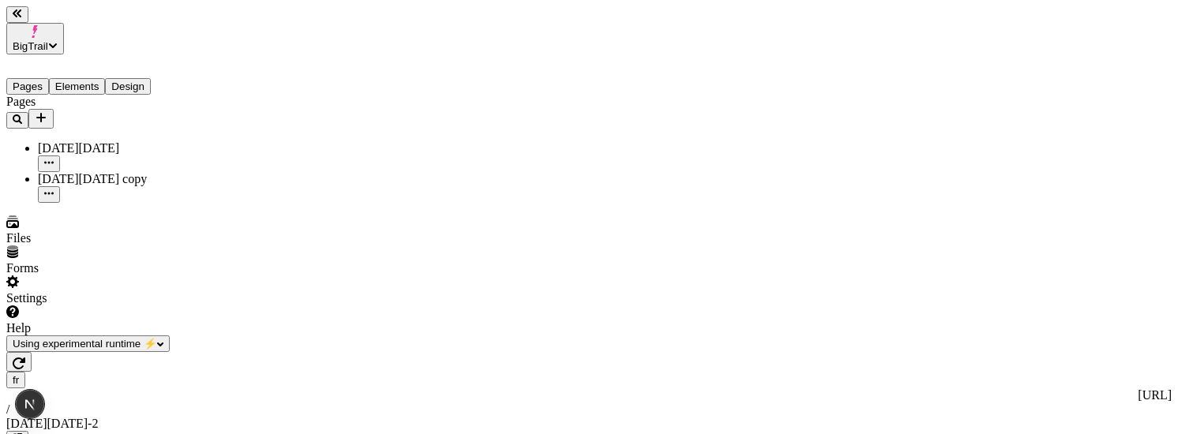
click at [25, 358] on icon "button" at bounding box center [19, 364] width 13 height 12
click at [60, 186] on button "button" at bounding box center [49, 194] width 22 height 17
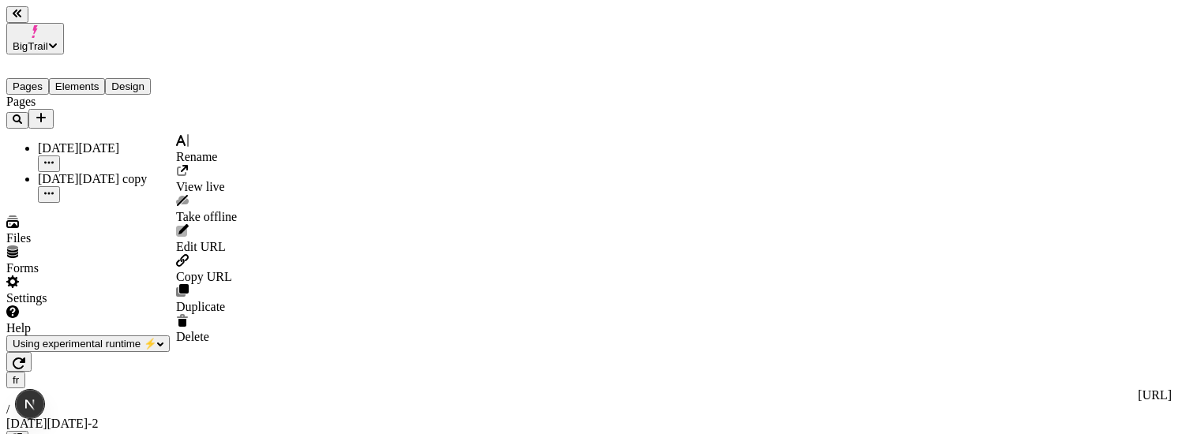
click at [209, 330] on span "Delete" at bounding box center [192, 336] width 33 height 13
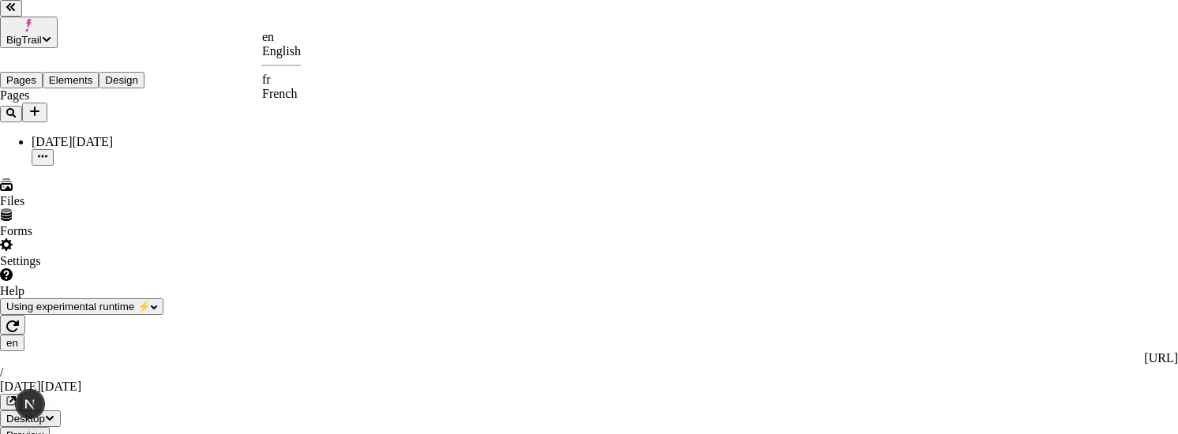
click at [279, 83] on div "fr French" at bounding box center [281, 87] width 39 height 28
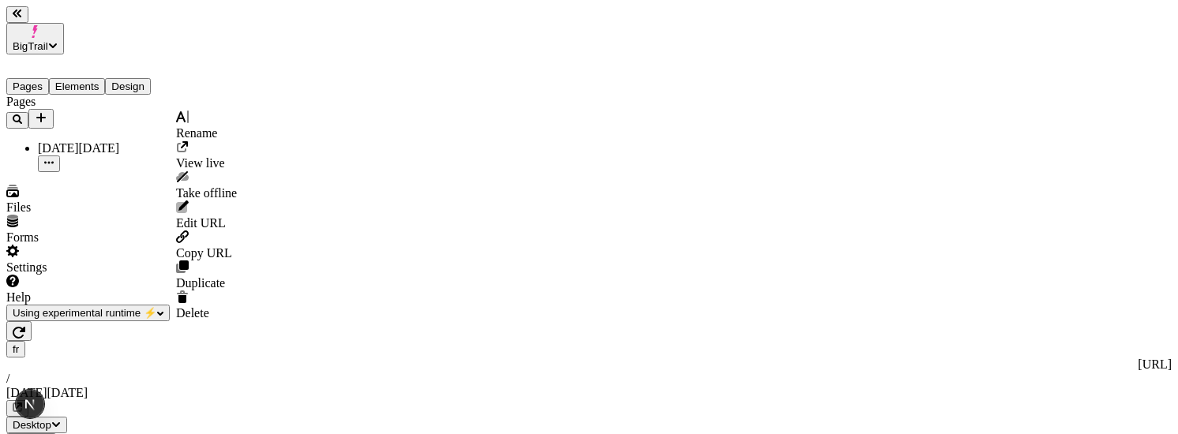
click at [60, 156] on button "button" at bounding box center [49, 164] width 22 height 17
click at [208, 276] on span "Duplicate" at bounding box center [200, 282] width 49 height 13
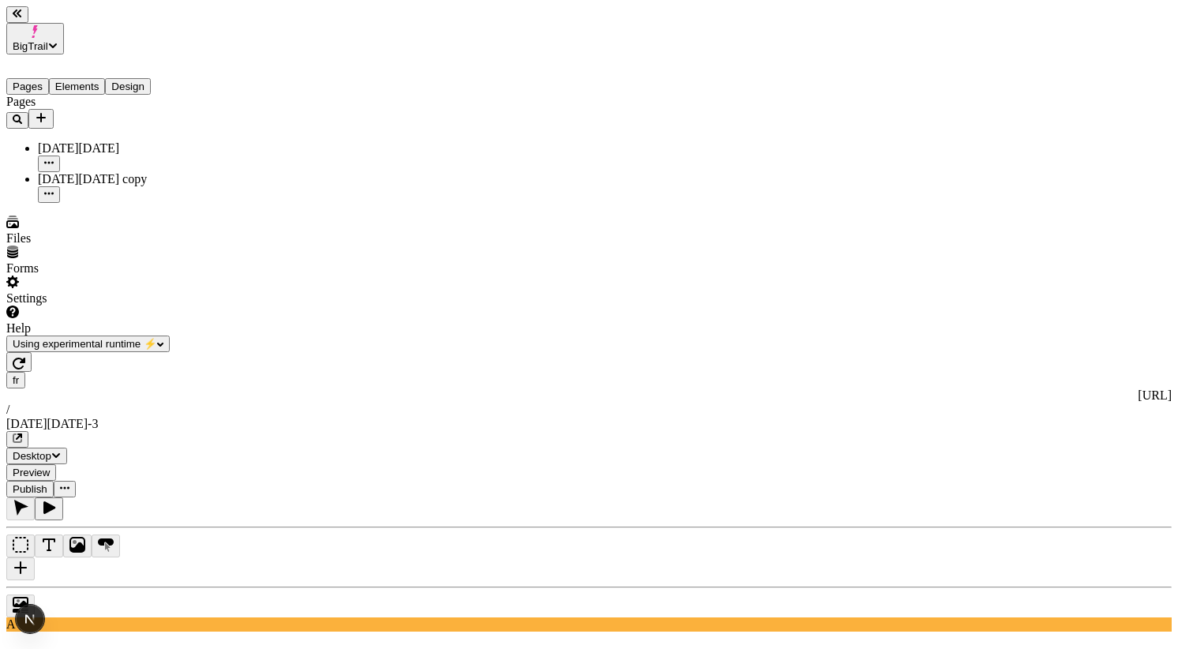
scroll to position [0, 137]
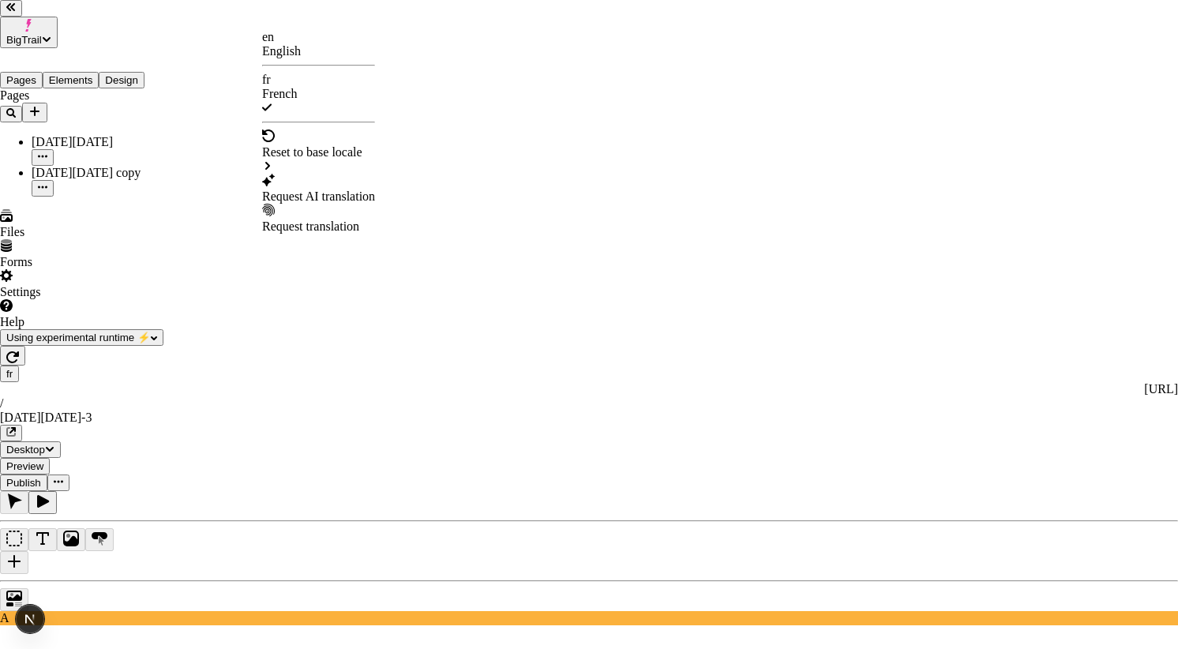
click at [361, 189] on div "Request AI translation" at bounding box center [318, 196] width 113 height 14
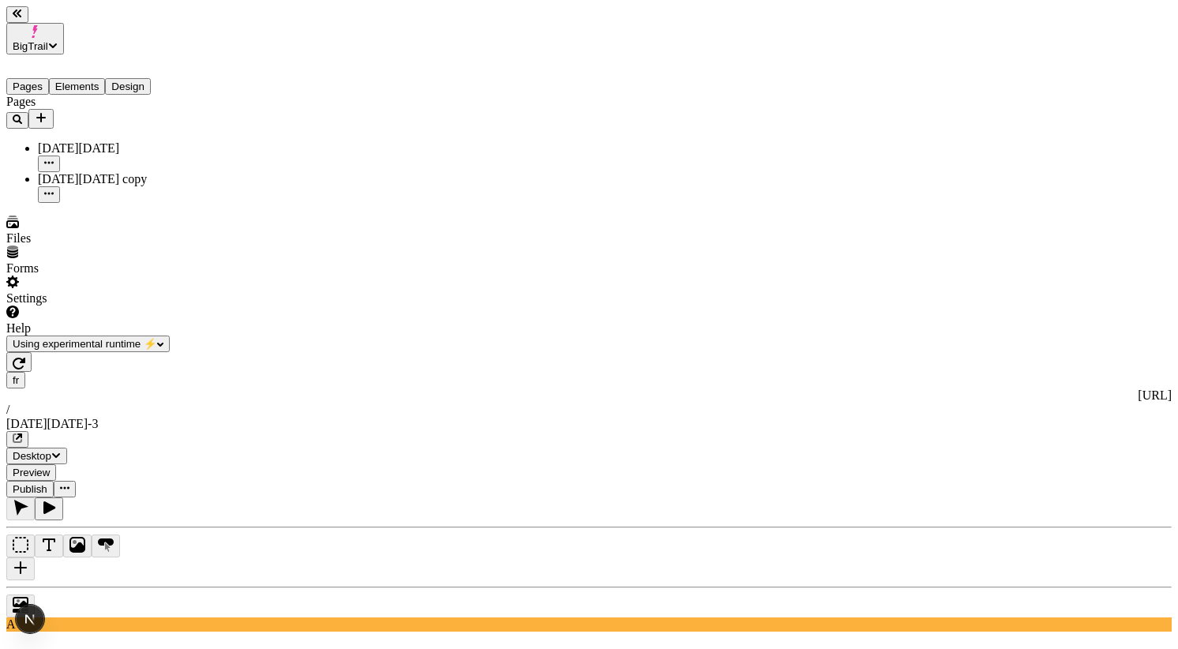
type input "/black-[DATE]-3"
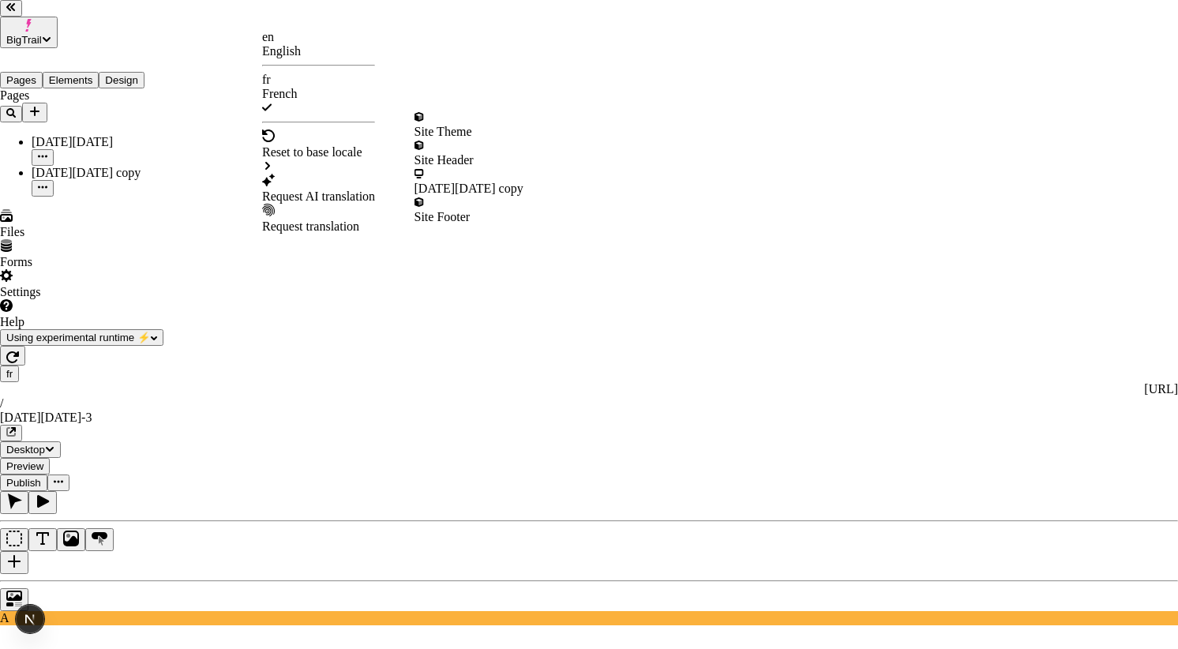
click at [342, 189] on div "Request AI translation" at bounding box center [318, 196] width 113 height 14
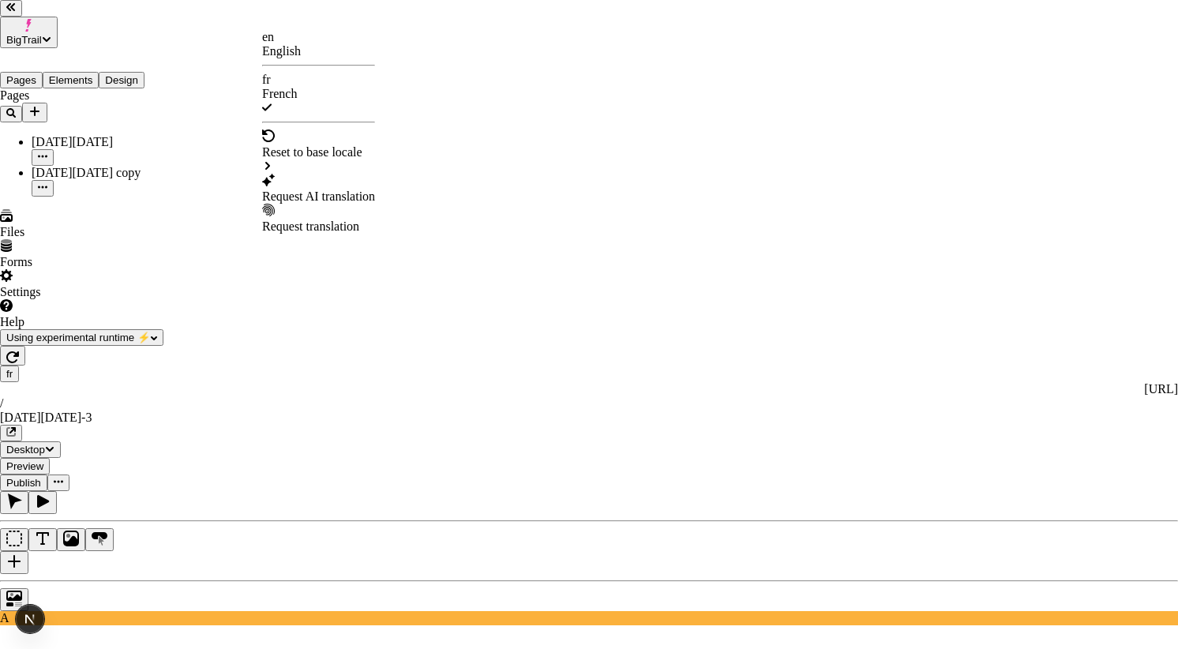
click at [335, 189] on div "Request AI translation" at bounding box center [318, 196] width 113 height 14
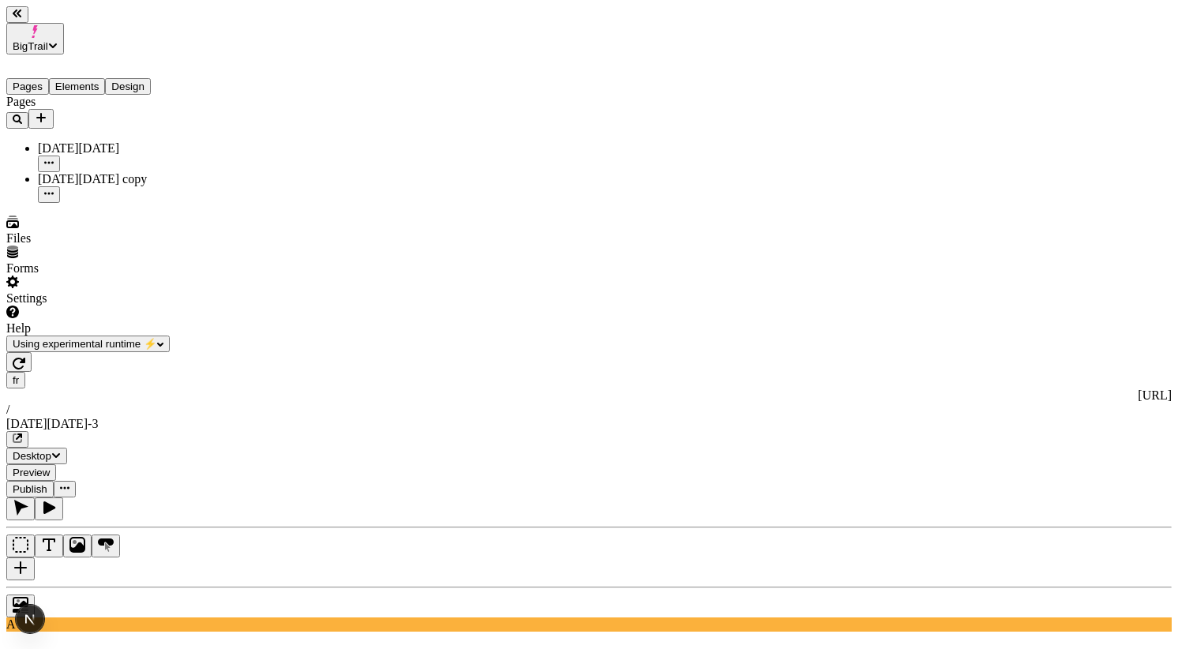
click at [47, 483] on span "Publish" at bounding box center [30, 489] width 35 height 12
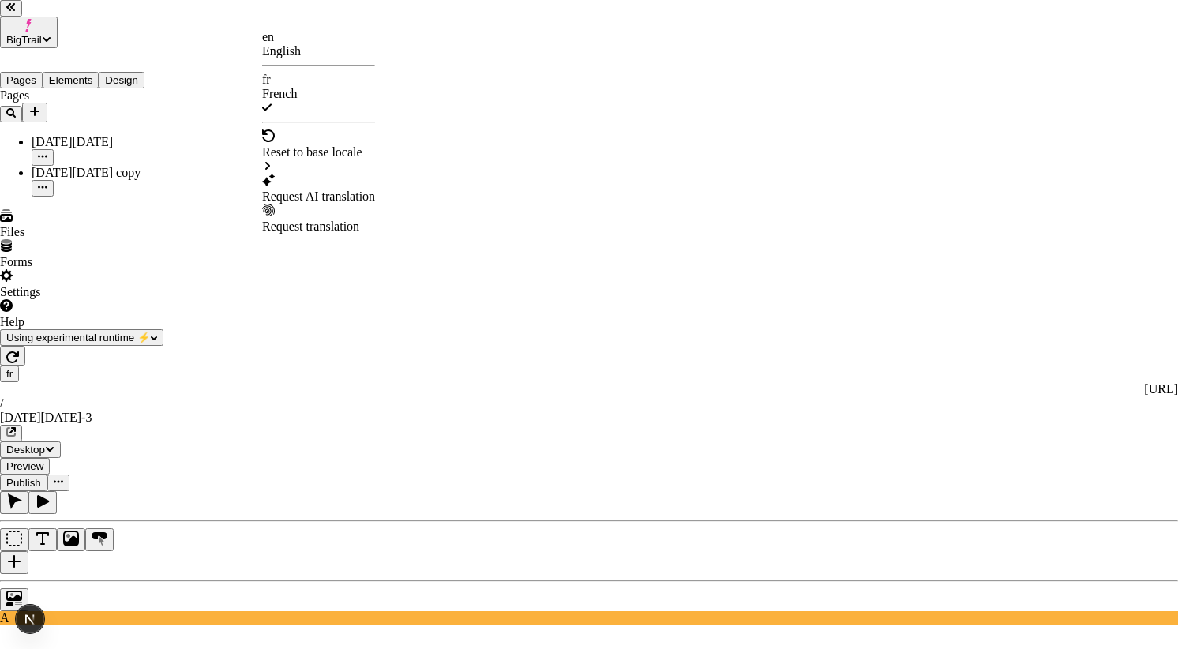
click at [352, 189] on div "Request AI translation" at bounding box center [318, 196] width 113 height 14
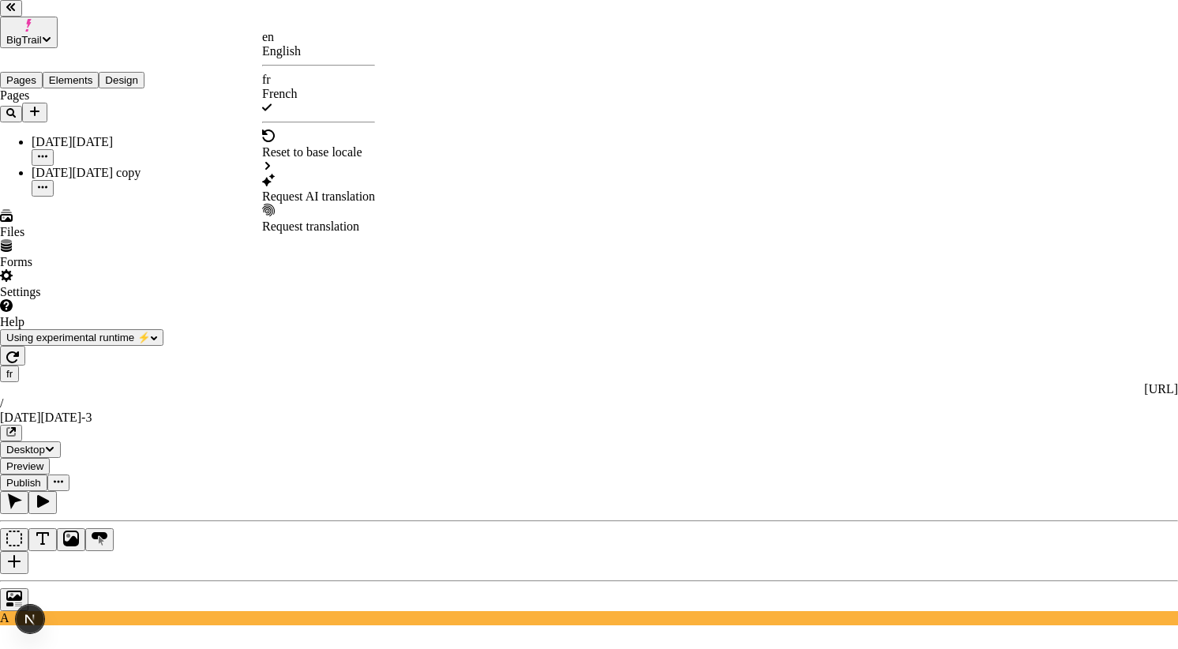
click at [338, 189] on div "Request AI translation" at bounding box center [318, 196] width 113 height 14
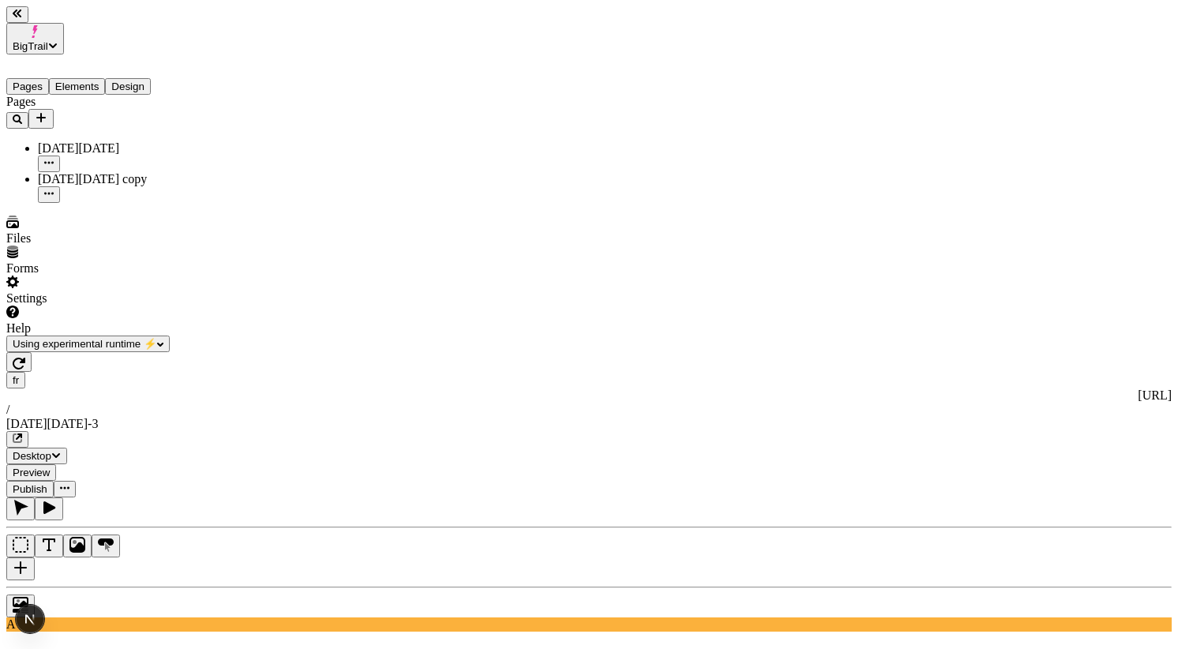
scroll to position [0, 236]
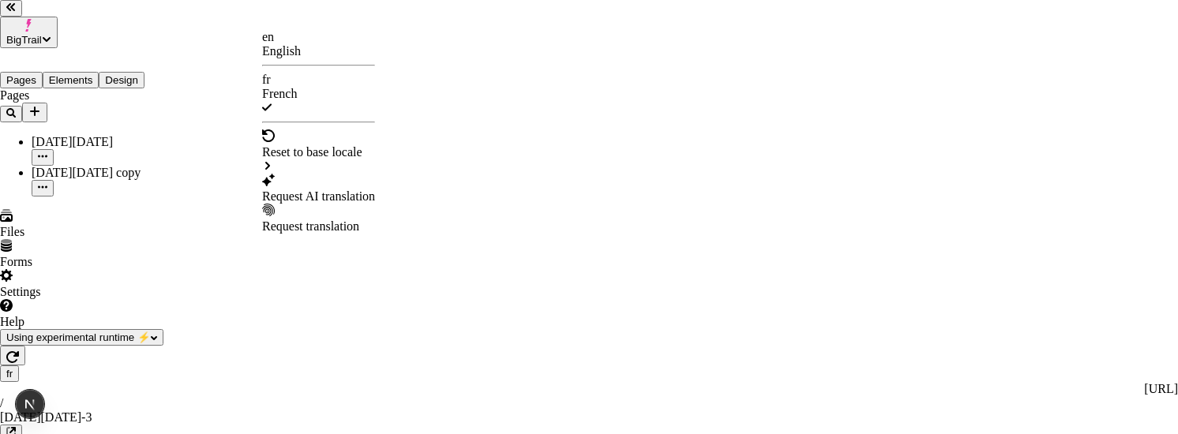
click at [317, 189] on div "Request AI translation" at bounding box center [318, 196] width 113 height 14
click at [336, 189] on div "Request AI translation" at bounding box center [318, 196] width 113 height 14
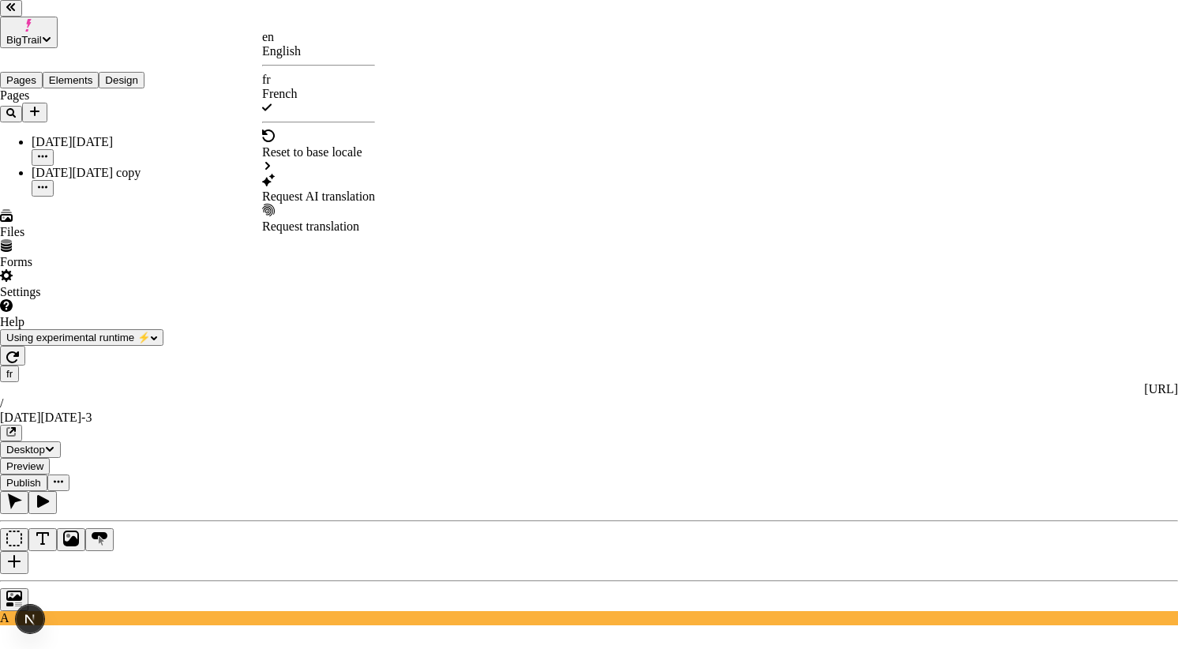
checkbox input "false"
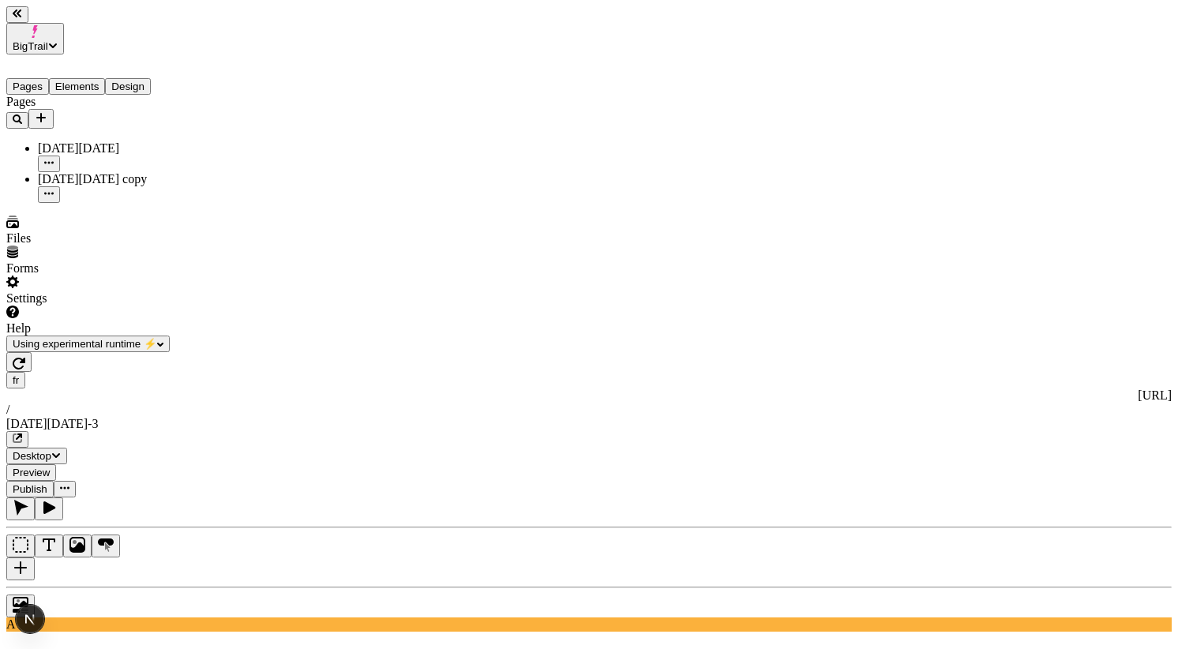
scroll to position [0, 138]
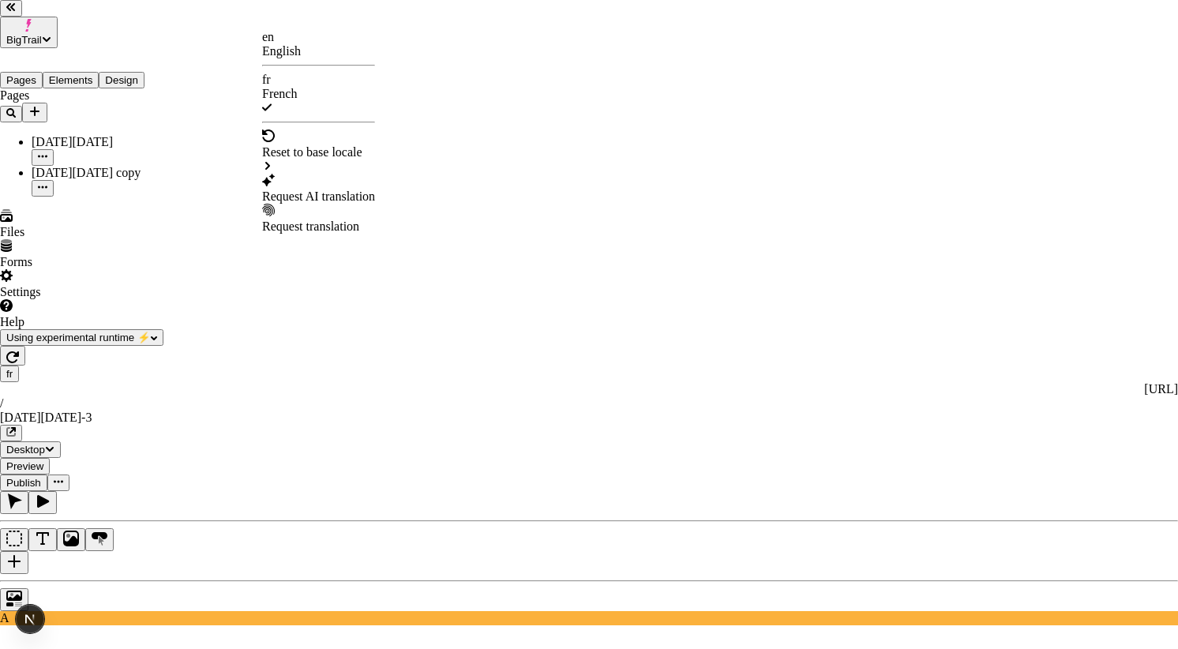
click at [354, 189] on div "Request AI translation" at bounding box center [318, 196] width 113 height 14
checkbox input "true"
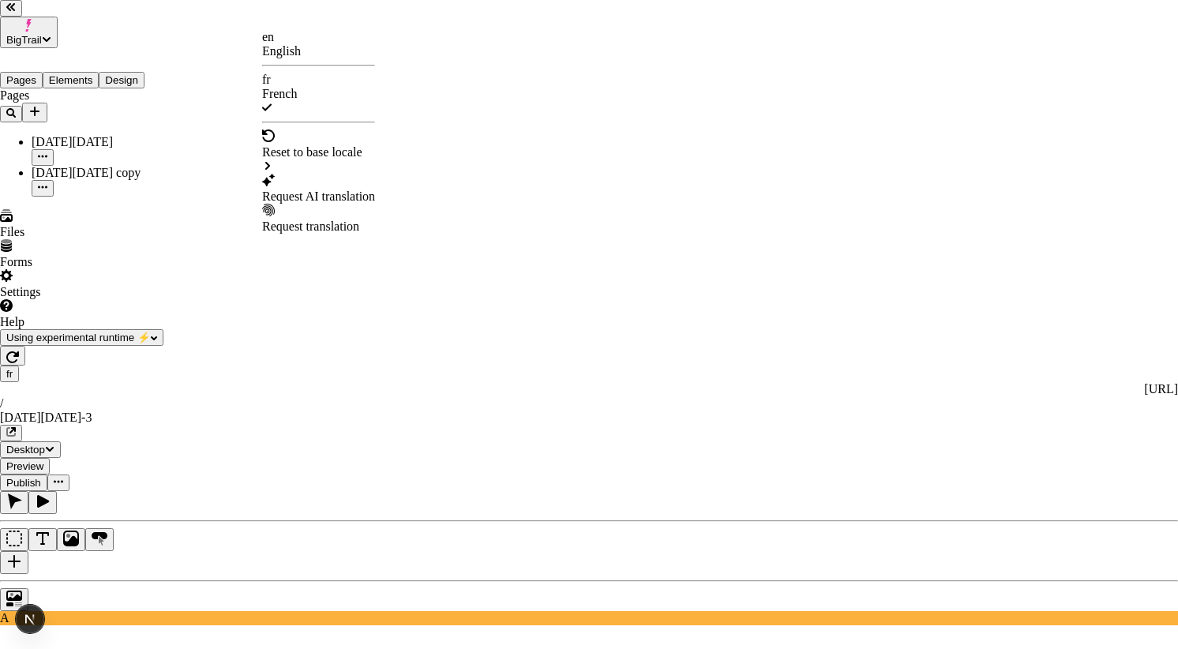
checkbox input "true"
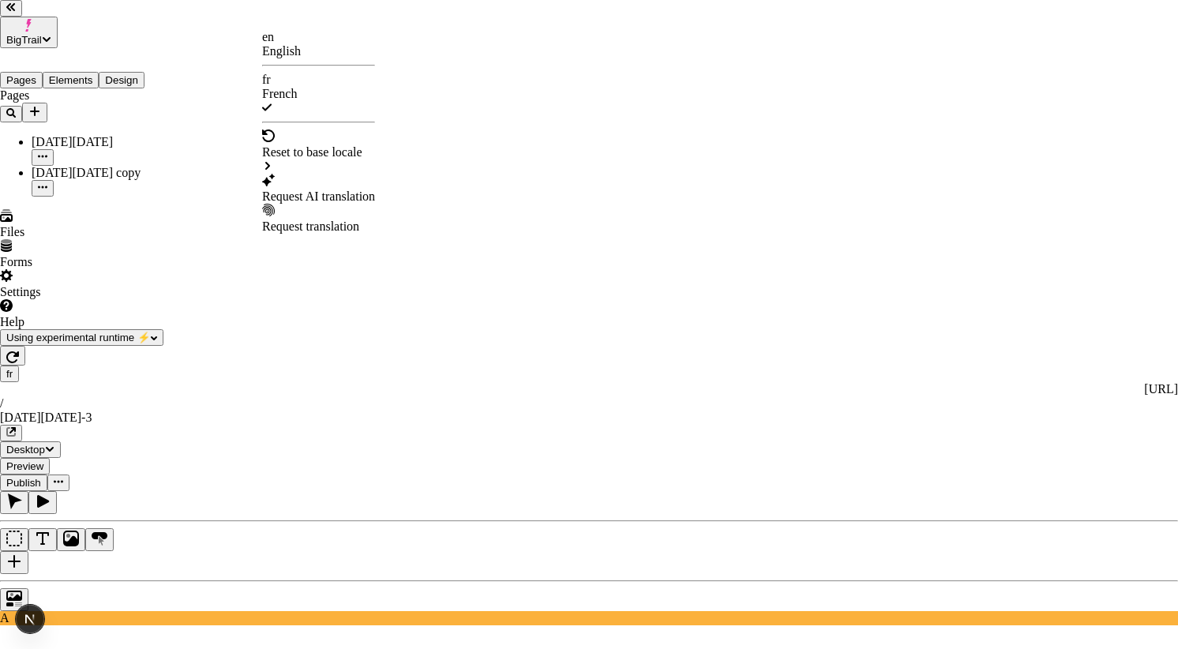
checkbox input "true"
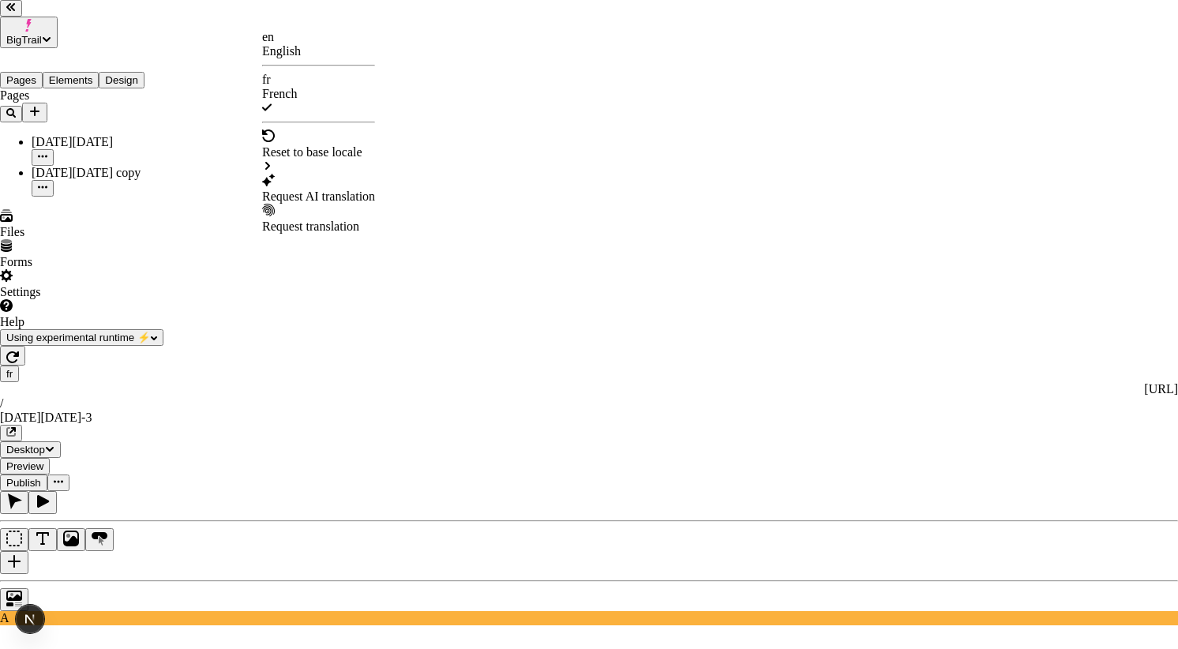
checkbox input "true"
checkbox input "false"
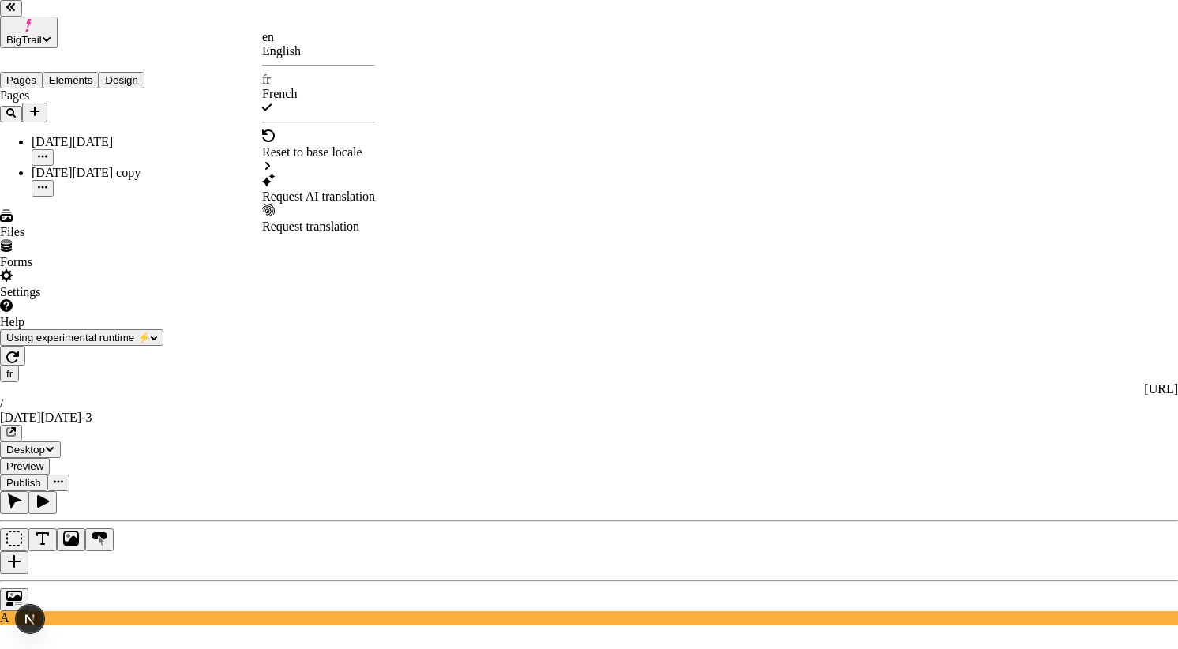
checkbox input "false"
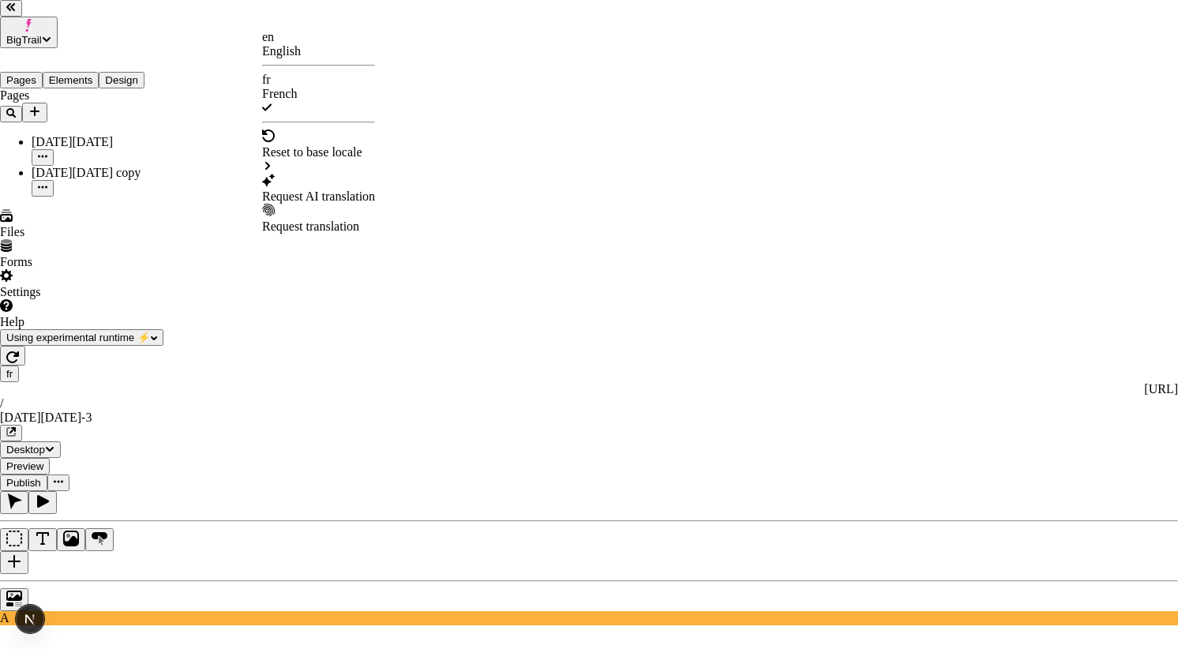
checkbox input "false"
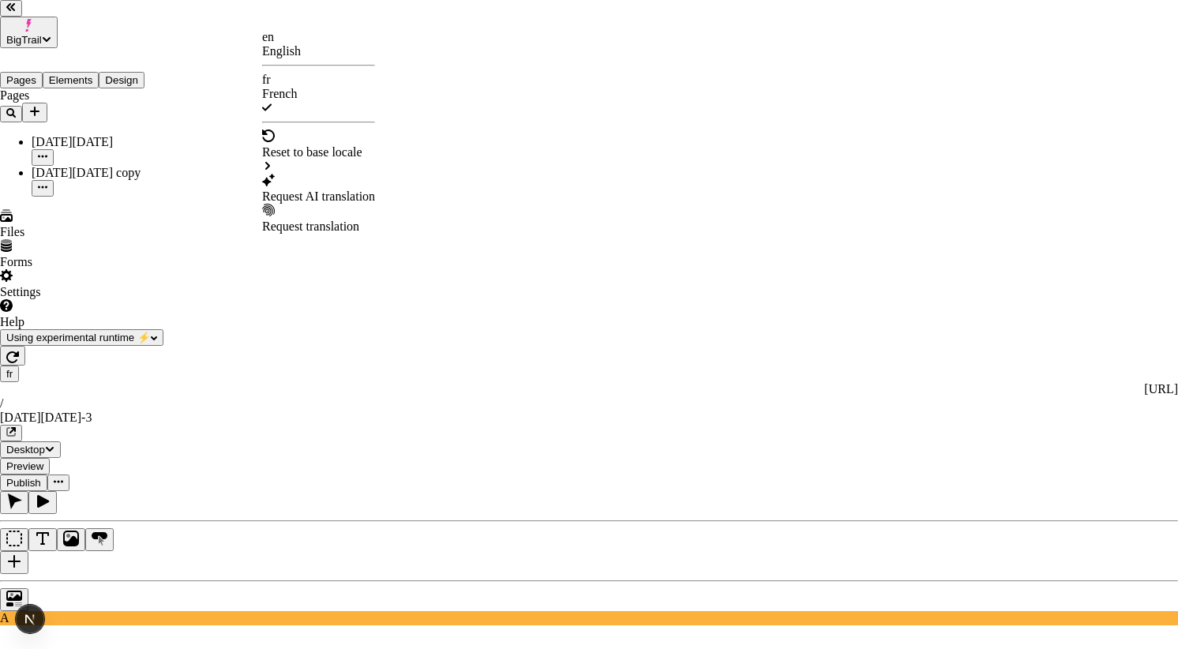
checkbox input "false"
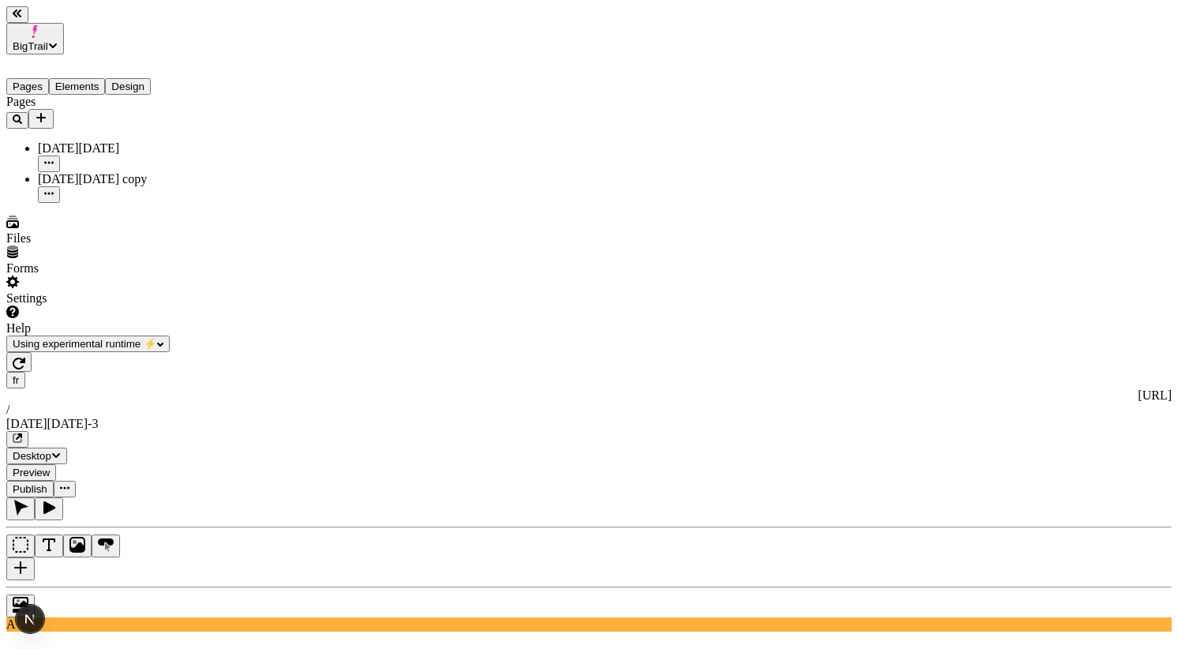
scroll to position [0, 4]
click at [157, 350] on span "Using experimental runtime ⚡️" at bounding box center [85, 344] width 144 height 12
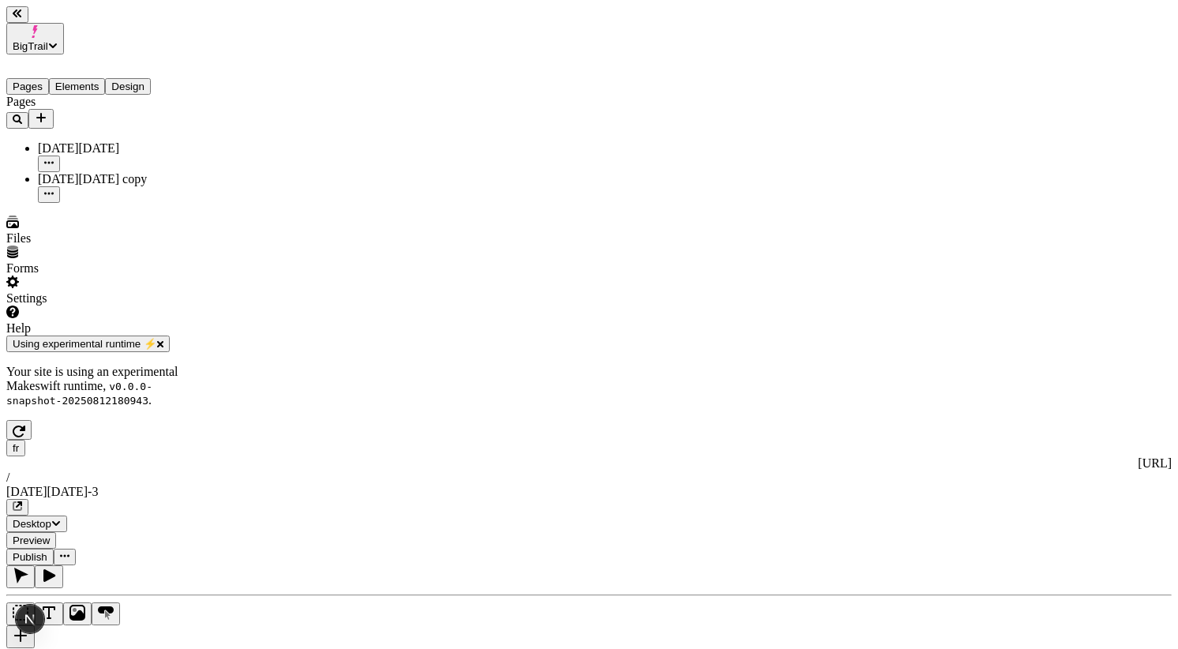
click at [157, 350] on span "Using experimental runtime ⚡️" at bounding box center [85, 344] width 144 height 12
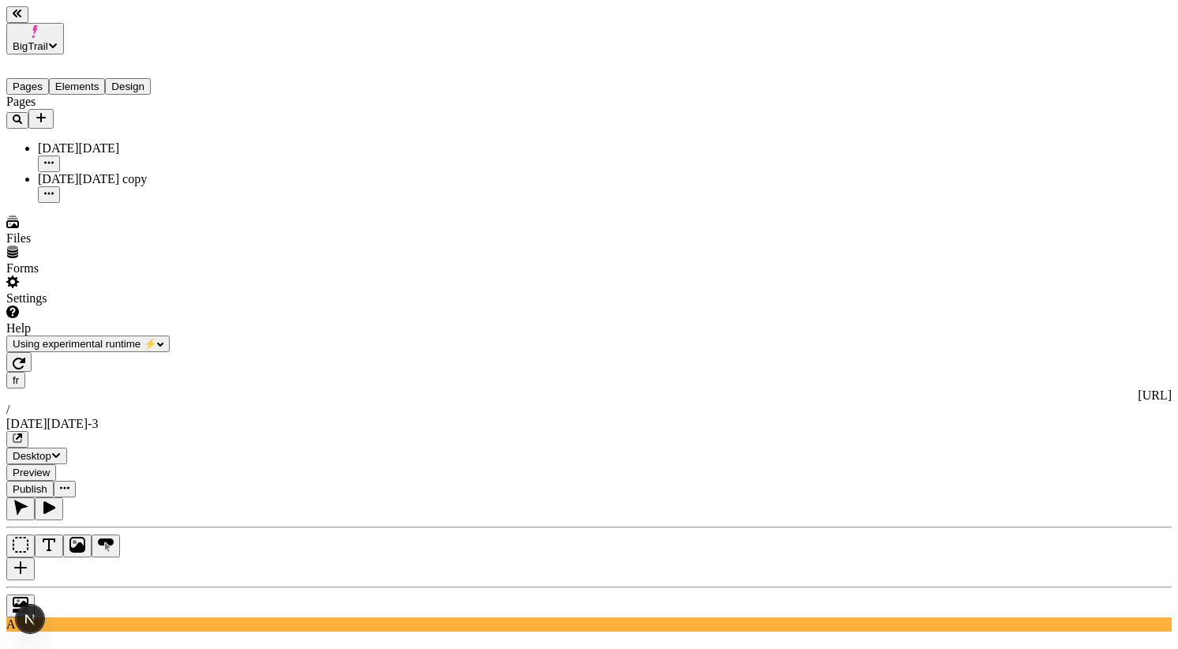
click at [28, 20] on button "button" at bounding box center [17, 14] width 22 height 17
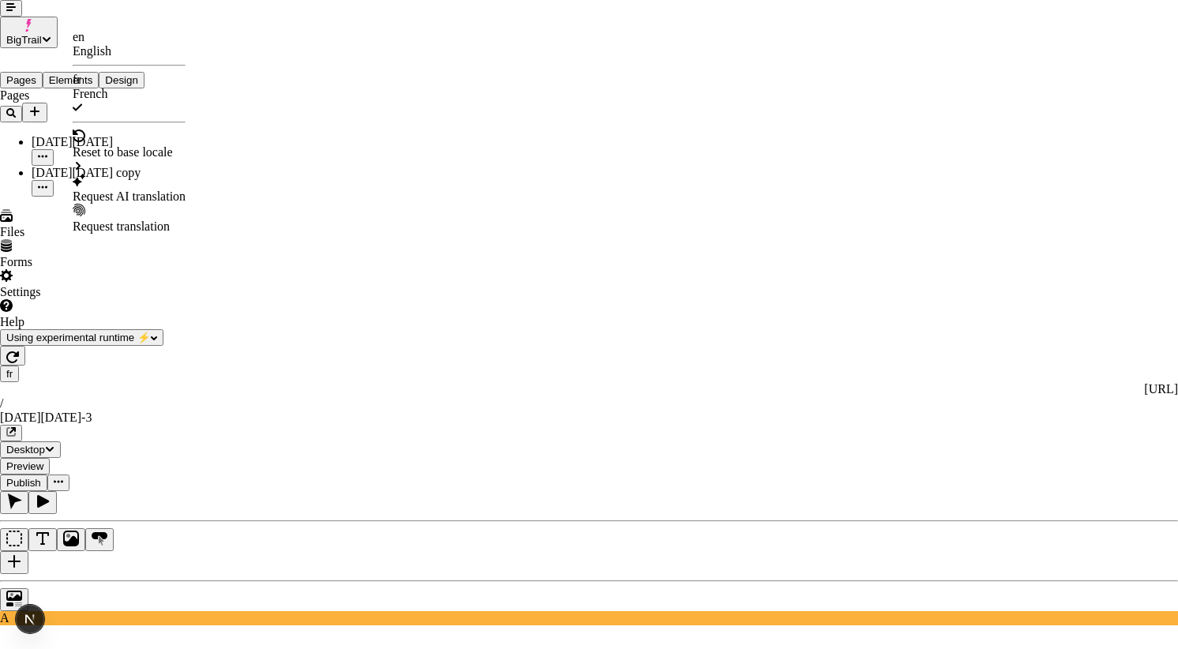
click at [168, 189] on div "Request AI translation" at bounding box center [129, 196] width 113 height 14
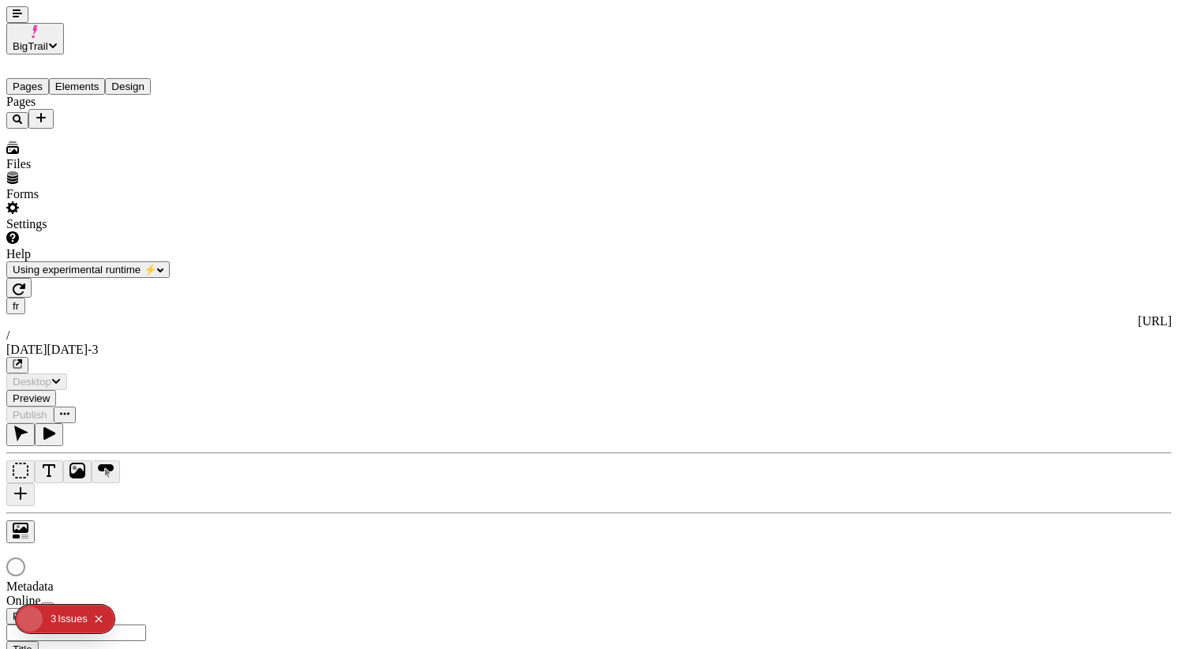
click at [83, 24] on html "BigTrail Pages Elements Design Pages Files Forms Settings Help Using experiment…" at bounding box center [589, 544] width 1178 height 1088
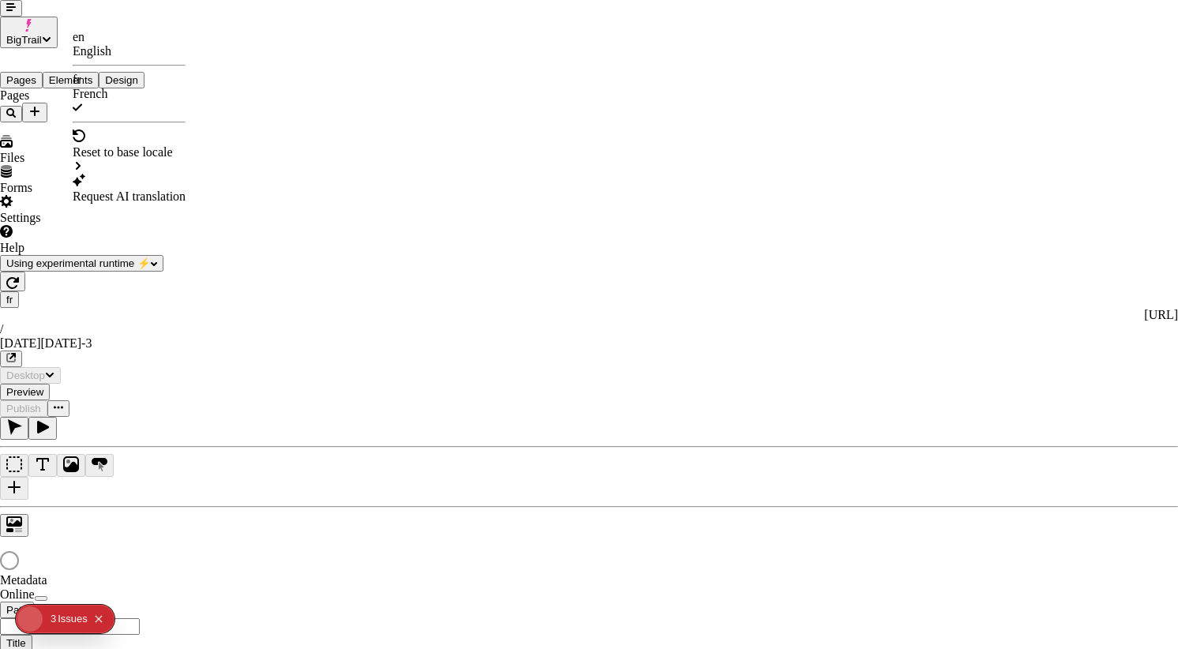
type input "/black-[DATE]-3"
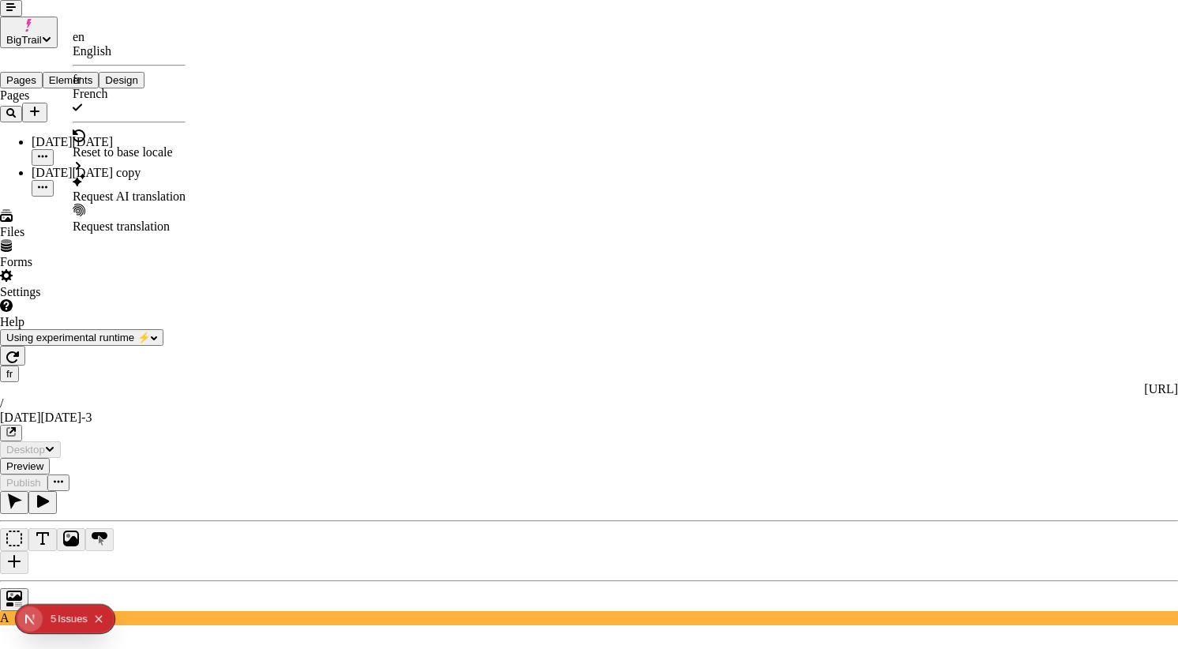
click at [161, 174] on div "Request AI translation" at bounding box center [129, 189] width 113 height 30
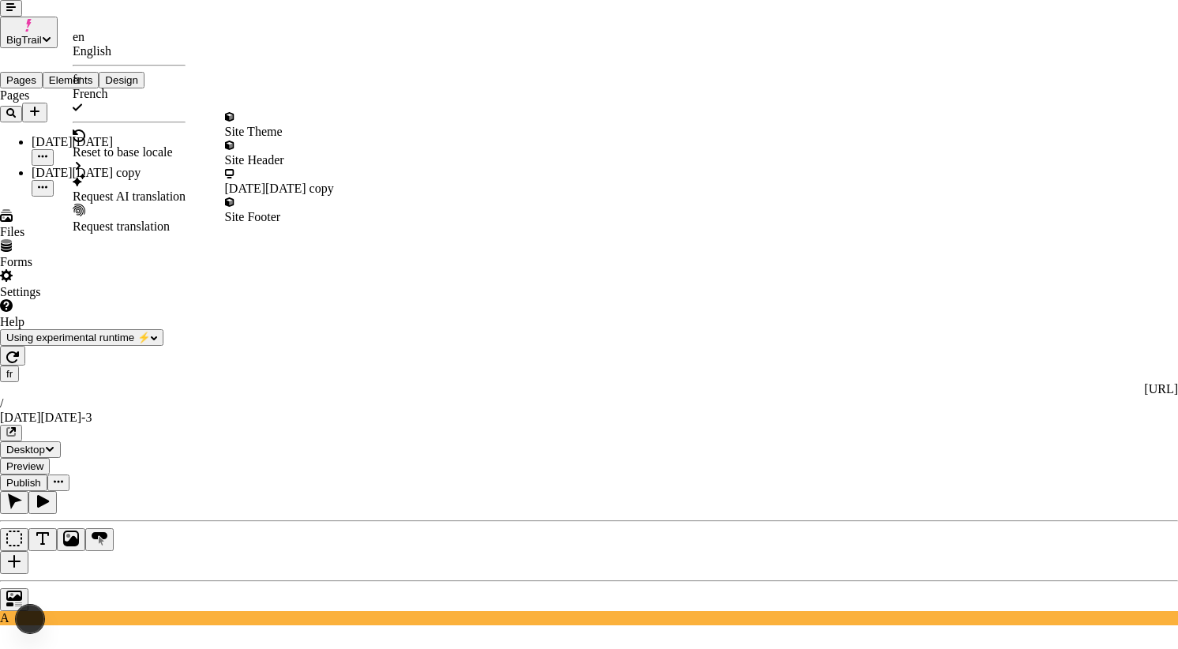
click at [186, 174] on div "Request AI translation" at bounding box center [129, 189] width 113 height 30
checkbox input "false"
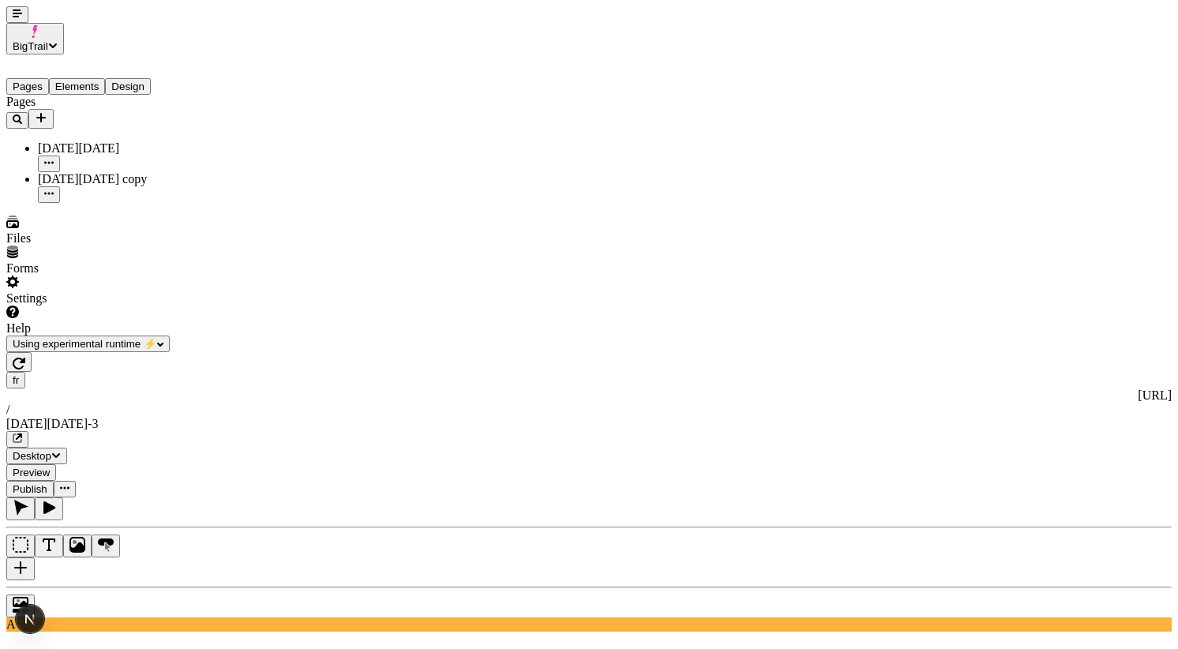
scroll to position [0, 1]
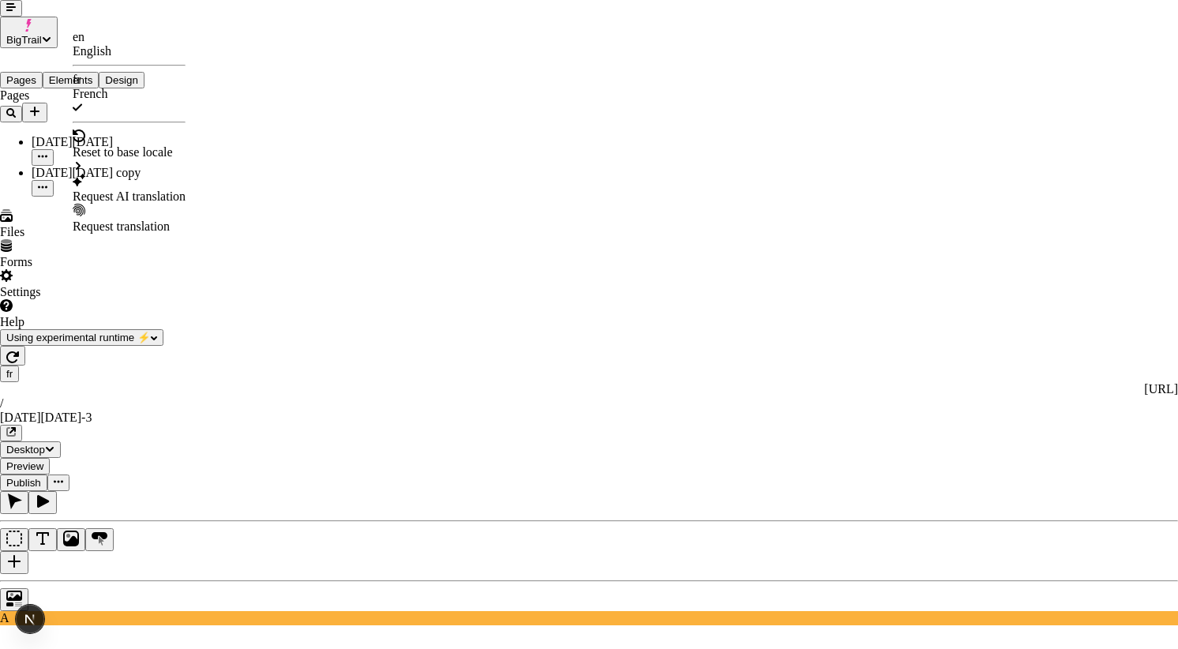
click at [156, 189] on div "Request AI translation" at bounding box center [129, 196] width 113 height 14
checkbox input "true"
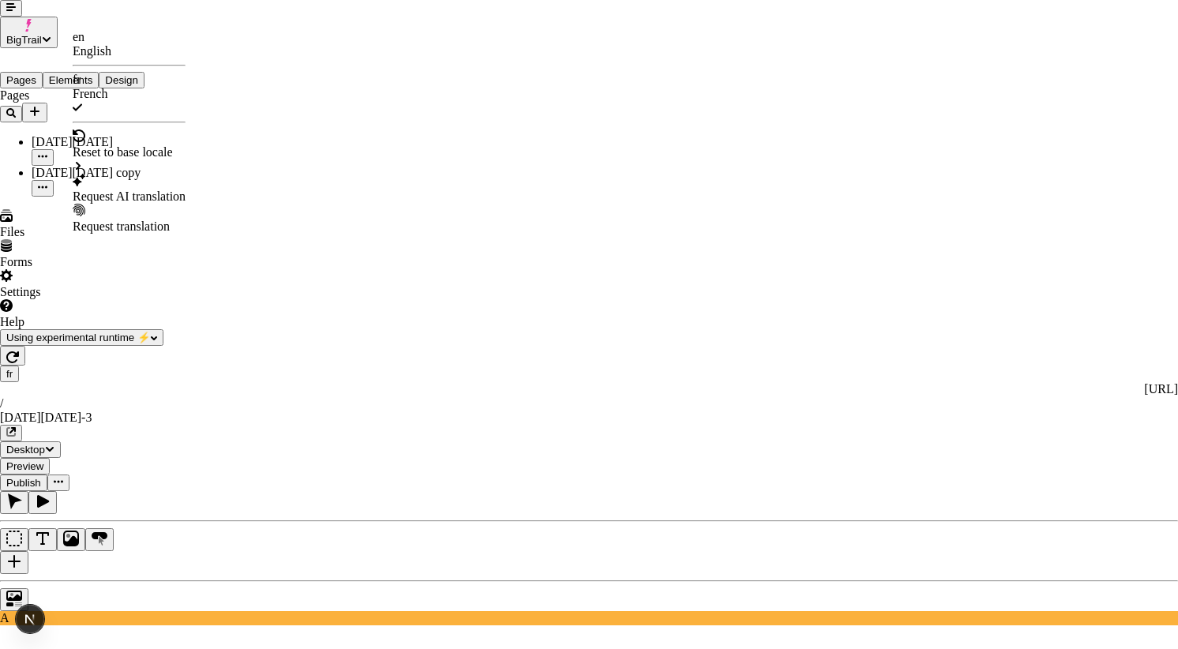
checkbox input "true"
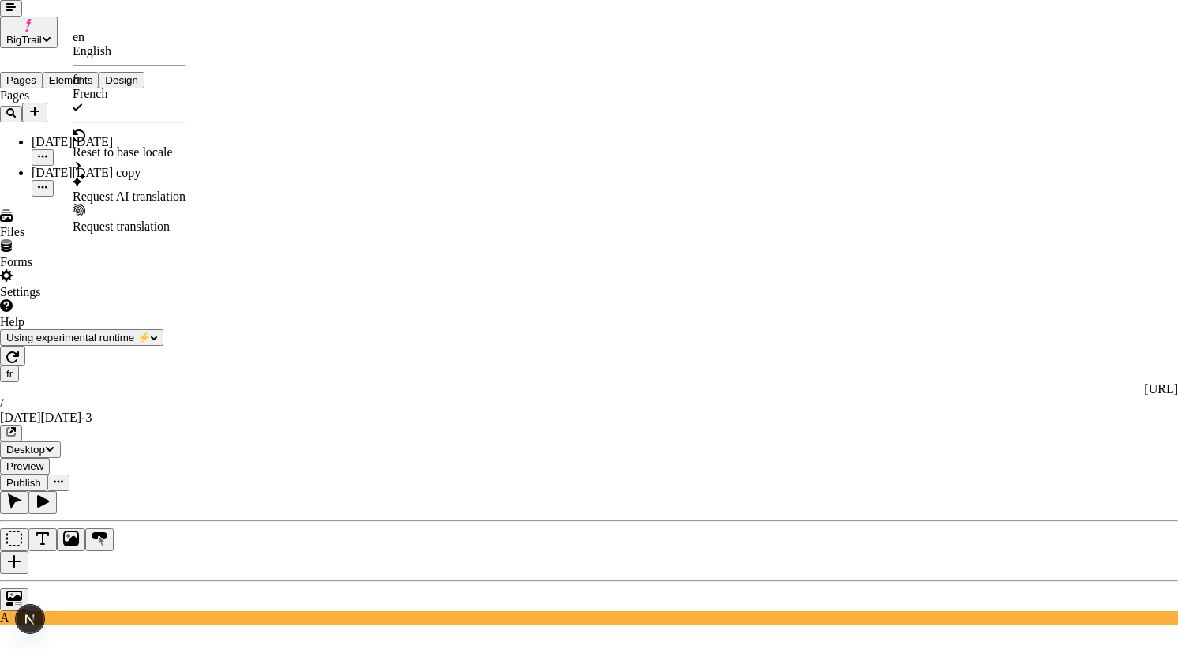
checkbox input "false"
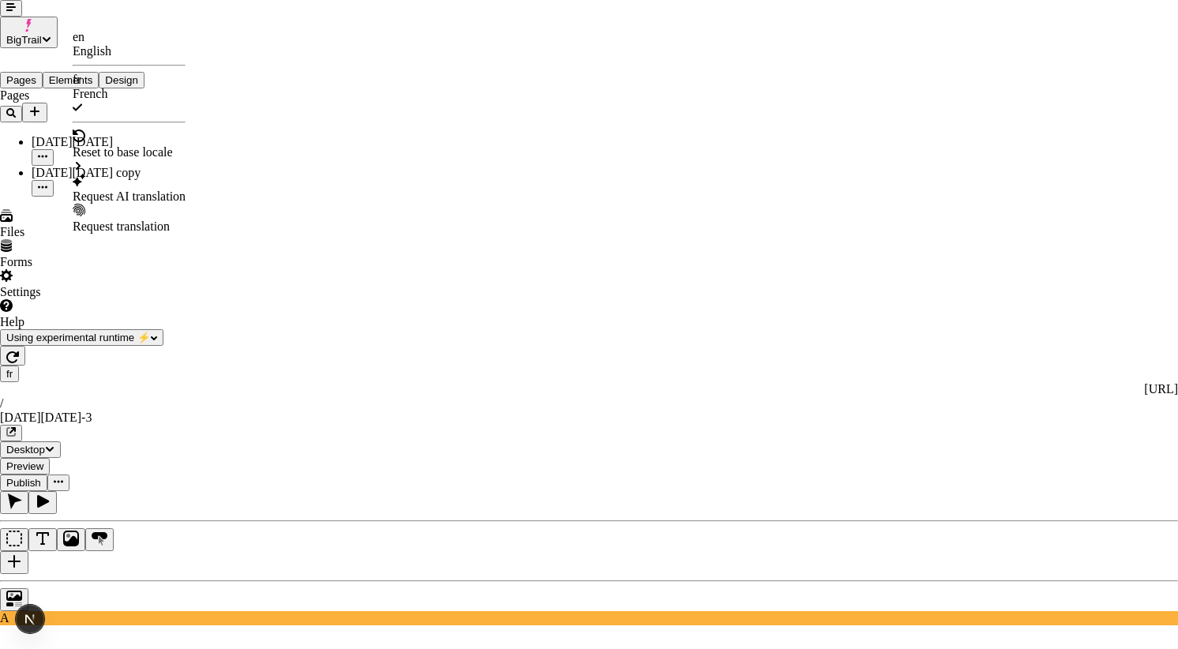
checkbox input "false"
checkbox input "true"
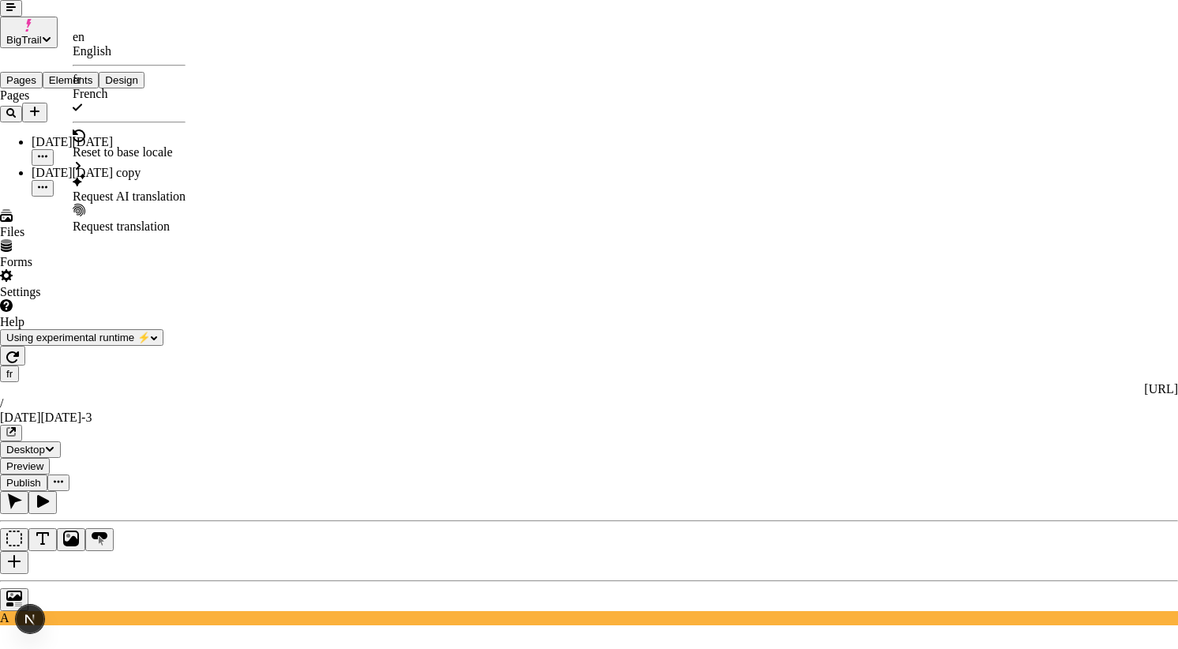
checkbox input "true"
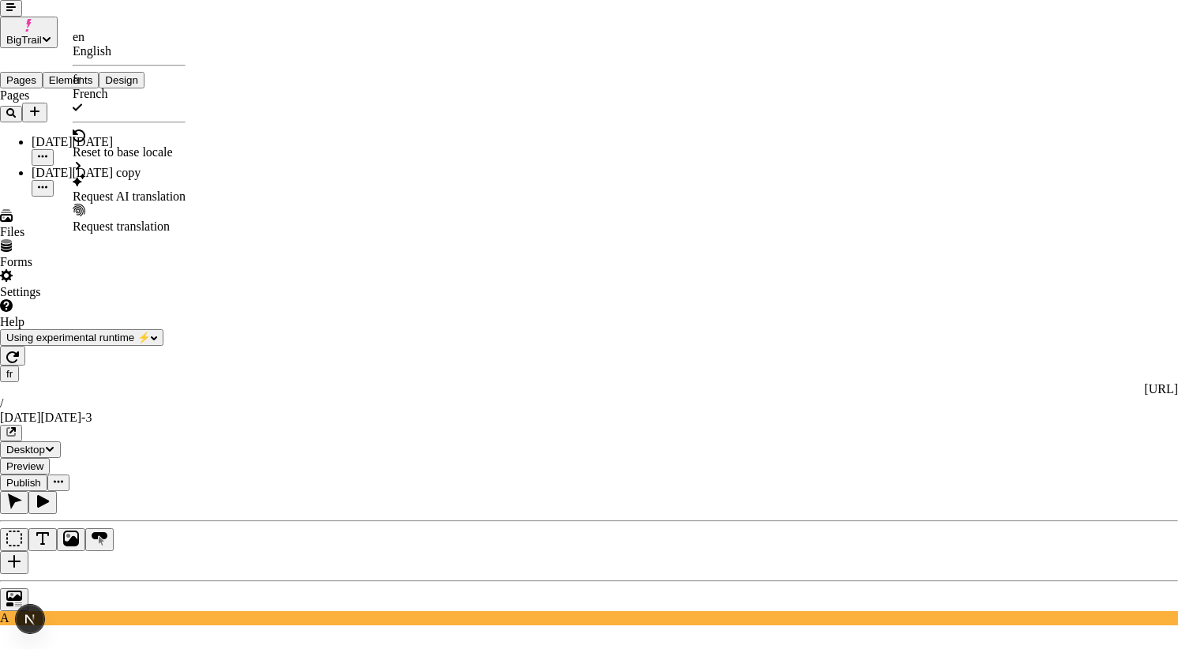
checkbox input "false"
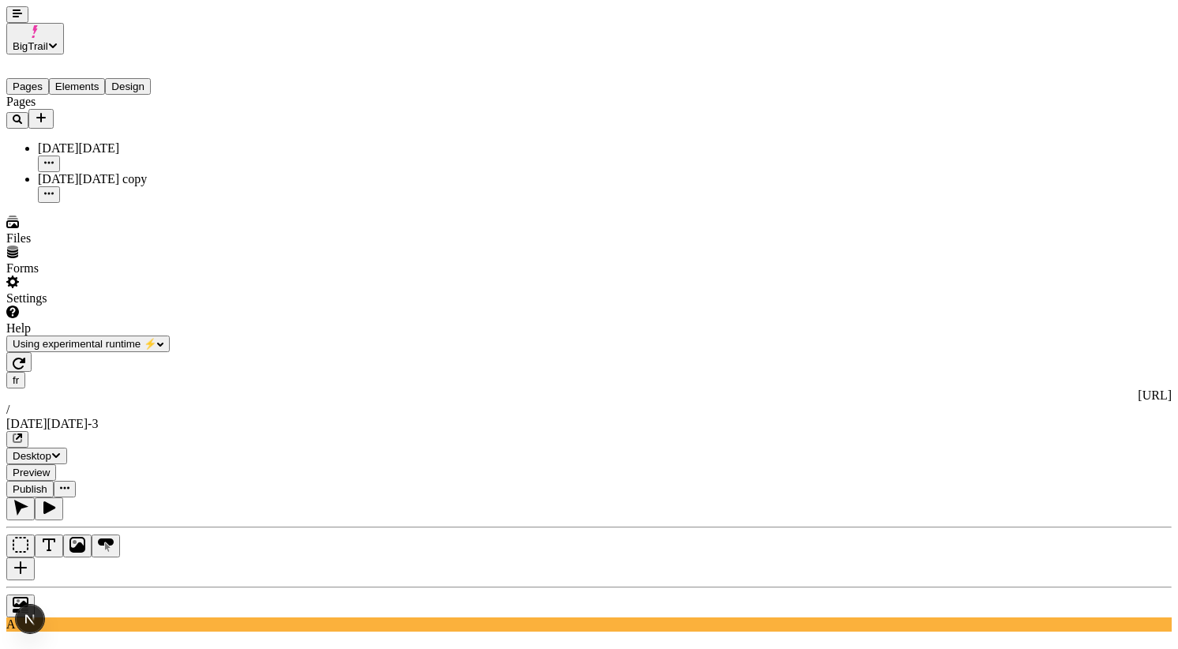
scroll to position [0, 0]
type input "72"
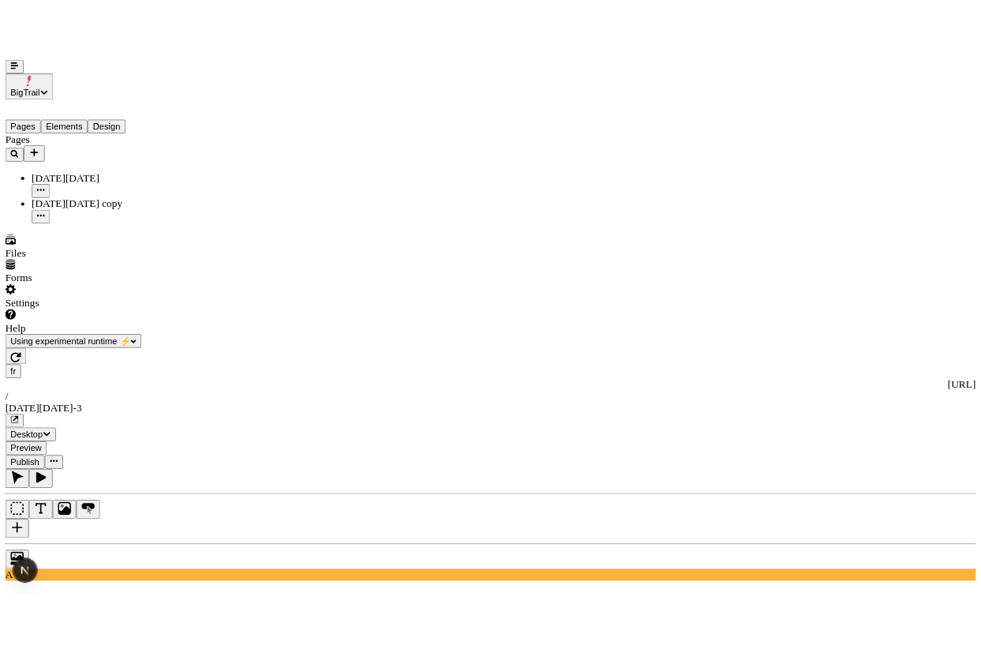
scroll to position [0, 0]
